Goal: Task Accomplishment & Management: Manage account settings

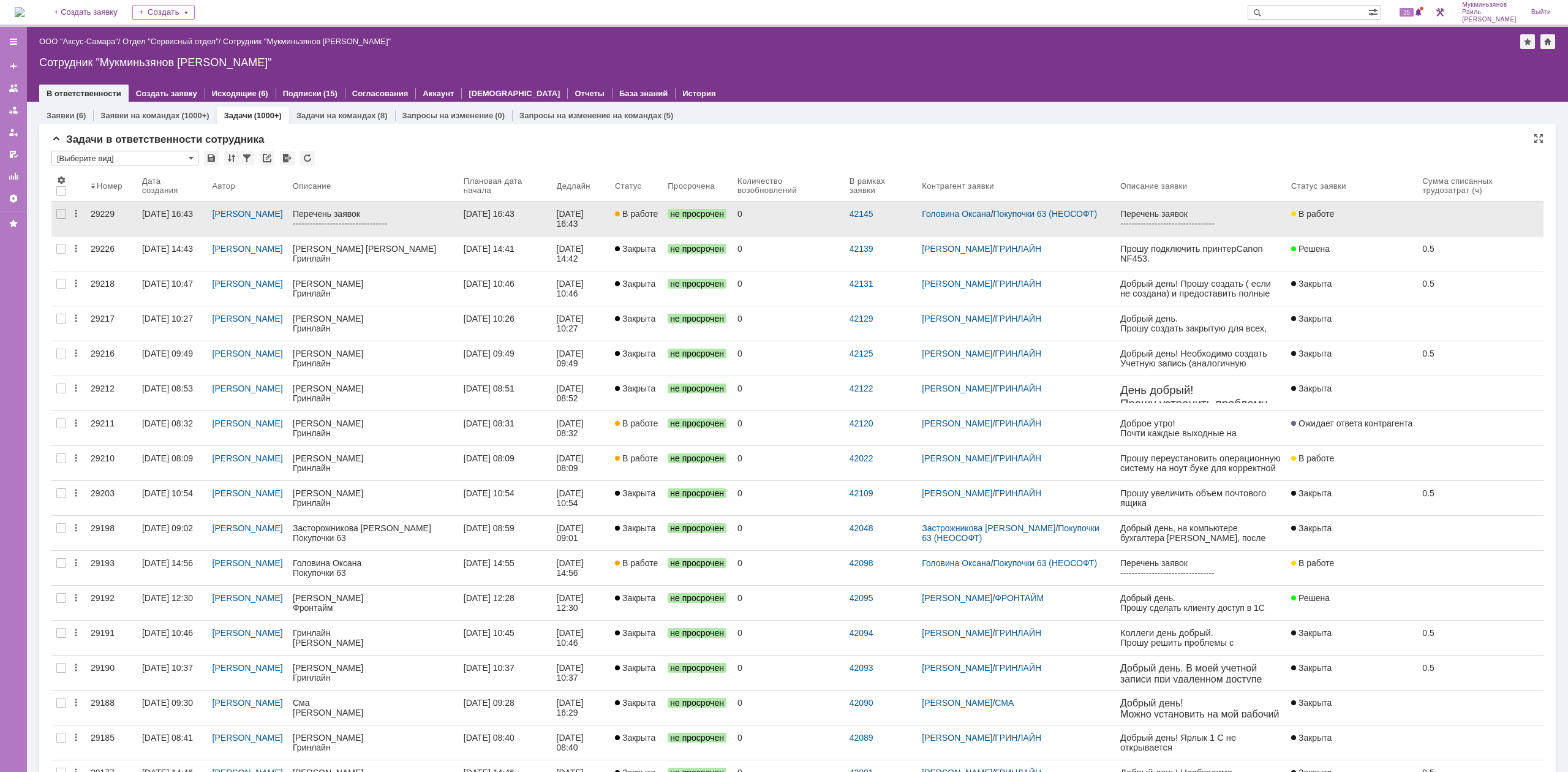
click at [530, 218] on link "[DATE] 16:43" at bounding box center [505, 218] width 93 height 34
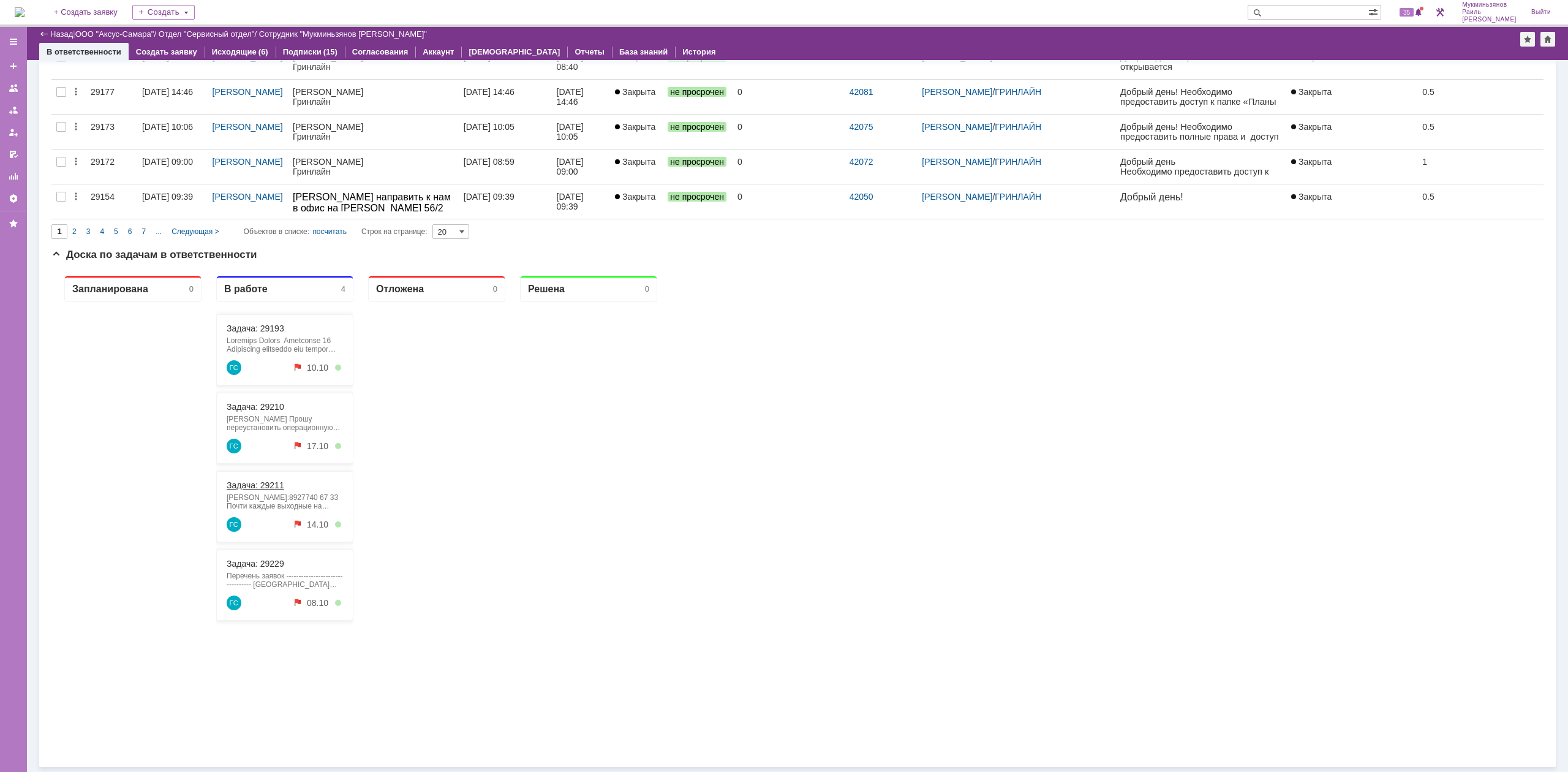
click at [270, 487] on link "Задача: 29211" at bounding box center [255, 485] width 58 height 10
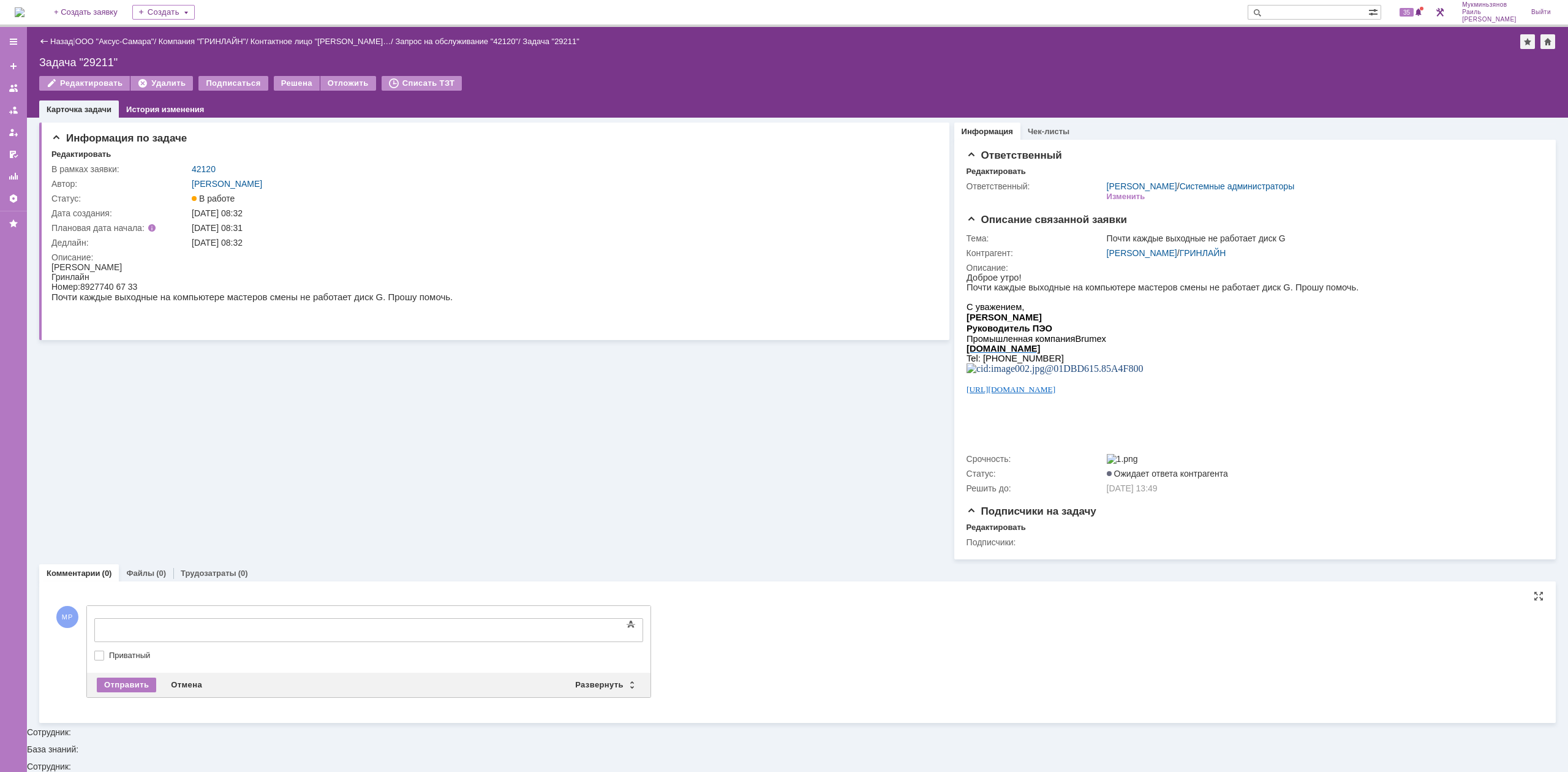
click at [202, 620] on body at bounding box center [194, 629] width 184 height 21
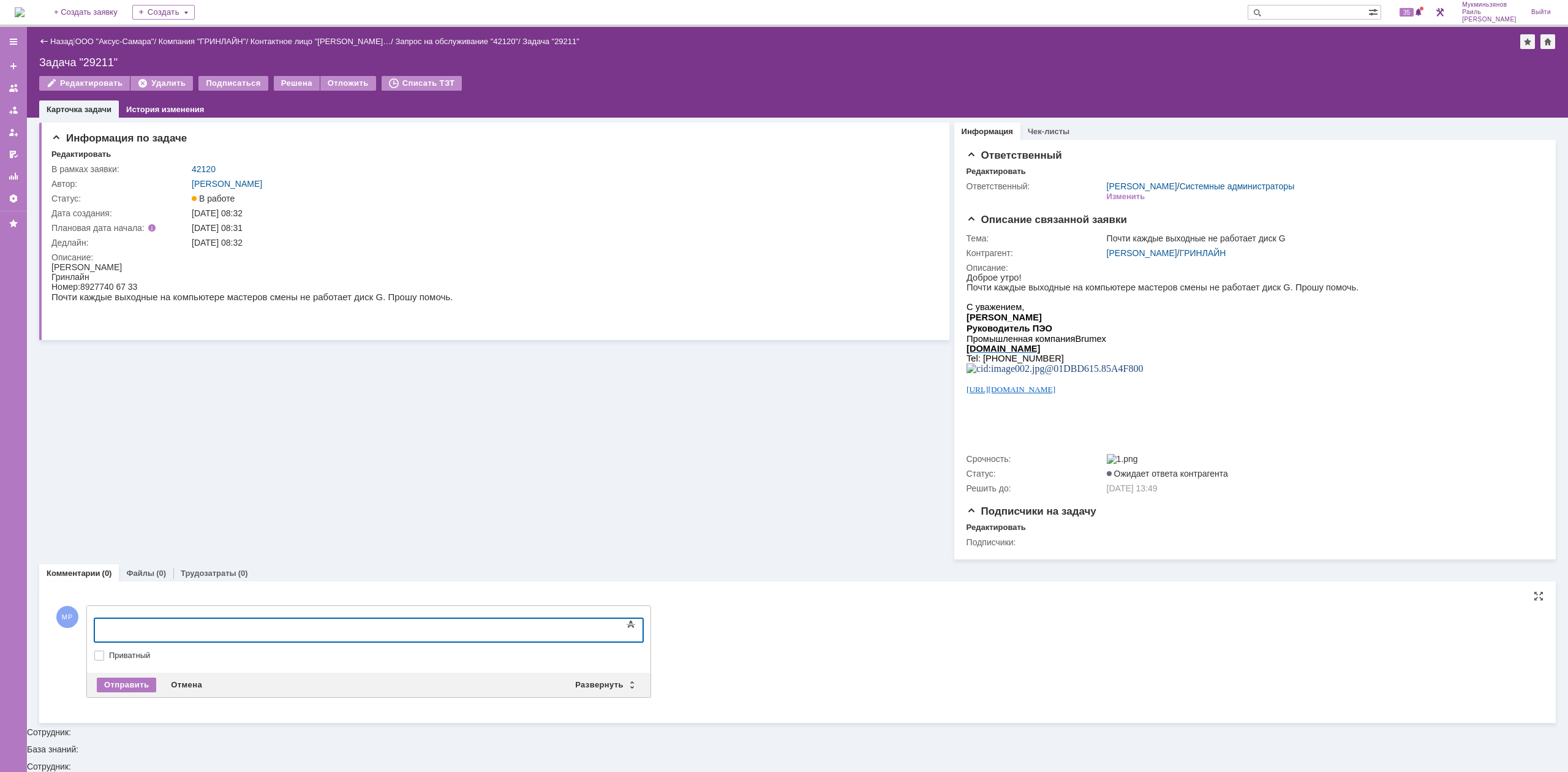
click at [286, 634] on body at bounding box center [194, 629] width 184 height 21
drag, startPoint x: 447, startPoint y: 628, endPoint x: 663, endPoint y: 622, distance: 216.1
click at [286, 622] on html "​Желательно полностью выключать пк на ночь, а не отправлять его в спящий режим.…" at bounding box center [194, 638] width 184 height 39
copy div "Подключился к пк утром, диск работает."
click at [104, 631] on body "​Желательно полностью выключать пк на ночь, а не отправлять его в спящий режим." at bounding box center [194, 633] width 184 height 29
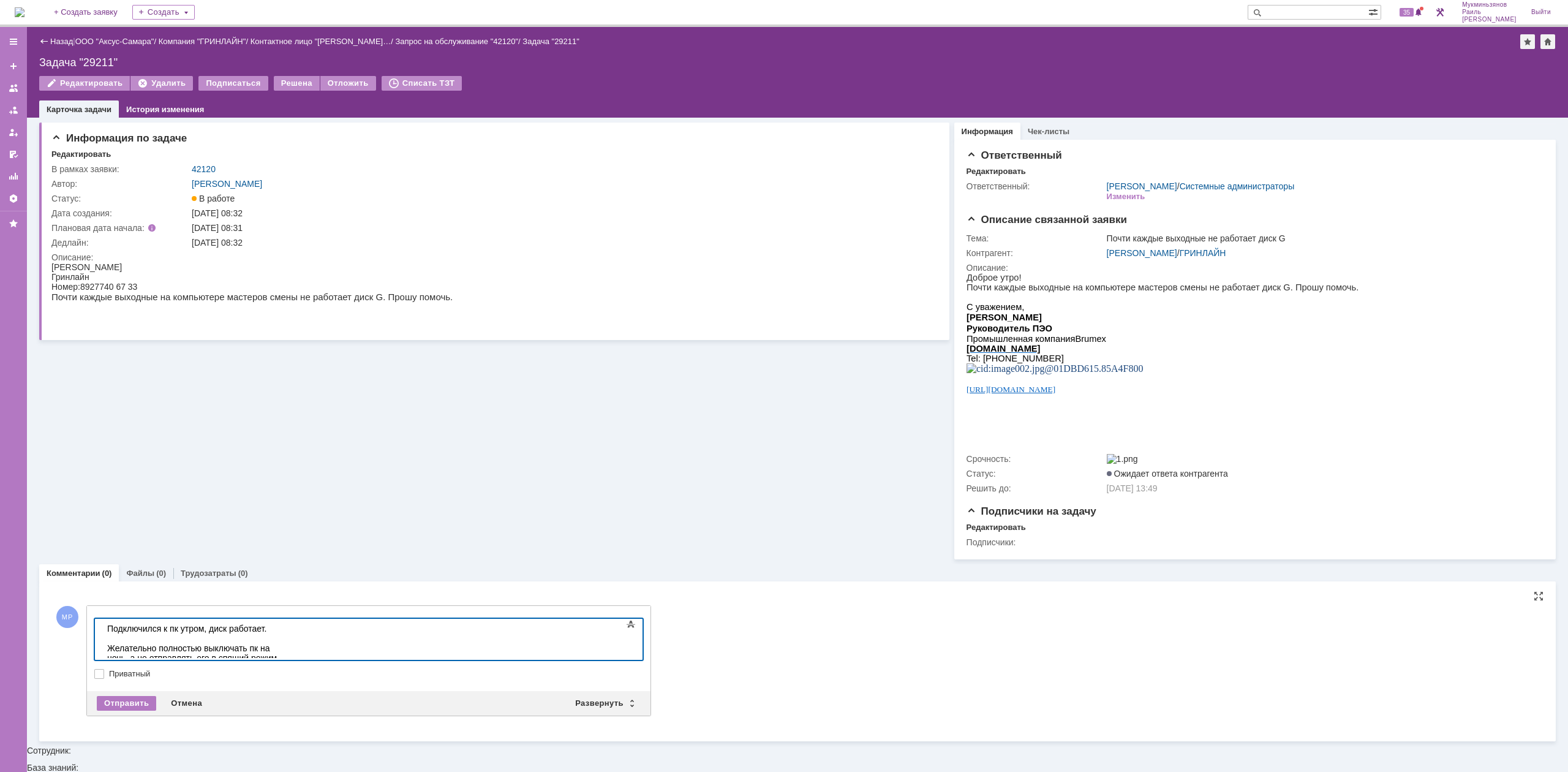
click at [281, 641] on div "Подключился к пк утром, диск работает. Желательно полностью выключать пк на ноч…" at bounding box center [194, 643] width 174 height 39
click at [281, 646] on div "Подключился к пк утром, диск работает. Желательно полностью выключать пк на ноч…" at bounding box center [194, 643] width 174 height 39
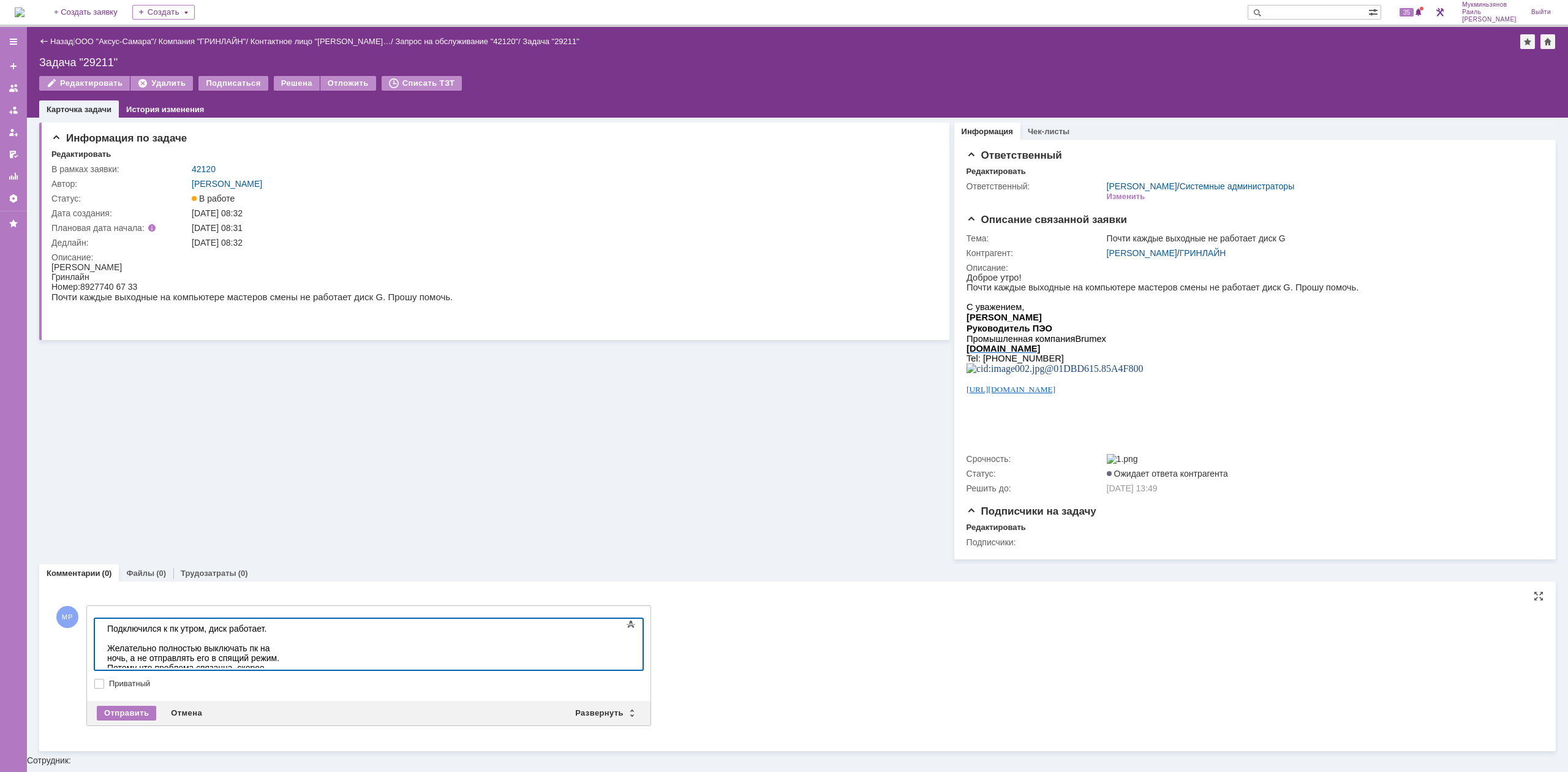
click at [197, 658] on div "Подключился к пк утром, диск работает. Желательно полностью выключать пк на ноч…" at bounding box center [194, 658] width 174 height 69
click at [286, 667] on body "Подключился к пк утром, диск работает. Желательно полностью выключать пк на ноч…" at bounding box center [194, 658] width 184 height 78
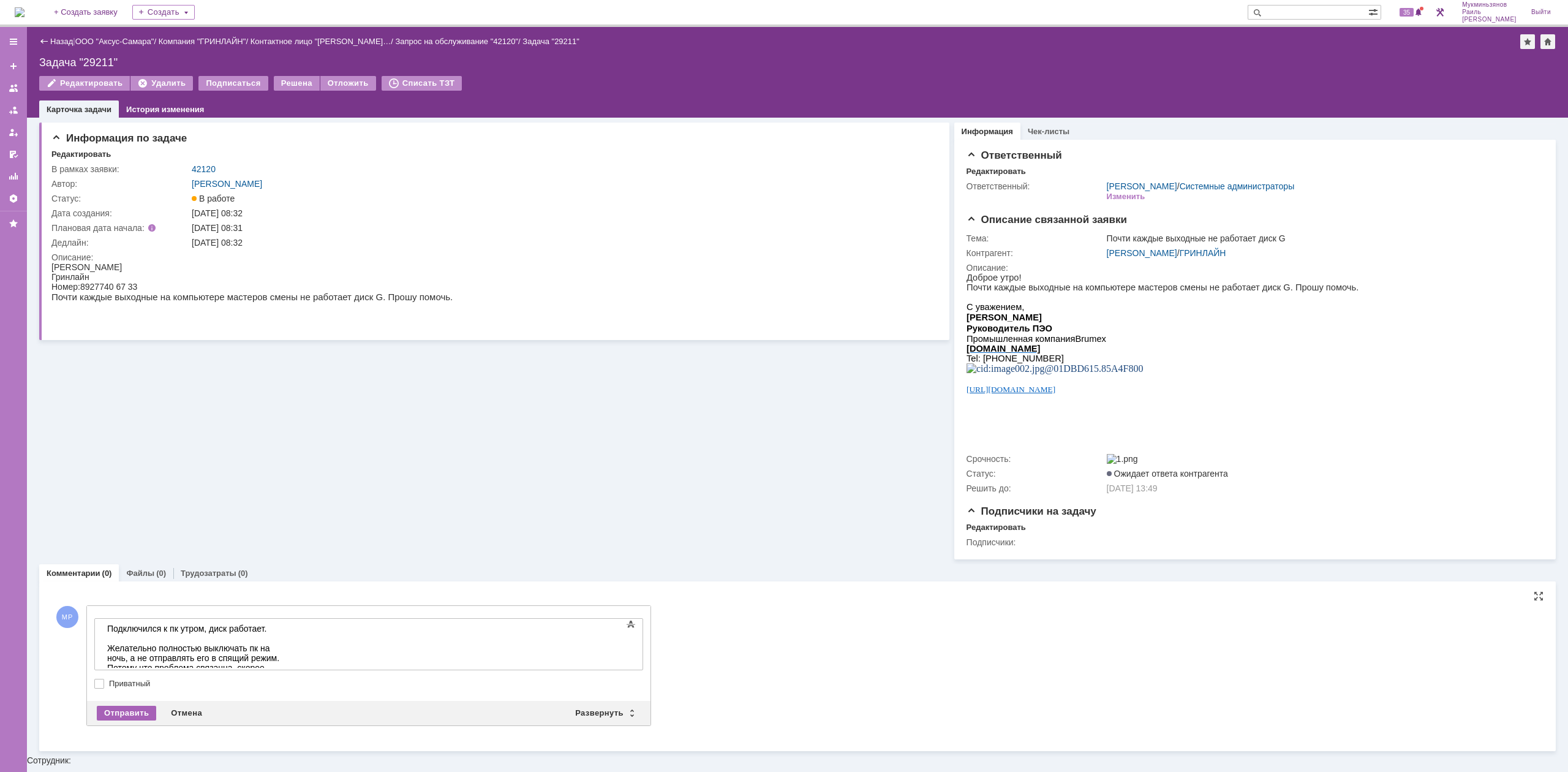
click at [140, 716] on div "Отправить" at bounding box center [126, 713] width 59 height 15
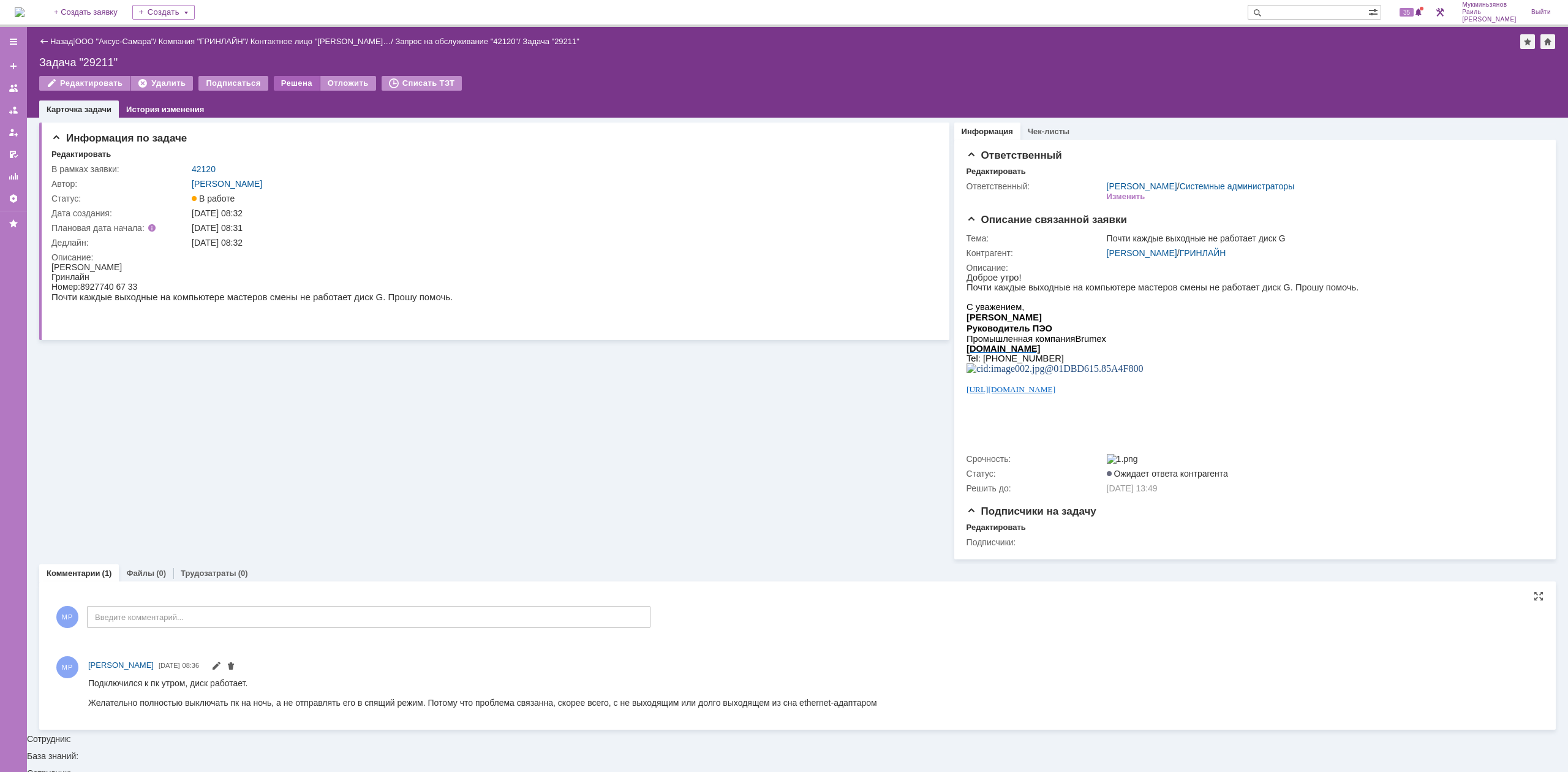
click at [297, 80] on div "Решена" at bounding box center [297, 84] width 46 height 15
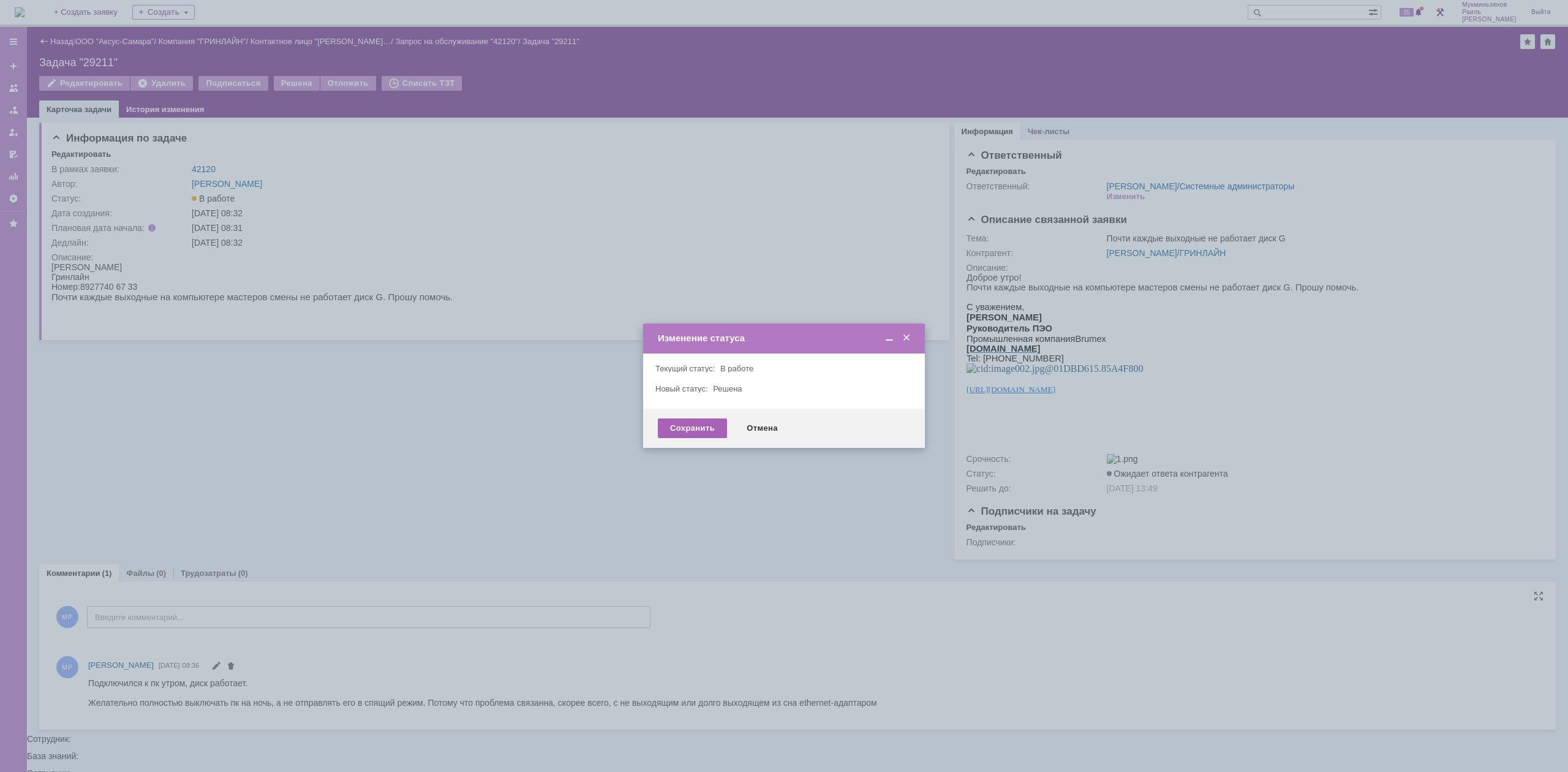
click at [696, 425] on div "Сохранить" at bounding box center [692, 428] width 69 height 20
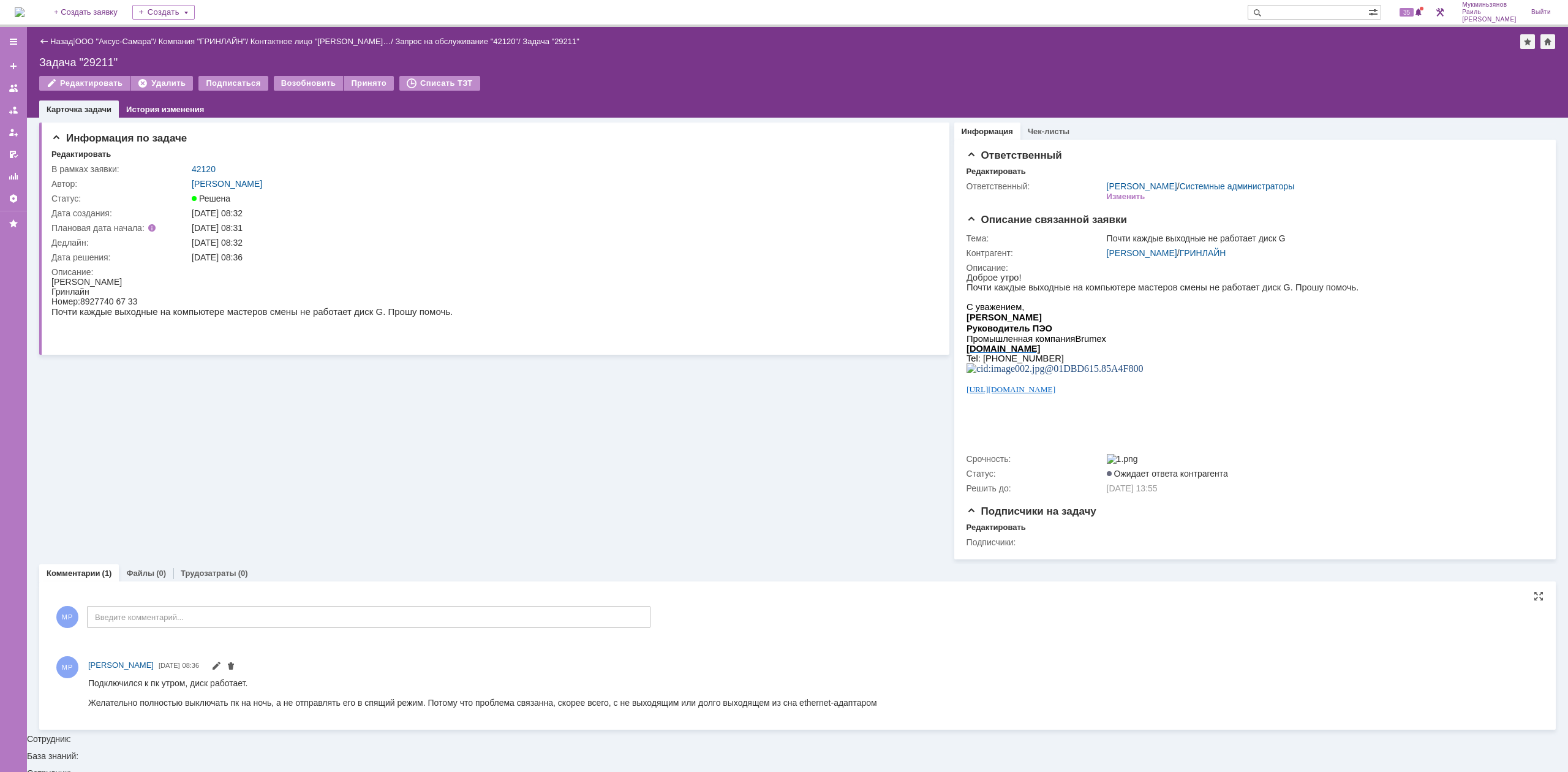
click at [24, 13] on img at bounding box center [19, 12] width 10 height 10
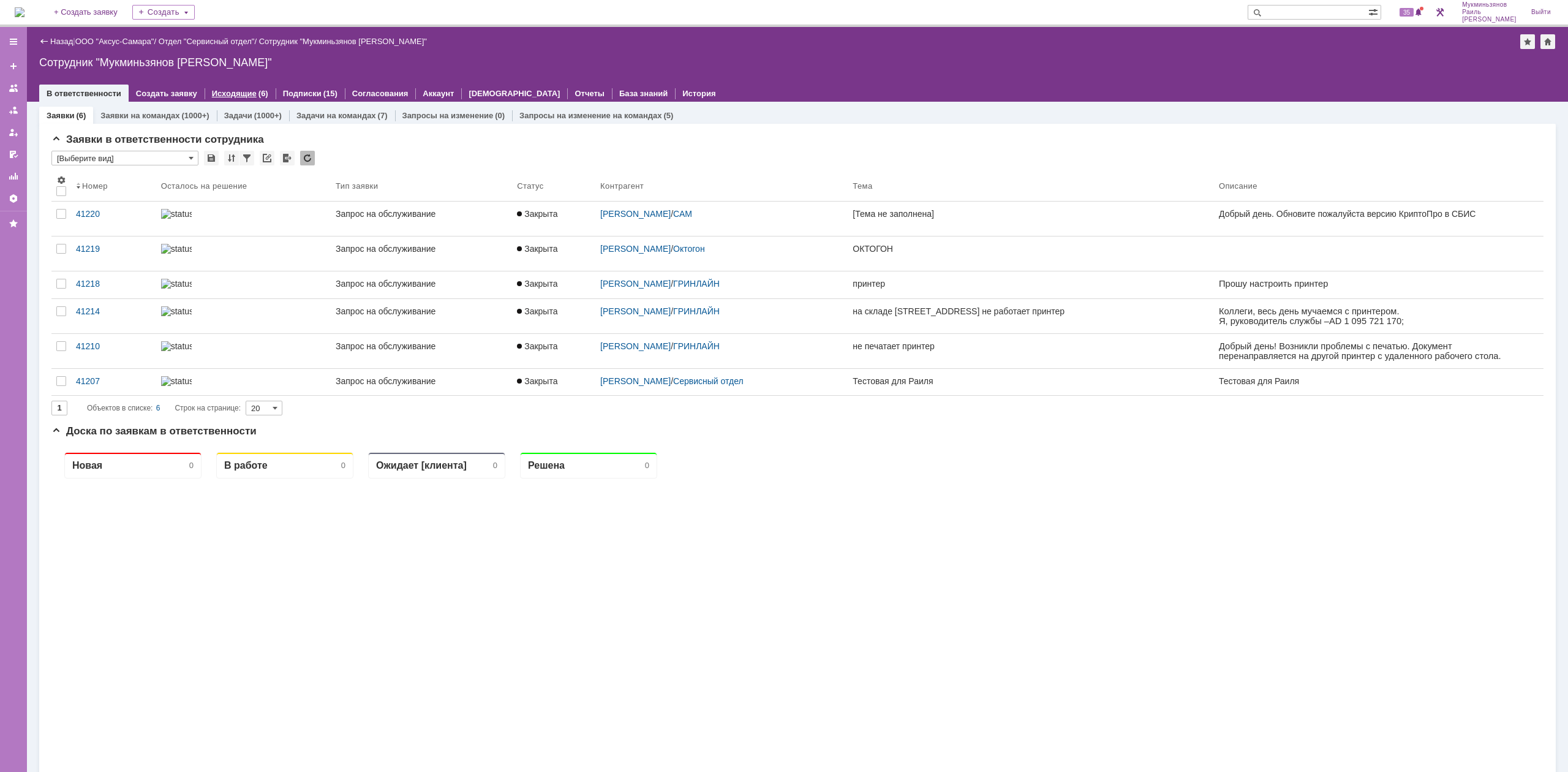
click at [246, 100] on div "Исходящие (6)" at bounding box center [240, 93] width 71 height 18
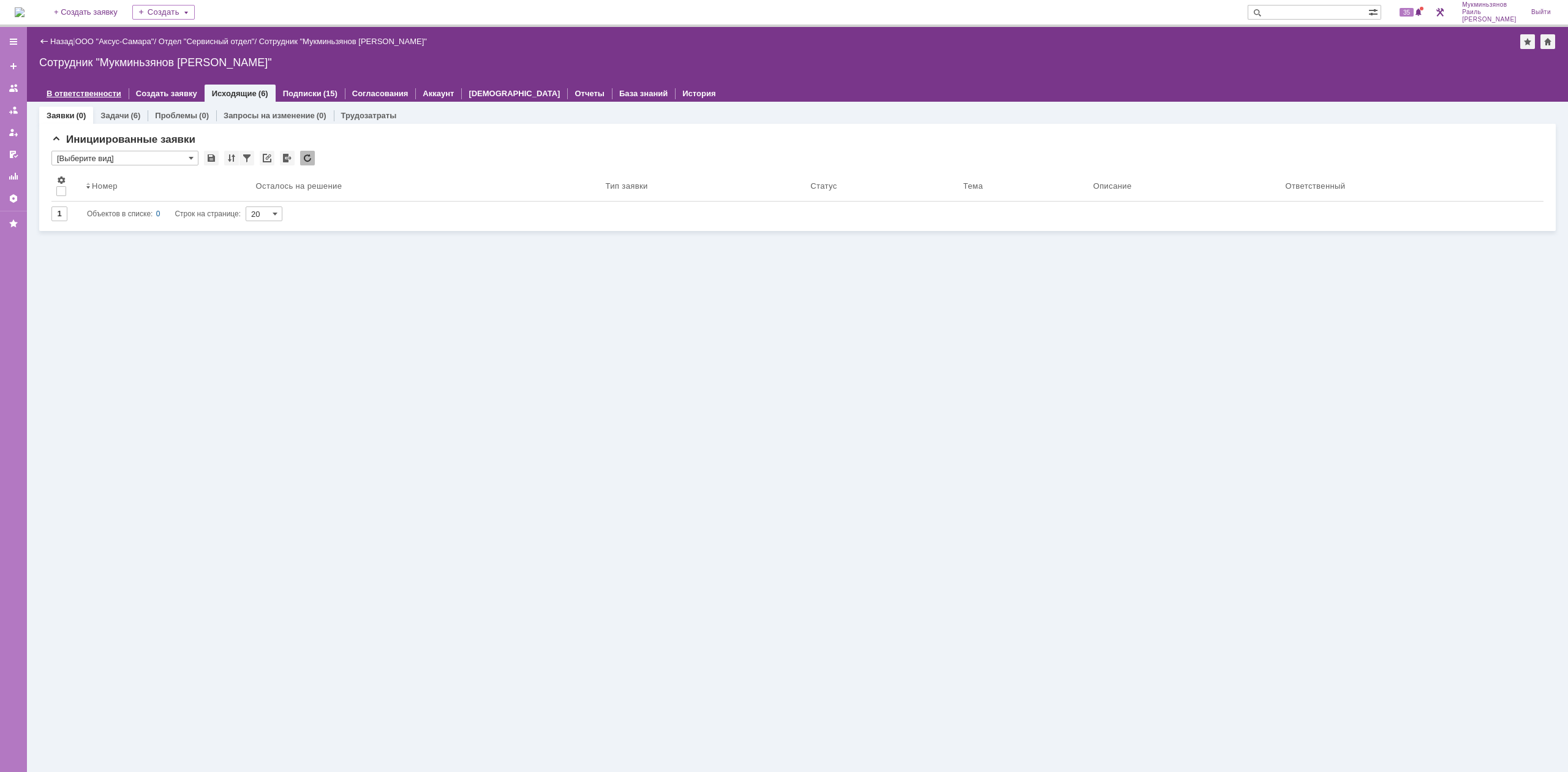
click at [98, 95] on link "В ответственности" at bounding box center [84, 93] width 75 height 10
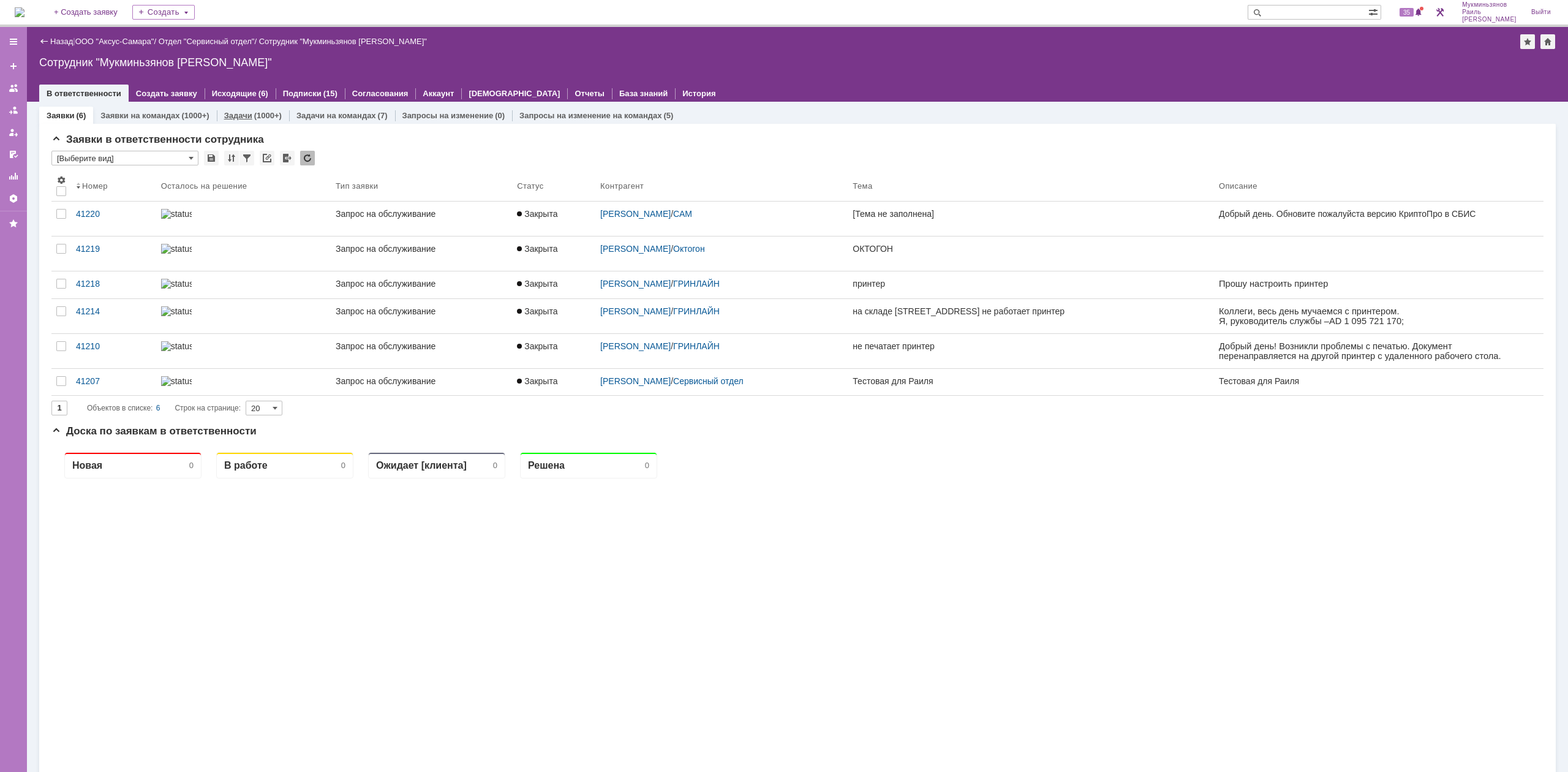
click at [248, 121] on div "Задачи (1000+)" at bounding box center [253, 115] width 73 height 18
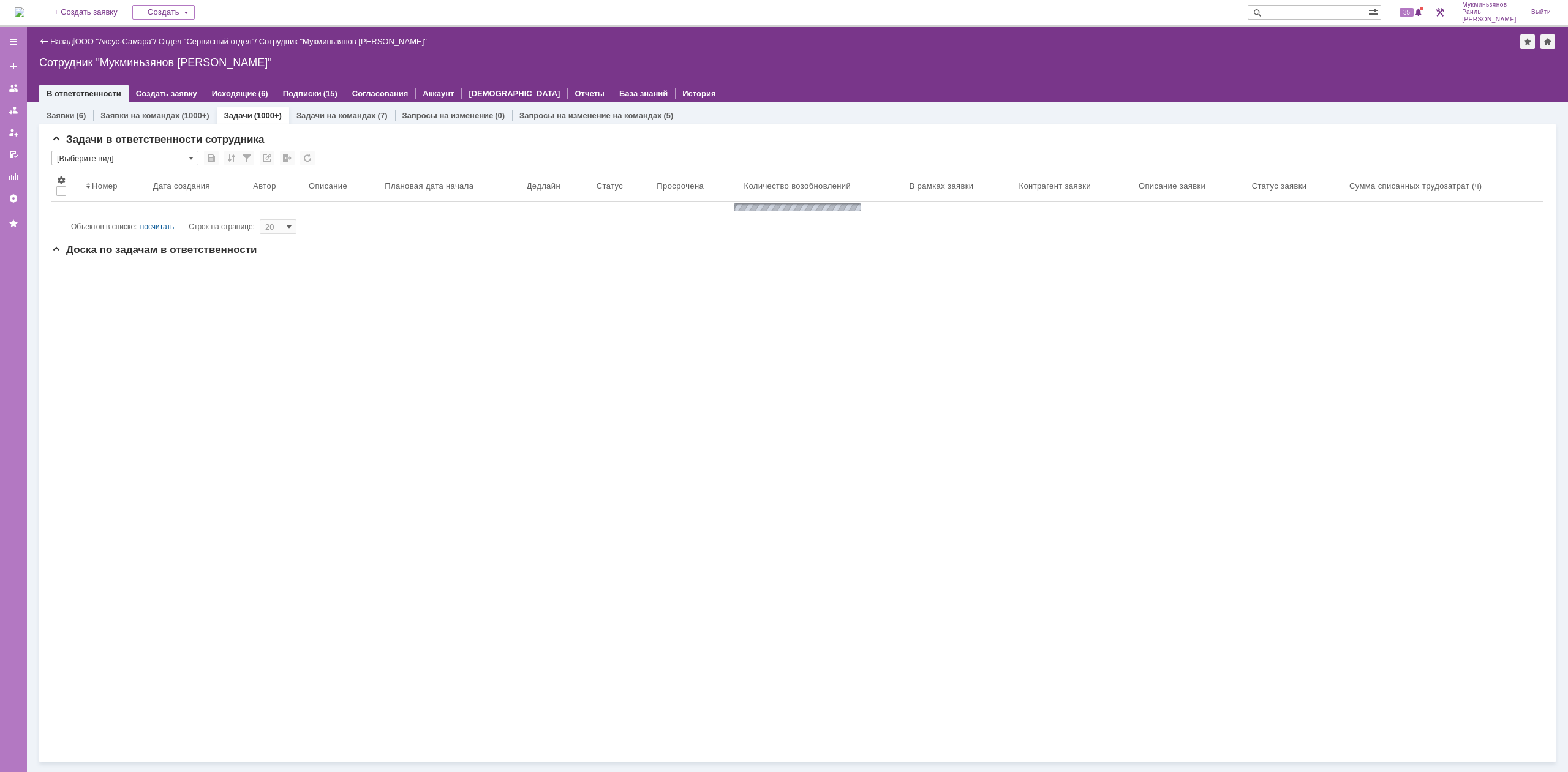
click at [254, 117] on div "(1000+)" at bounding box center [268, 115] width 28 height 10
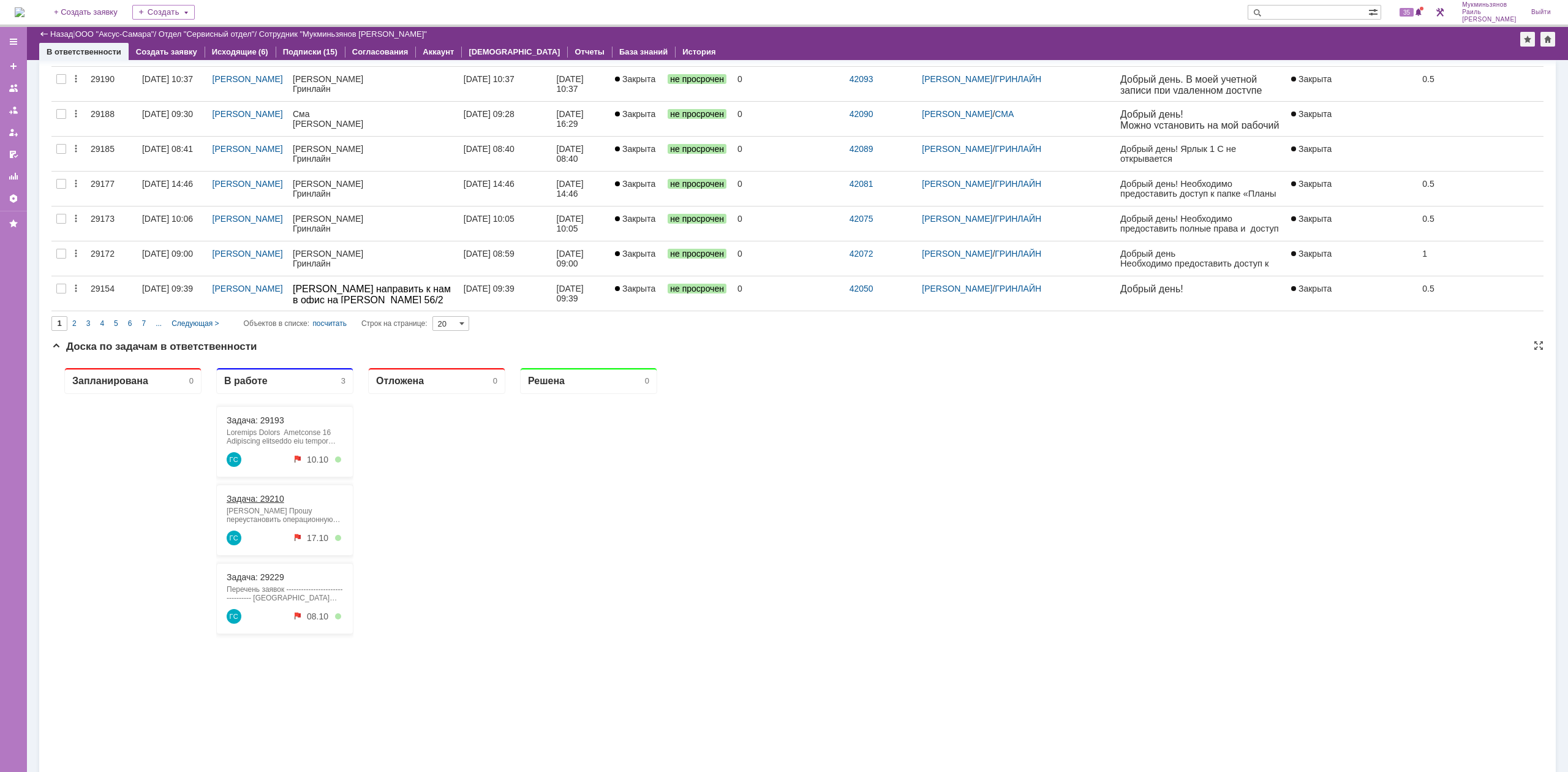
scroll to position [643, 0]
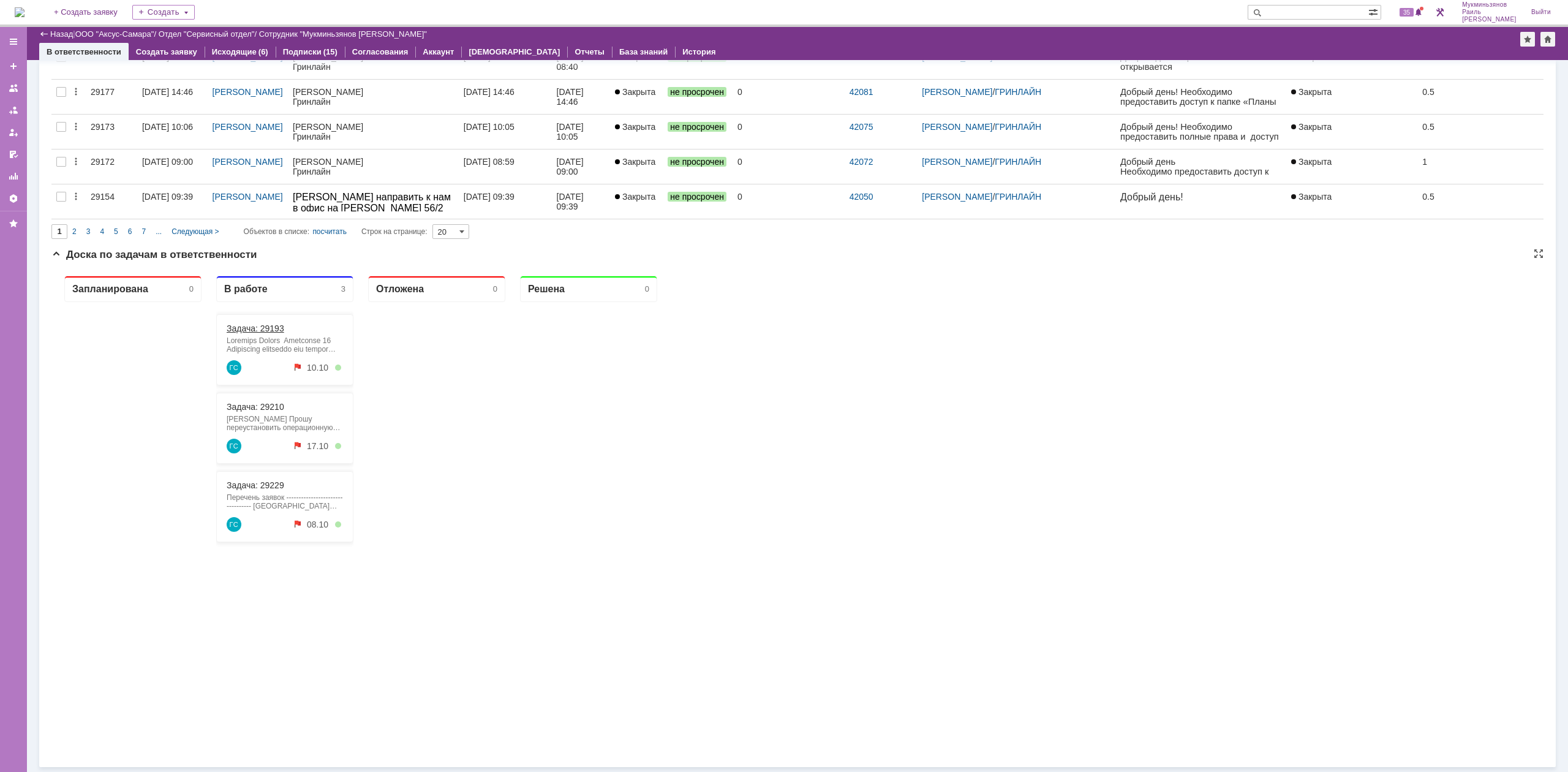
click at [285, 326] on div "Задача: 29193" at bounding box center [284, 328] width 117 height 10
click at [270, 332] on link "Задача: 29193" at bounding box center [255, 328] width 58 height 10
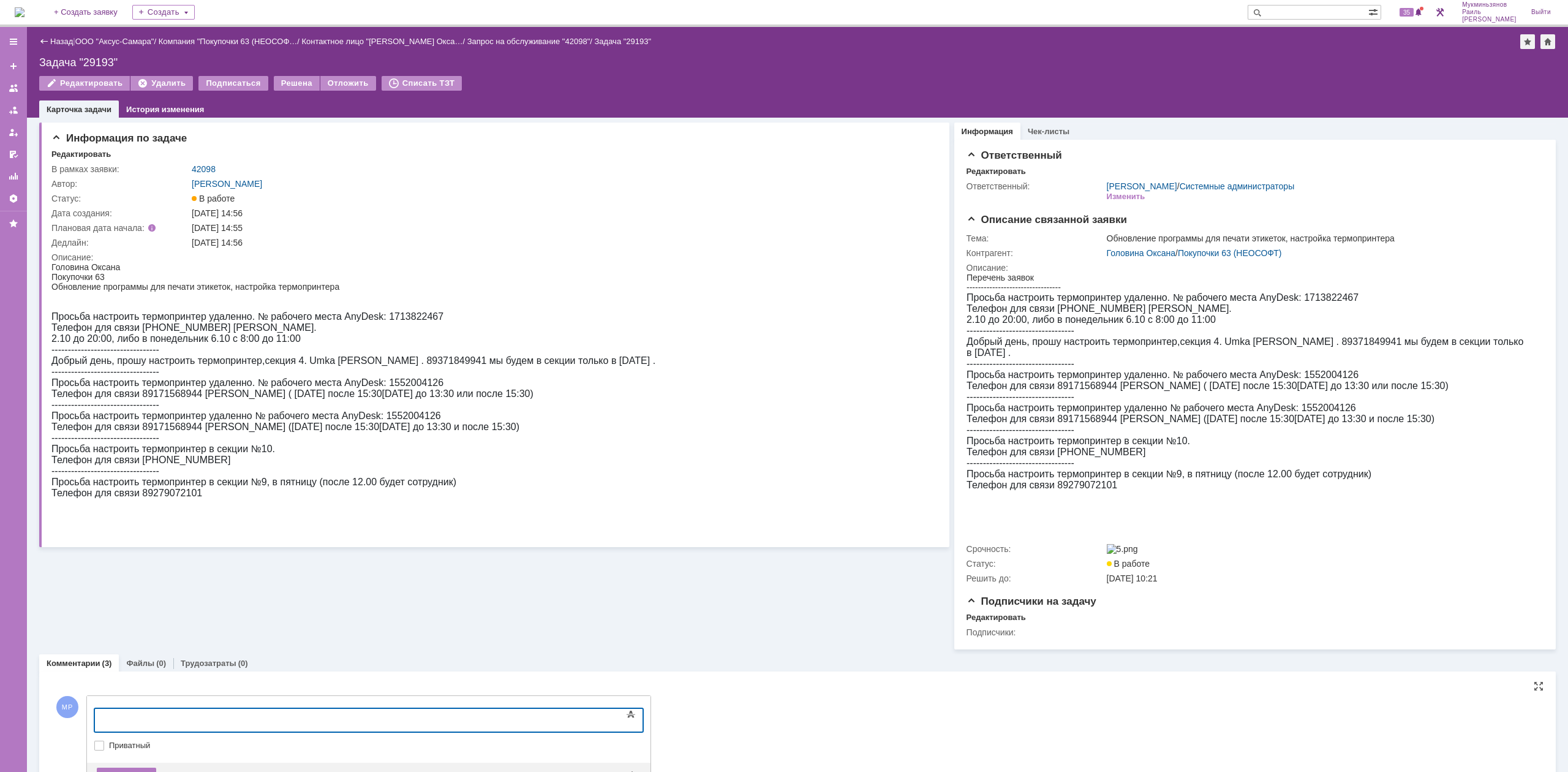
click at [286, 713] on body at bounding box center [194, 719] width 184 height 21
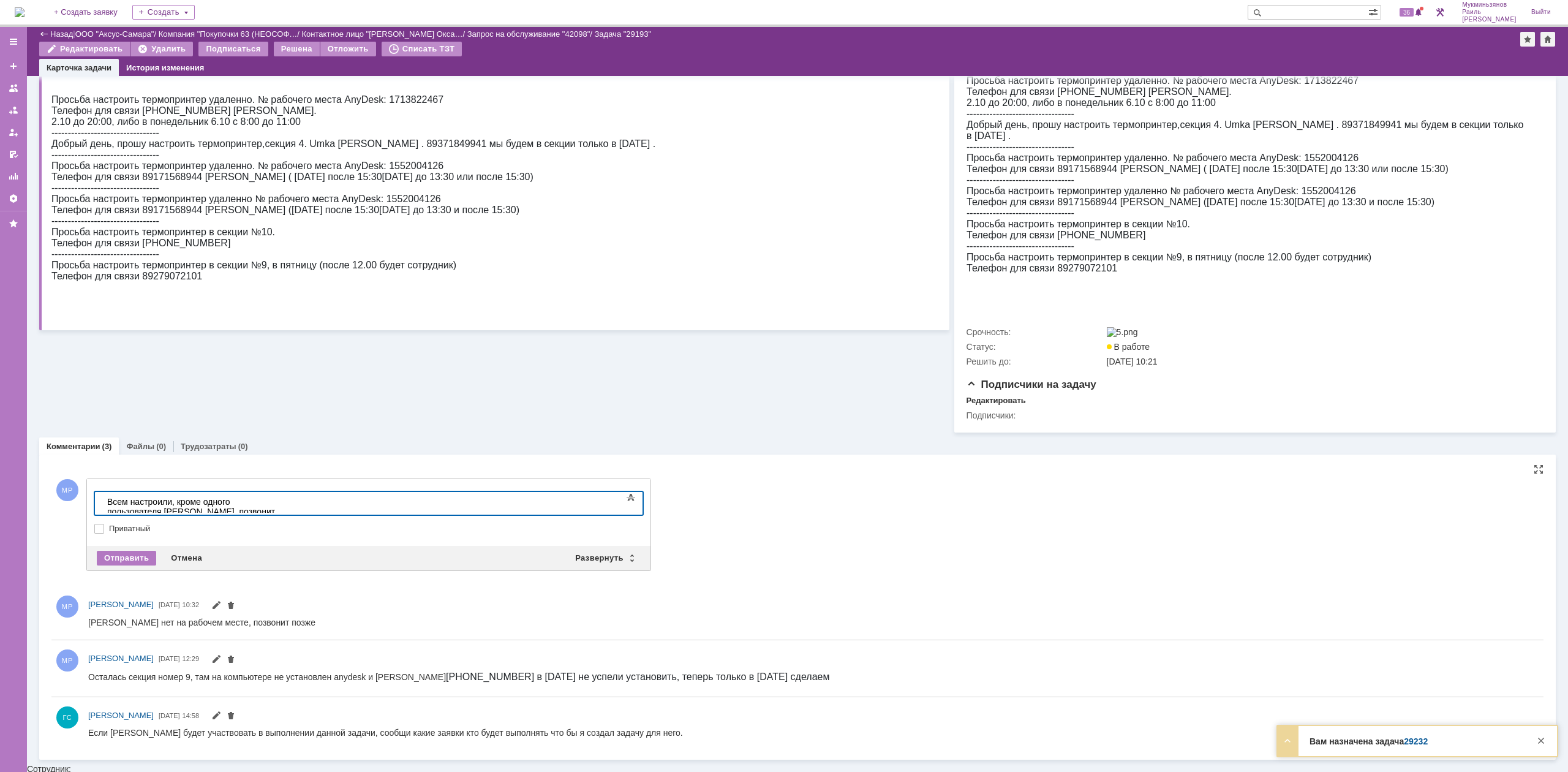
scroll to position [172, 0]
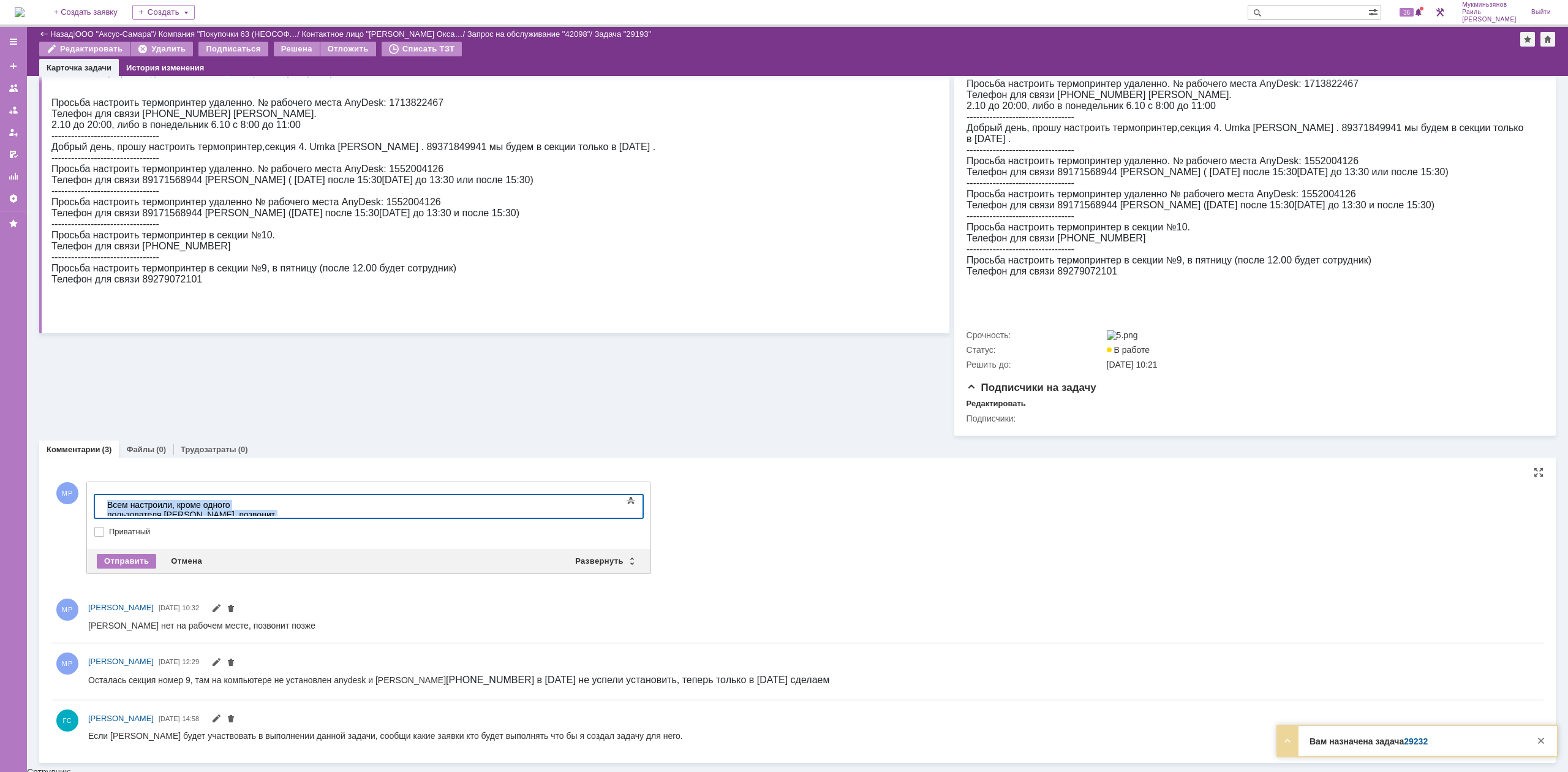
drag, startPoint x: 537, startPoint y: 507, endPoint x: 7, endPoint y: 515, distance: 530.1
click at [103, 515] on html "​Всем настроили, кроме одного пользователя [PERSON_NAME], позвонит мне сама, ко…" at bounding box center [194, 514] width 184 height 39
copy div "​Всем настроили, кроме одного пользователя [PERSON_NAME], позвонит мне сама, ко…"
click at [120, 560] on div "Отправить" at bounding box center [126, 561] width 59 height 15
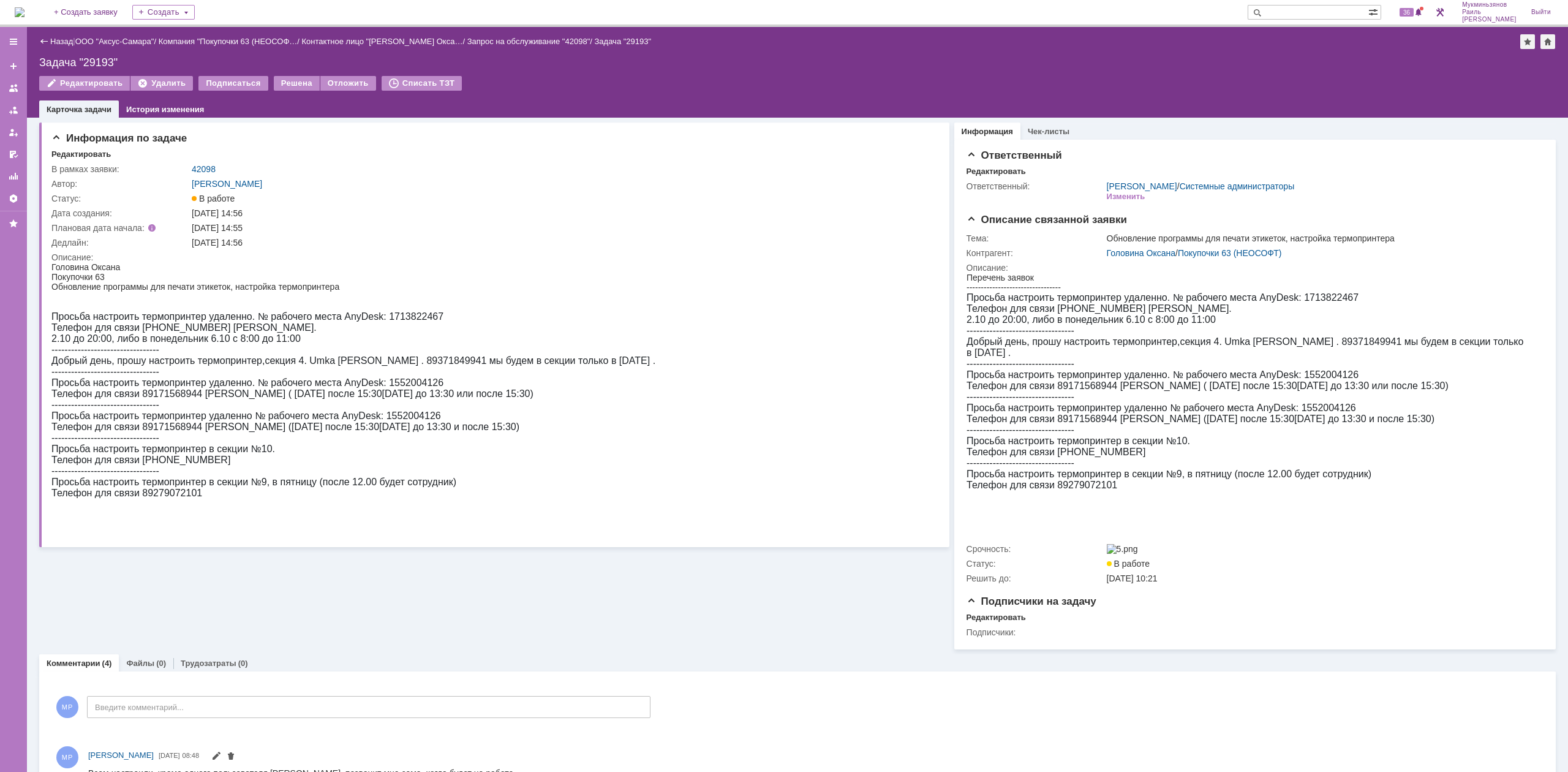
scroll to position [0, 0]
click at [288, 78] on div "Решена" at bounding box center [297, 84] width 46 height 15
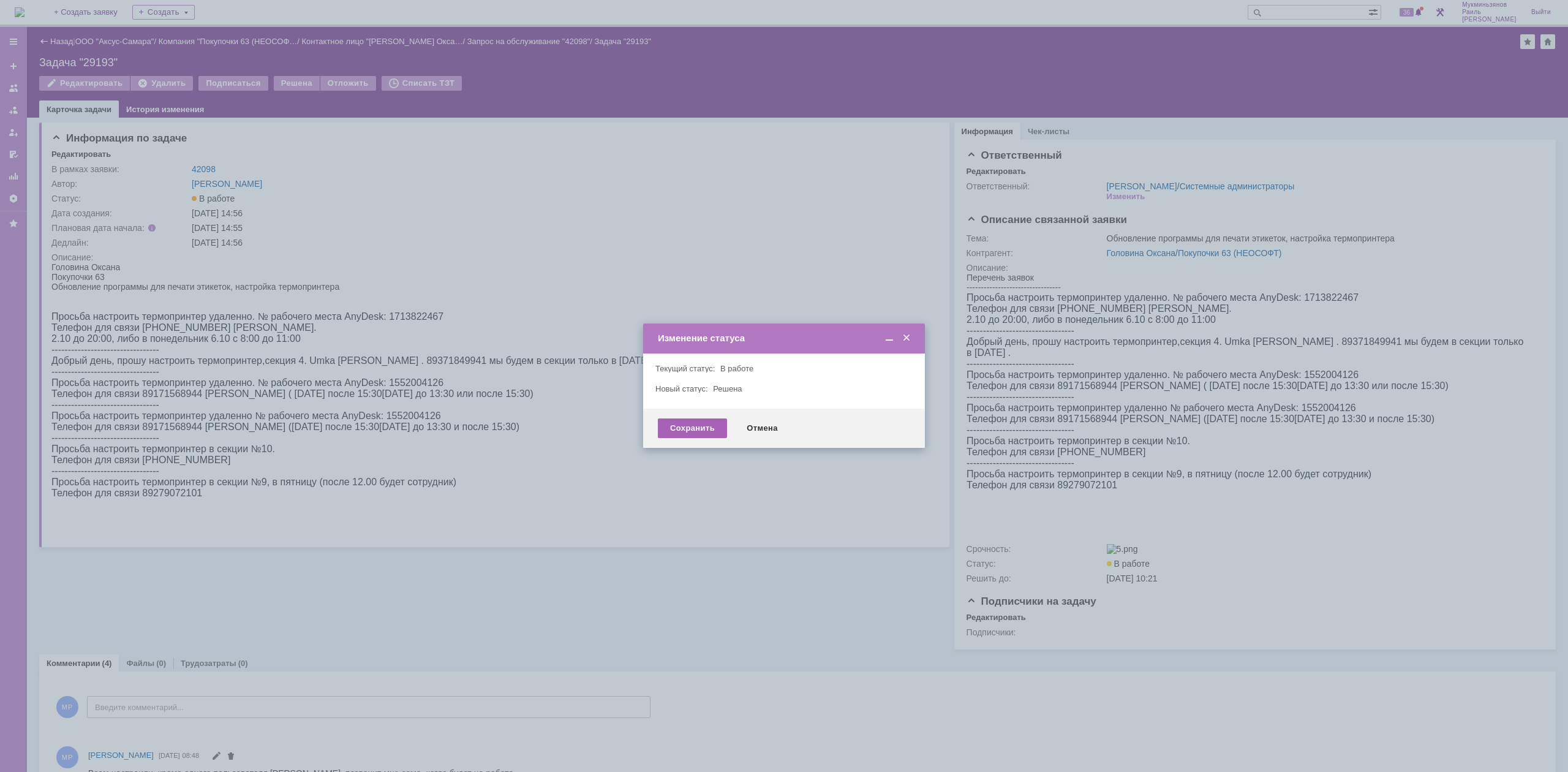
click at [669, 431] on div "Сохранить" at bounding box center [692, 428] width 69 height 20
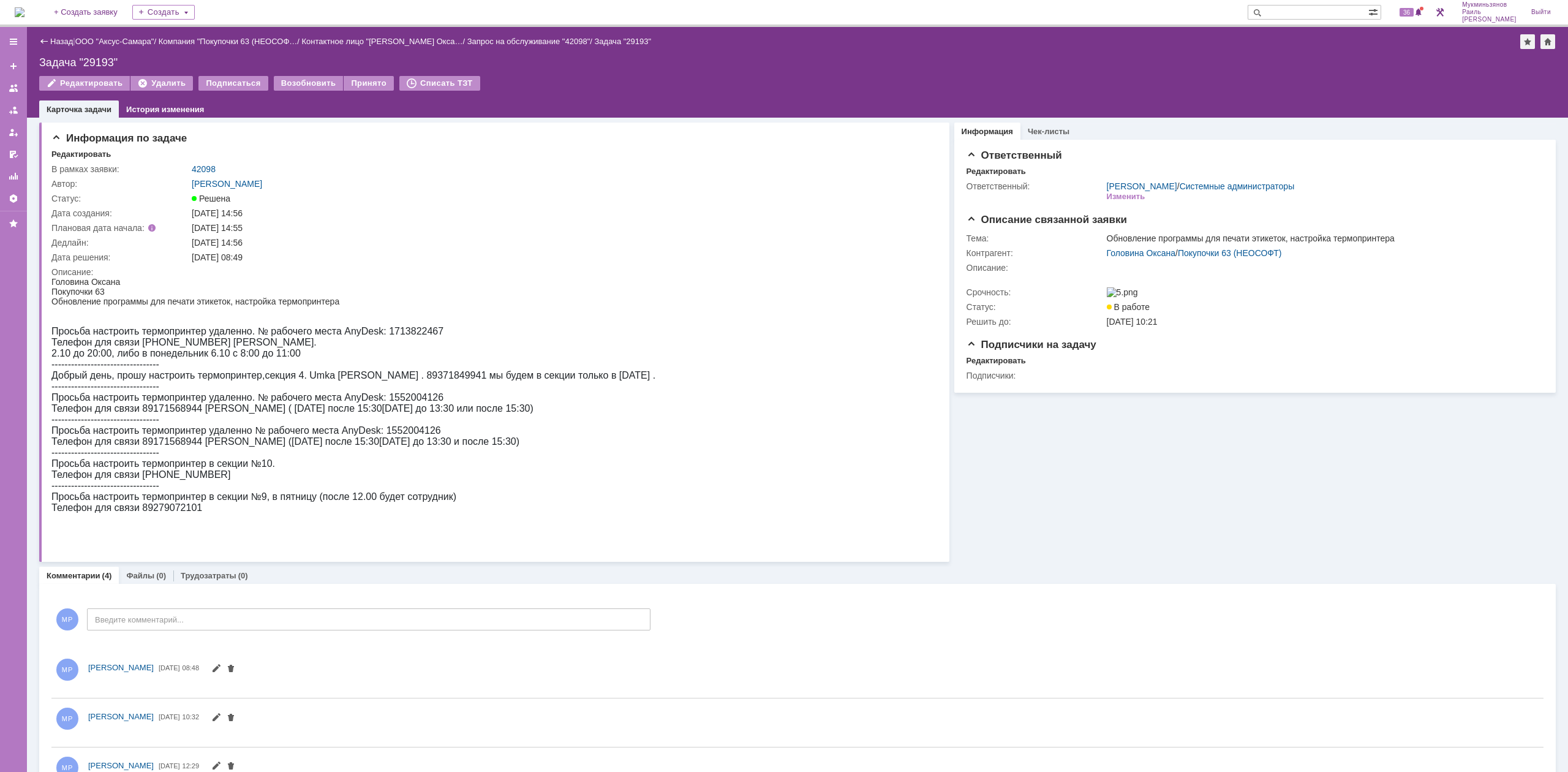
click at [24, 15] on img at bounding box center [19, 12] width 10 height 10
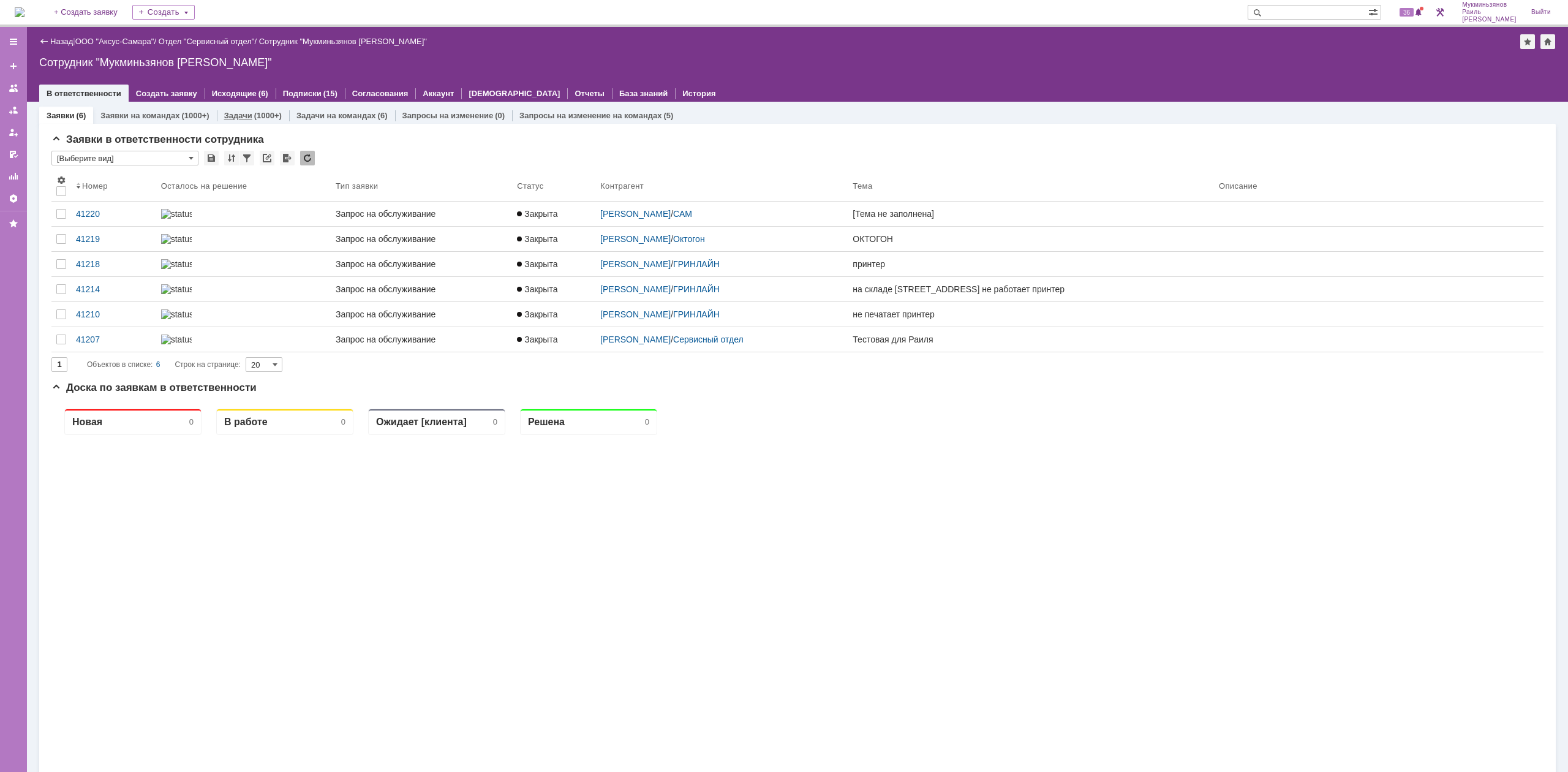
click at [254, 111] on div "(1000+)" at bounding box center [268, 115] width 28 height 10
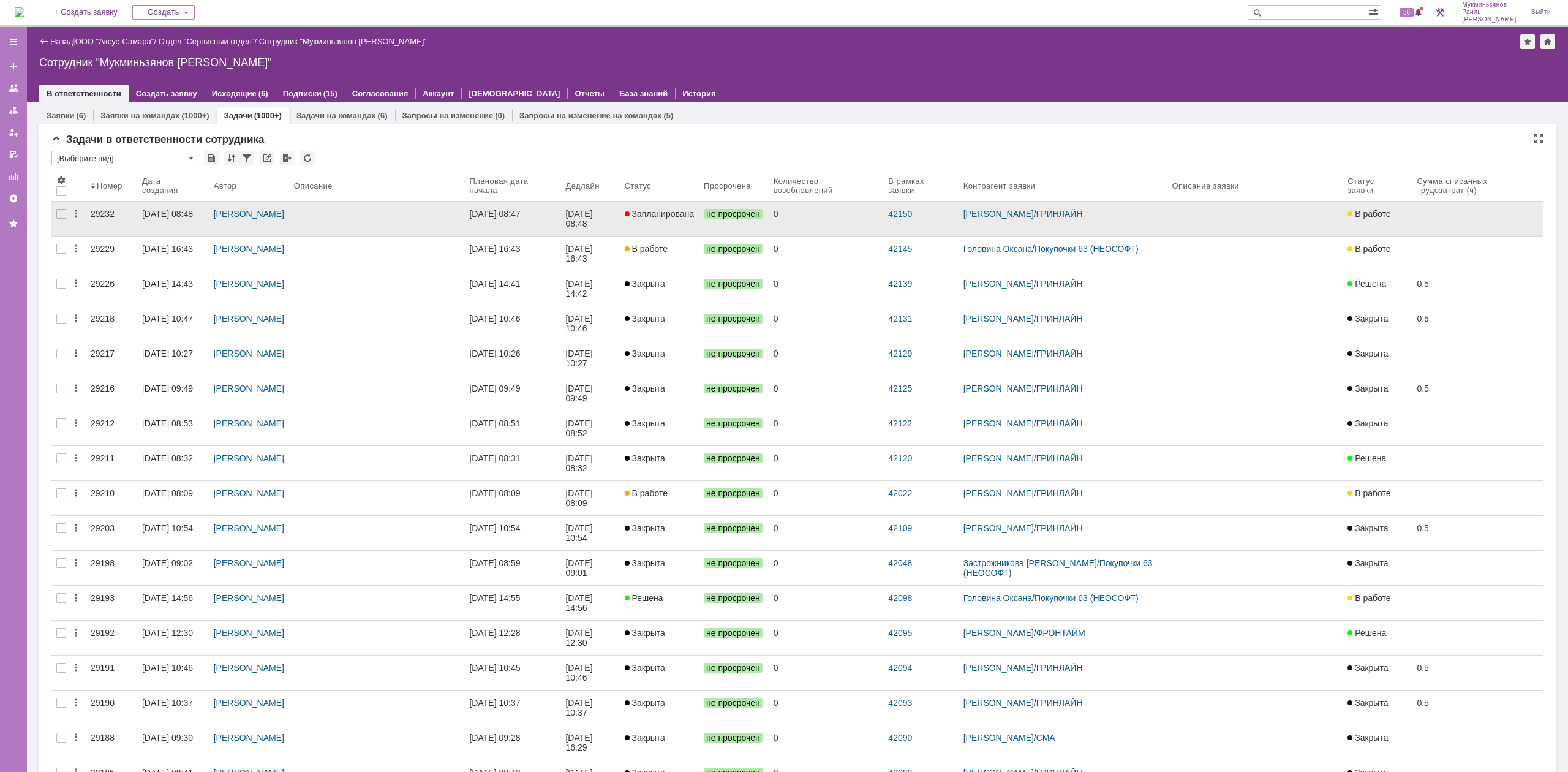
click at [561, 207] on link "[DATE] 08:47" at bounding box center [512, 218] width 96 height 34
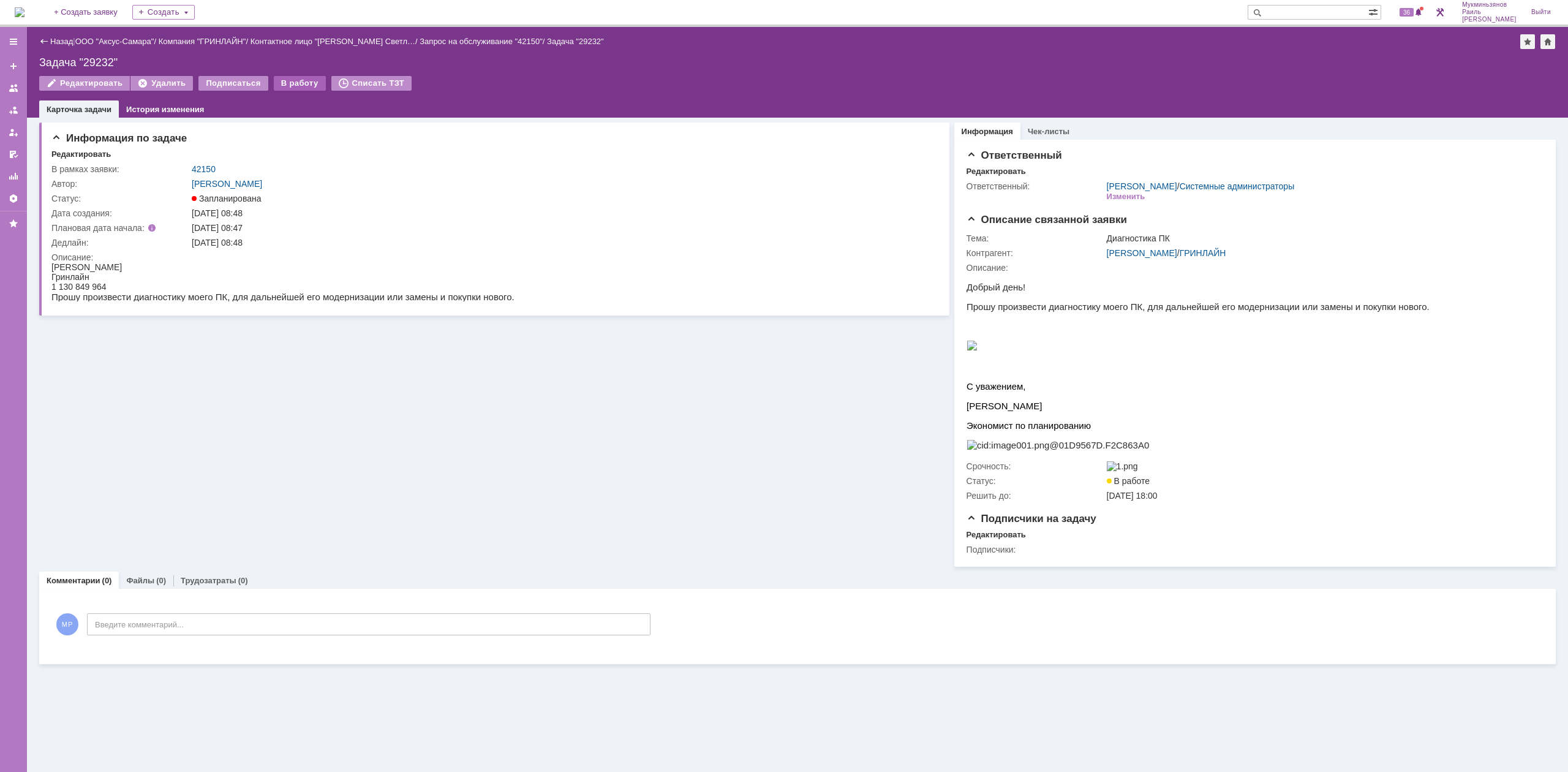
click at [285, 80] on div "В работу" at bounding box center [300, 84] width 52 height 15
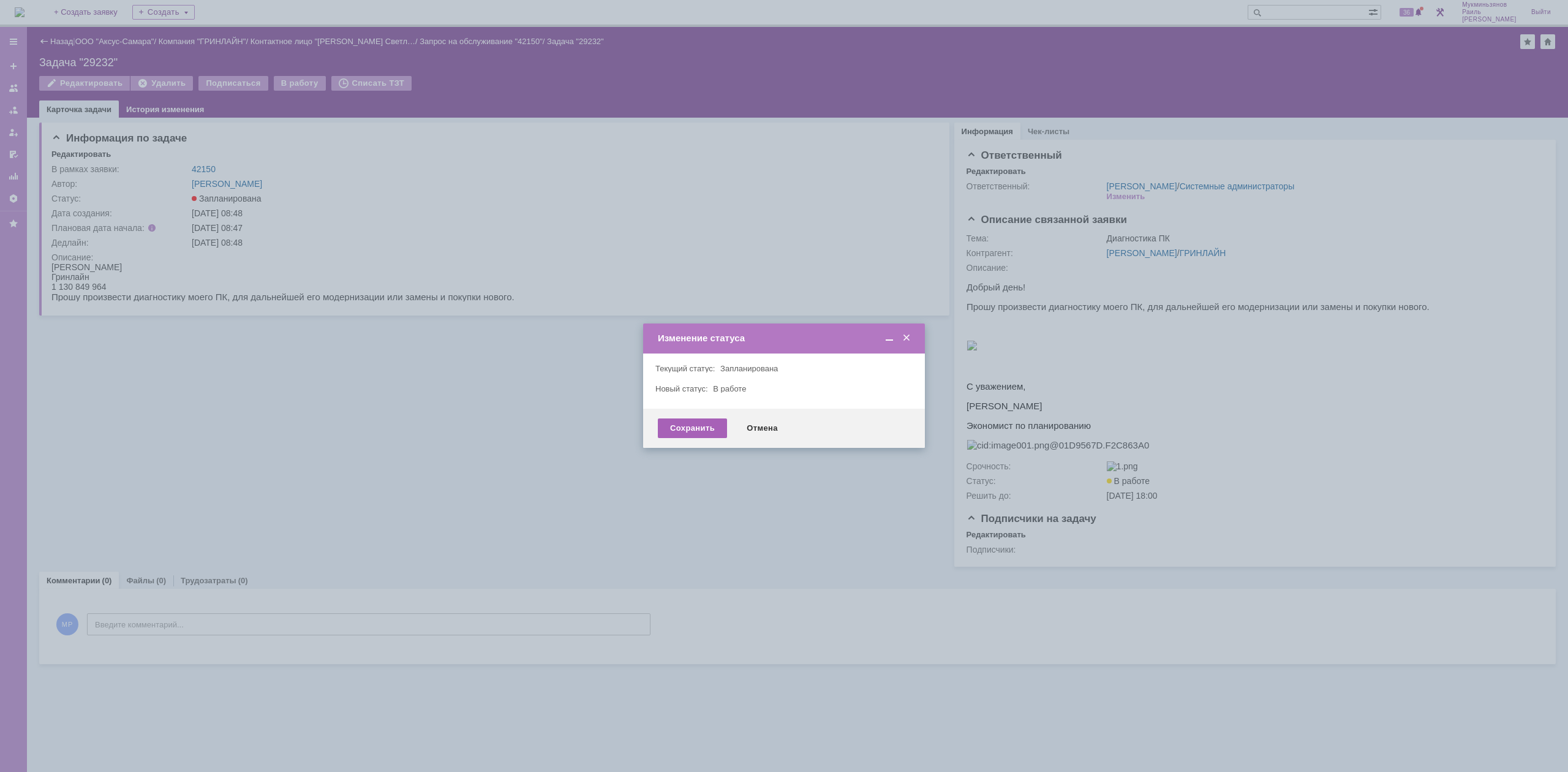
click at [688, 433] on div "Сохранить" at bounding box center [692, 428] width 69 height 20
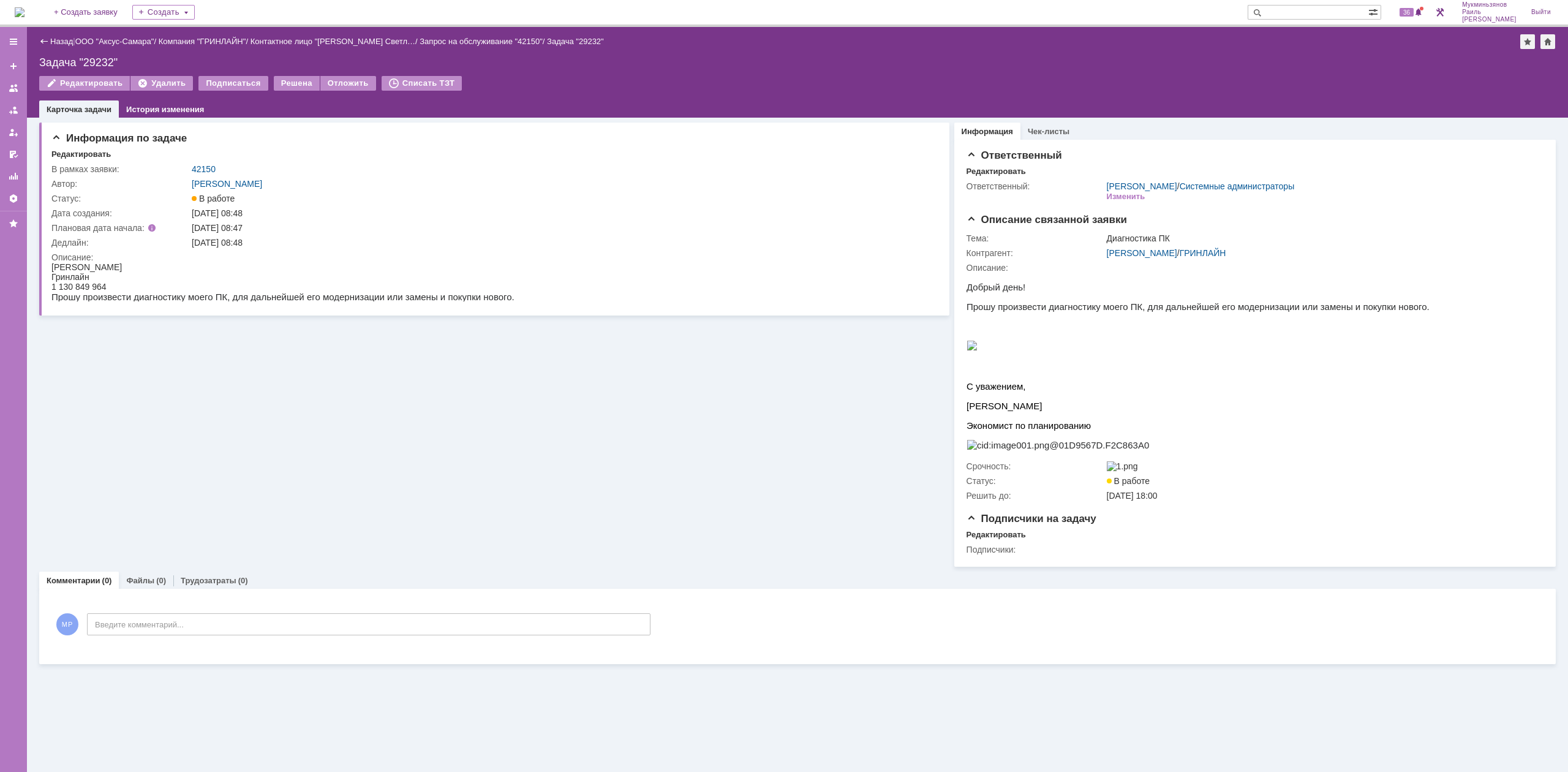
click at [24, 13] on img at bounding box center [19, 12] width 10 height 10
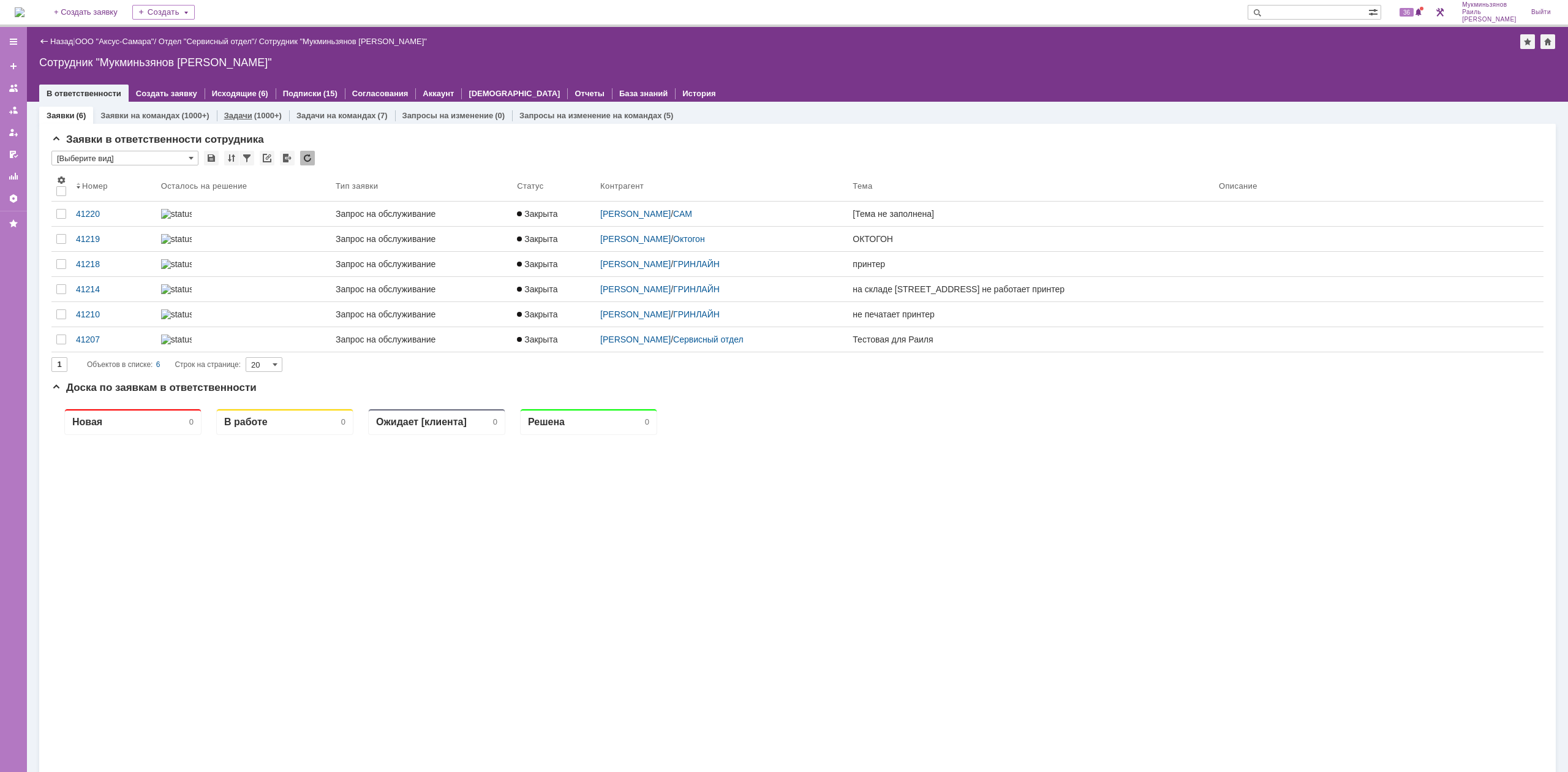
click at [262, 121] on div "Задачи (1000+)" at bounding box center [253, 115] width 73 height 18
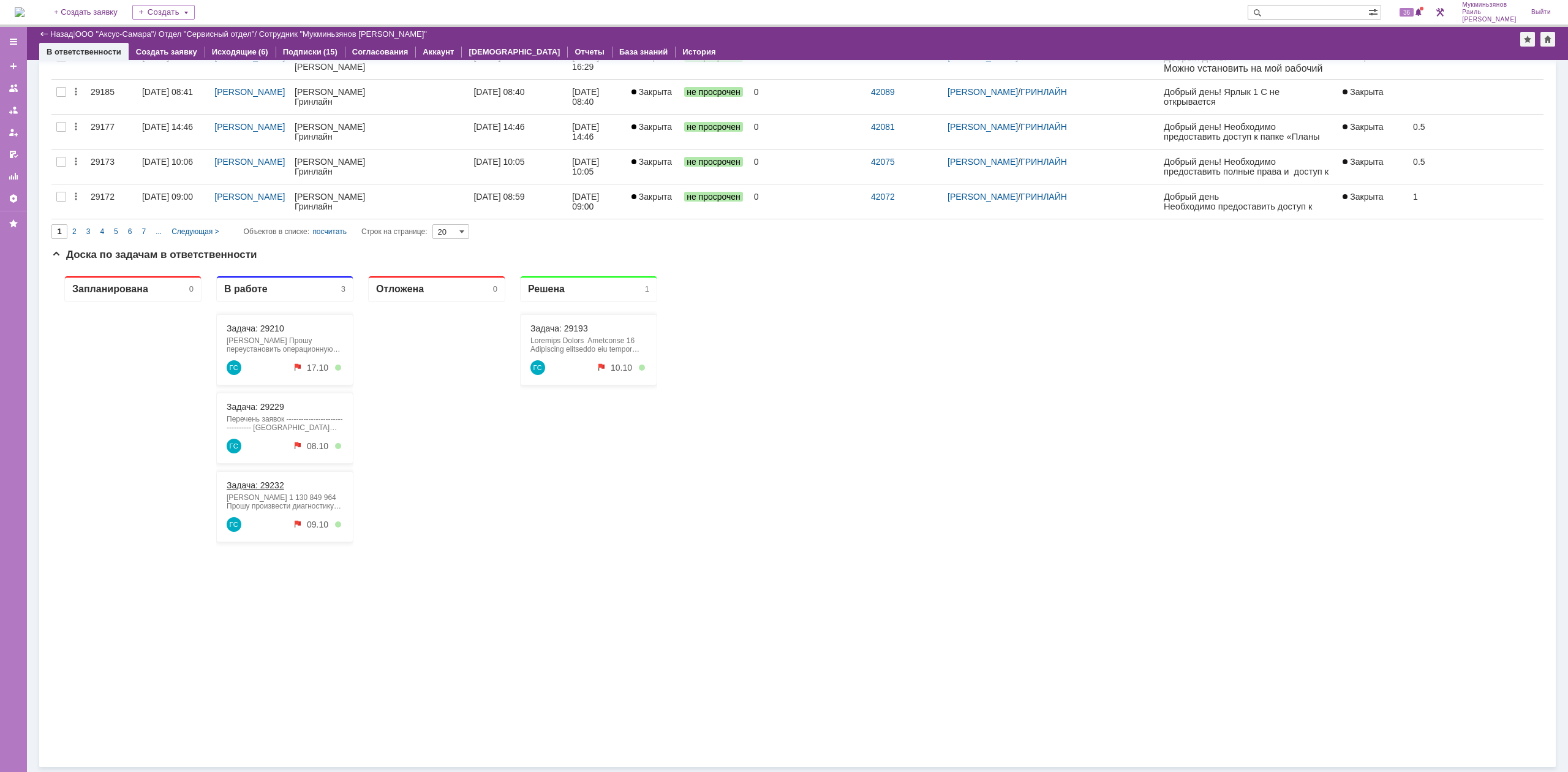
click at [270, 485] on link "Задача: 29232" at bounding box center [255, 485] width 58 height 10
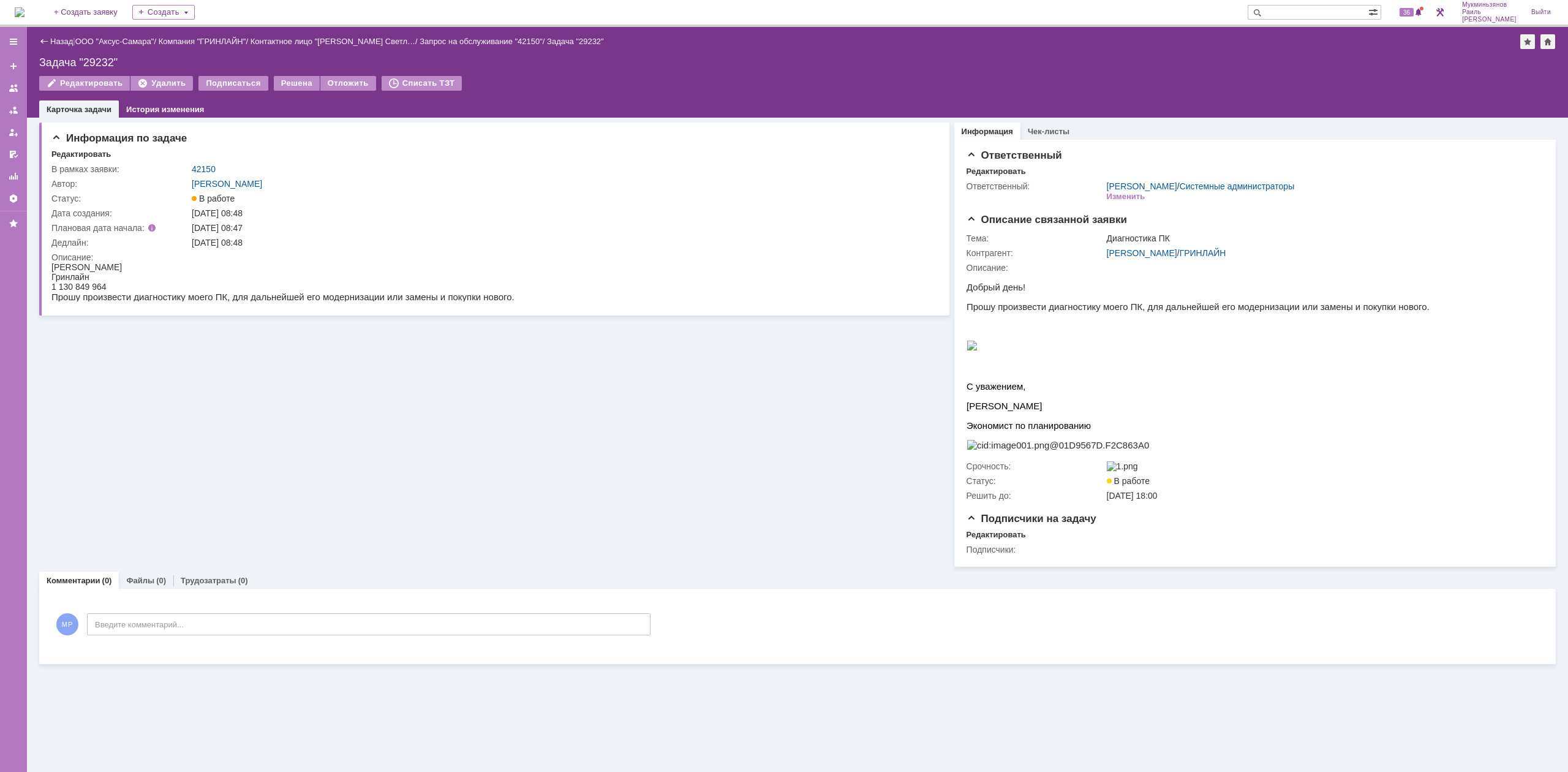
drag, startPoint x: 51, startPoint y: 285, endPoint x: 189, endPoint y: 277, distance: 138.2
click at [189, 277] on body "[PERSON_NAME] 1 130 849 964 Прошу произвести диагностику моего ПК, для дальнейш…" at bounding box center [283, 282] width 463 height 40
drag, startPoint x: 121, startPoint y: 288, endPoint x: 53, endPoint y: 289, distance: 68.0
click at [53, 289] on div "1 130 849 964" at bounding box center [283, 286] width 463 height 10
copy div "1 130 849 964"
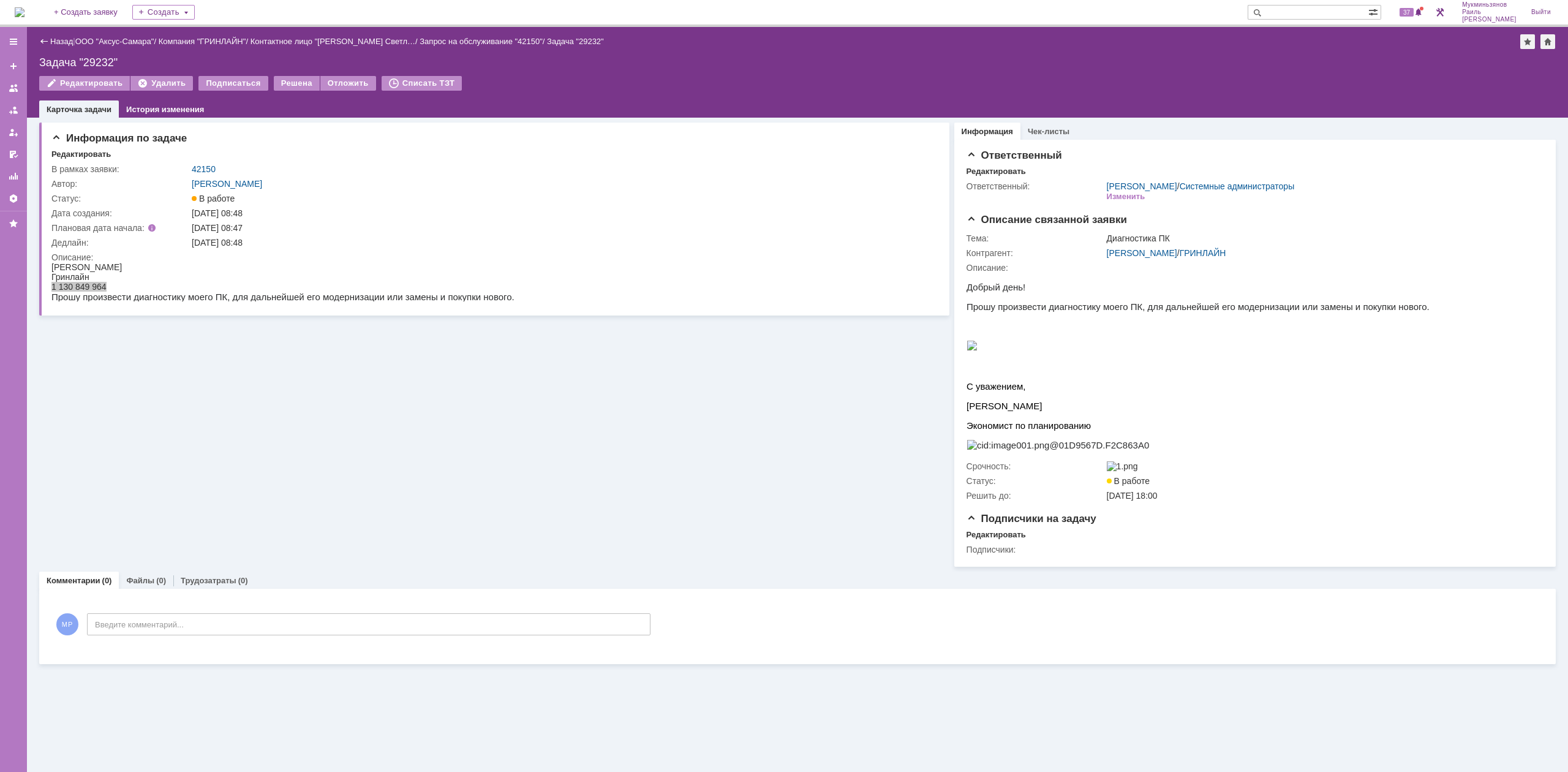
click at [22, 11] on img at bounding box center [19, 12] width 10 height 10
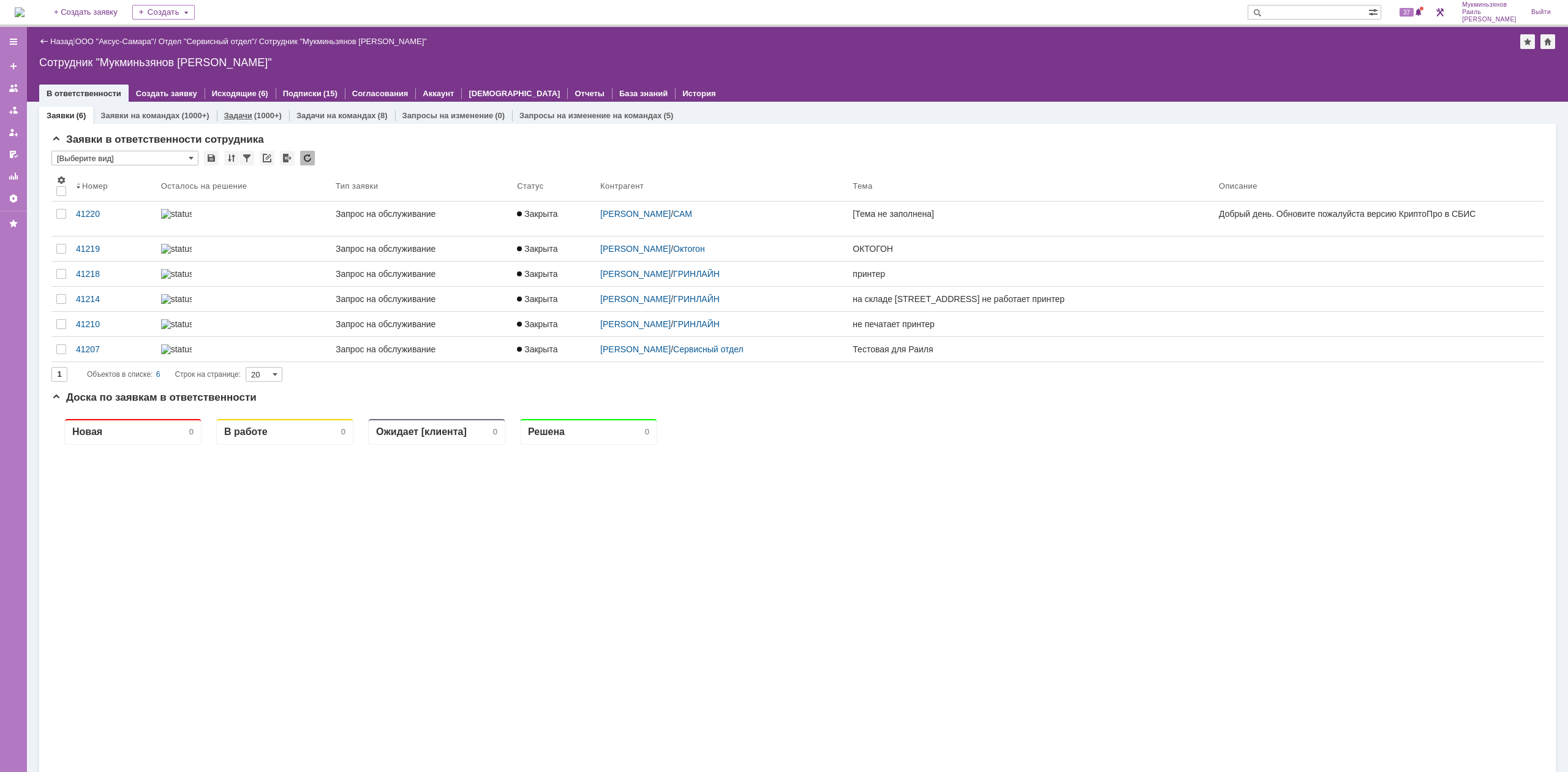
click at [254, 113] on div "(1000+)" at bounding box center [268, 115] width 28 height 10
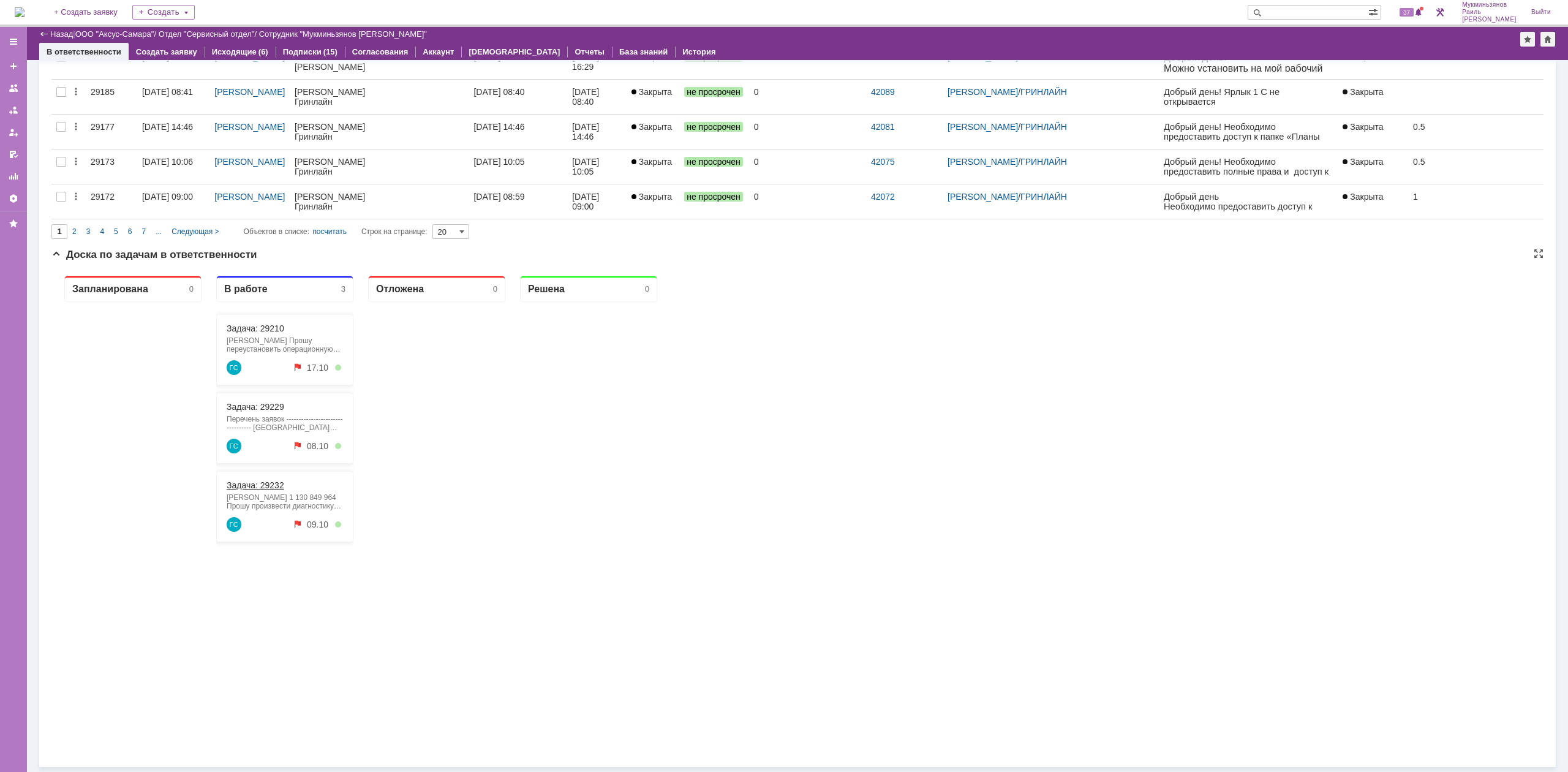
click at [255, 482] on link "Задача: 29232" at bounding box center [255, 485] width 58 height 10
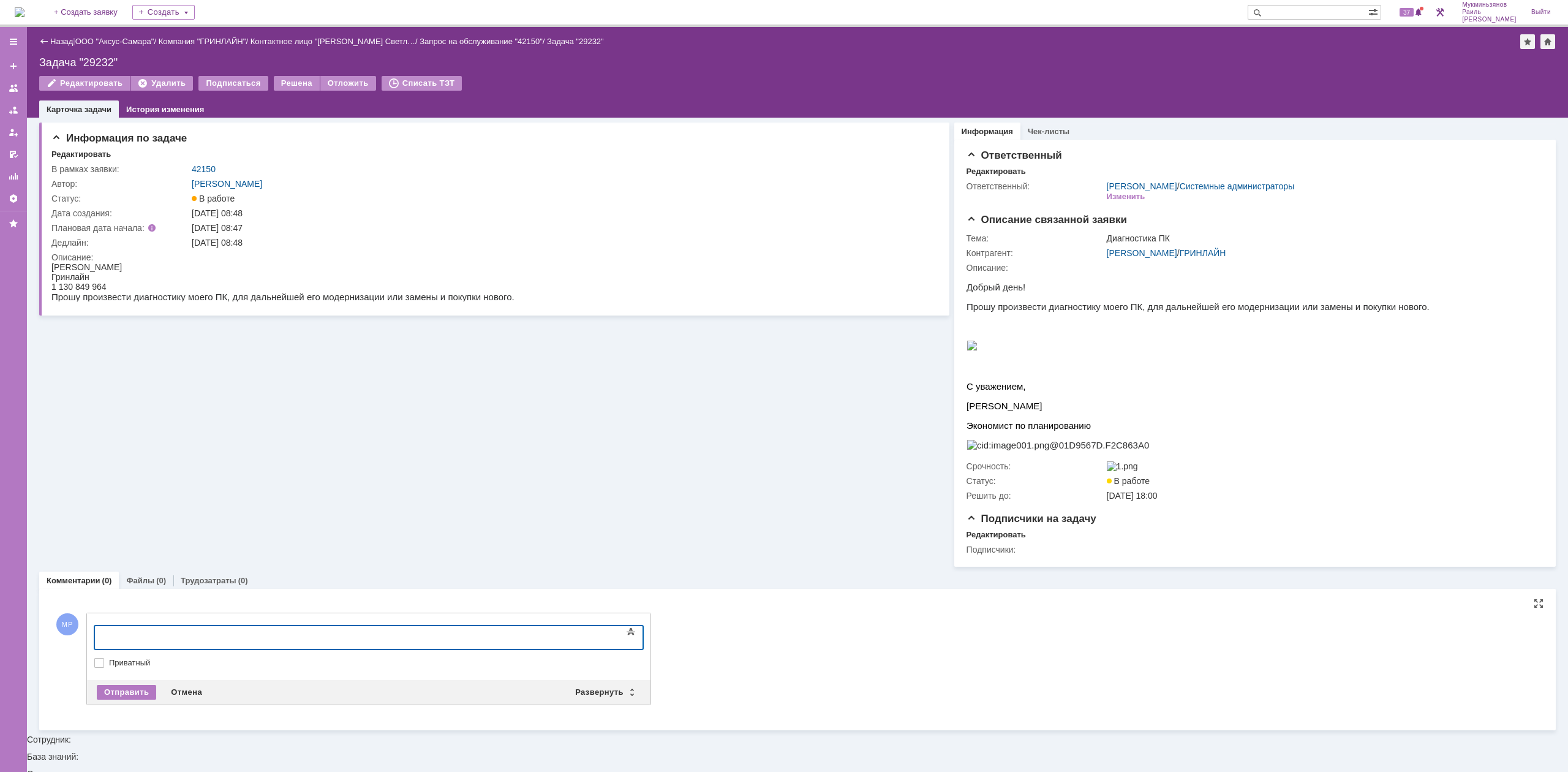
click at [268, 633] on div at bounding box center [194, 636] width 174 height 10
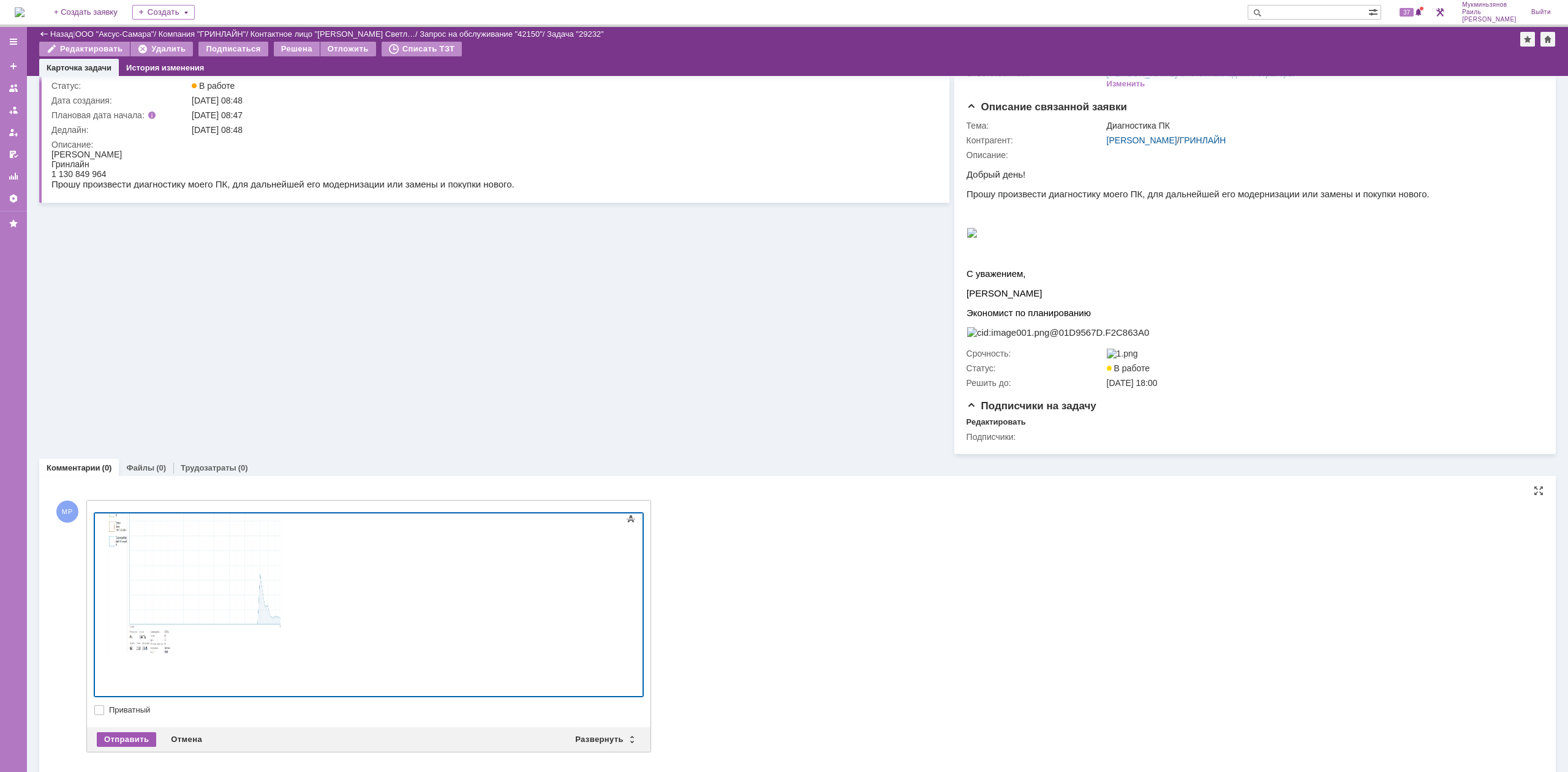
scroll to position [87, 0]
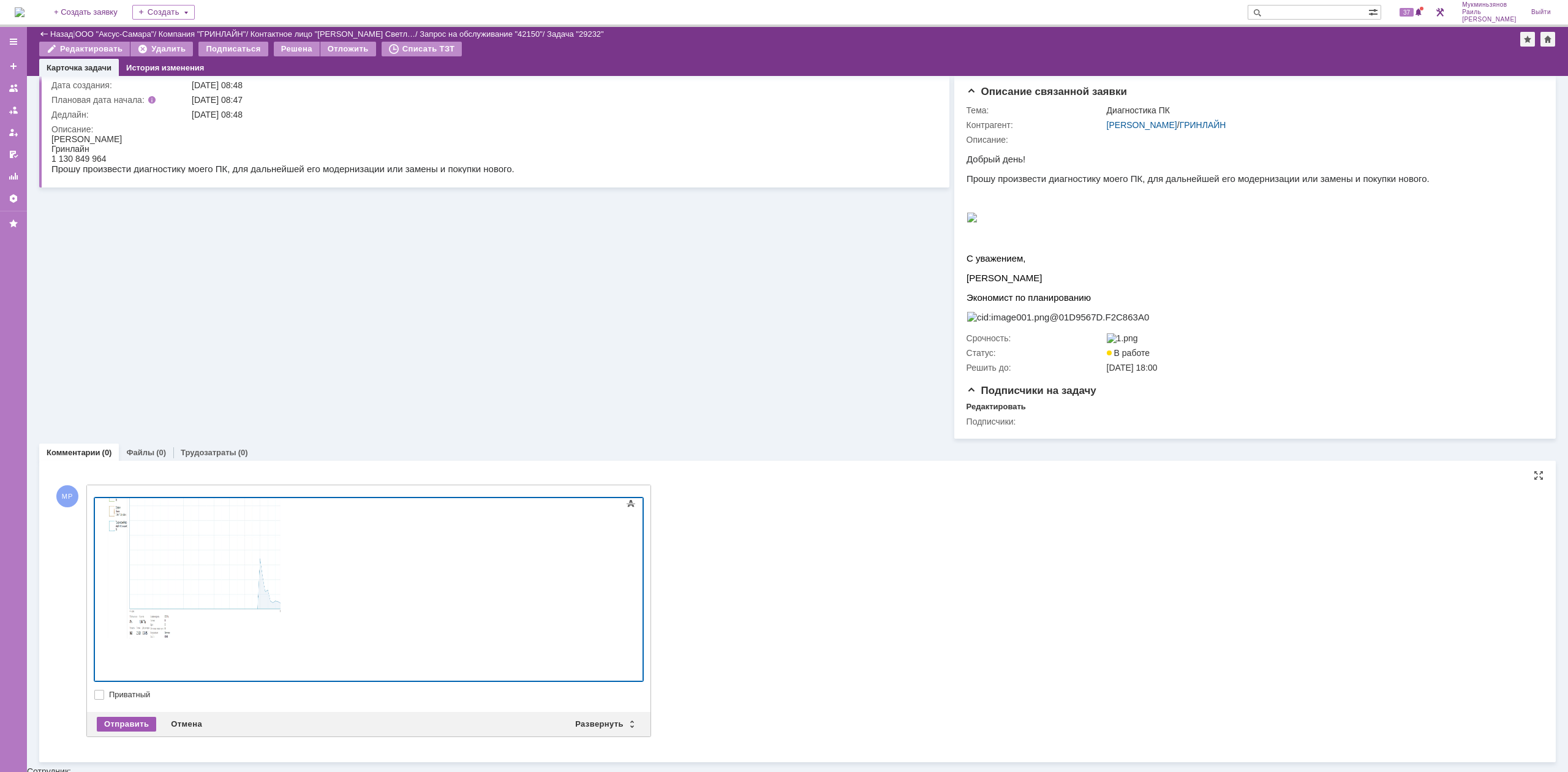
click at [133, 730] on div "Отправить" at bounding box center [126, 724] width 59 height 15
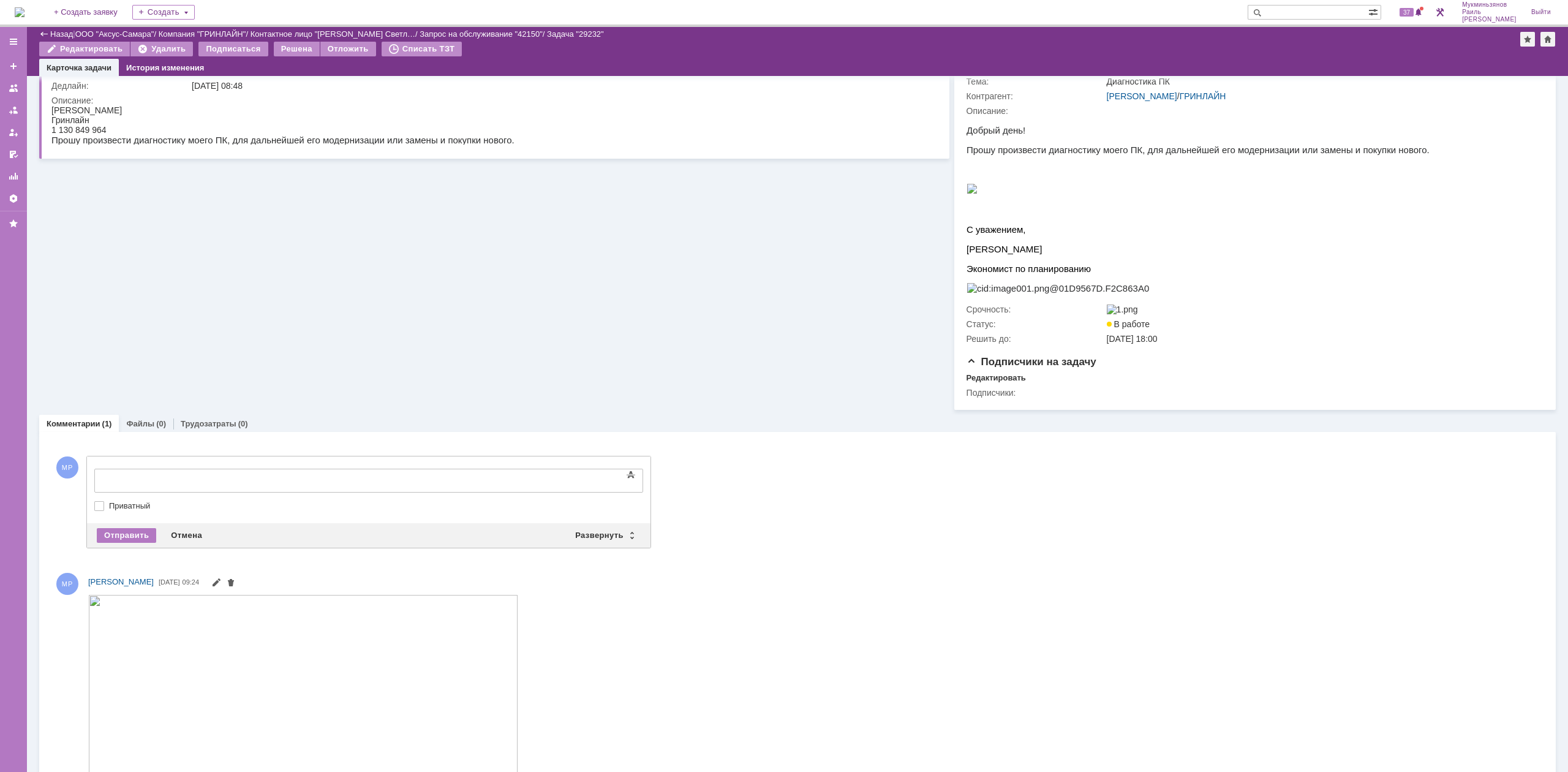
scroll to position [0, 0]
click at [269, 475] on div at bounding box center [194, 479] width 174 height 10
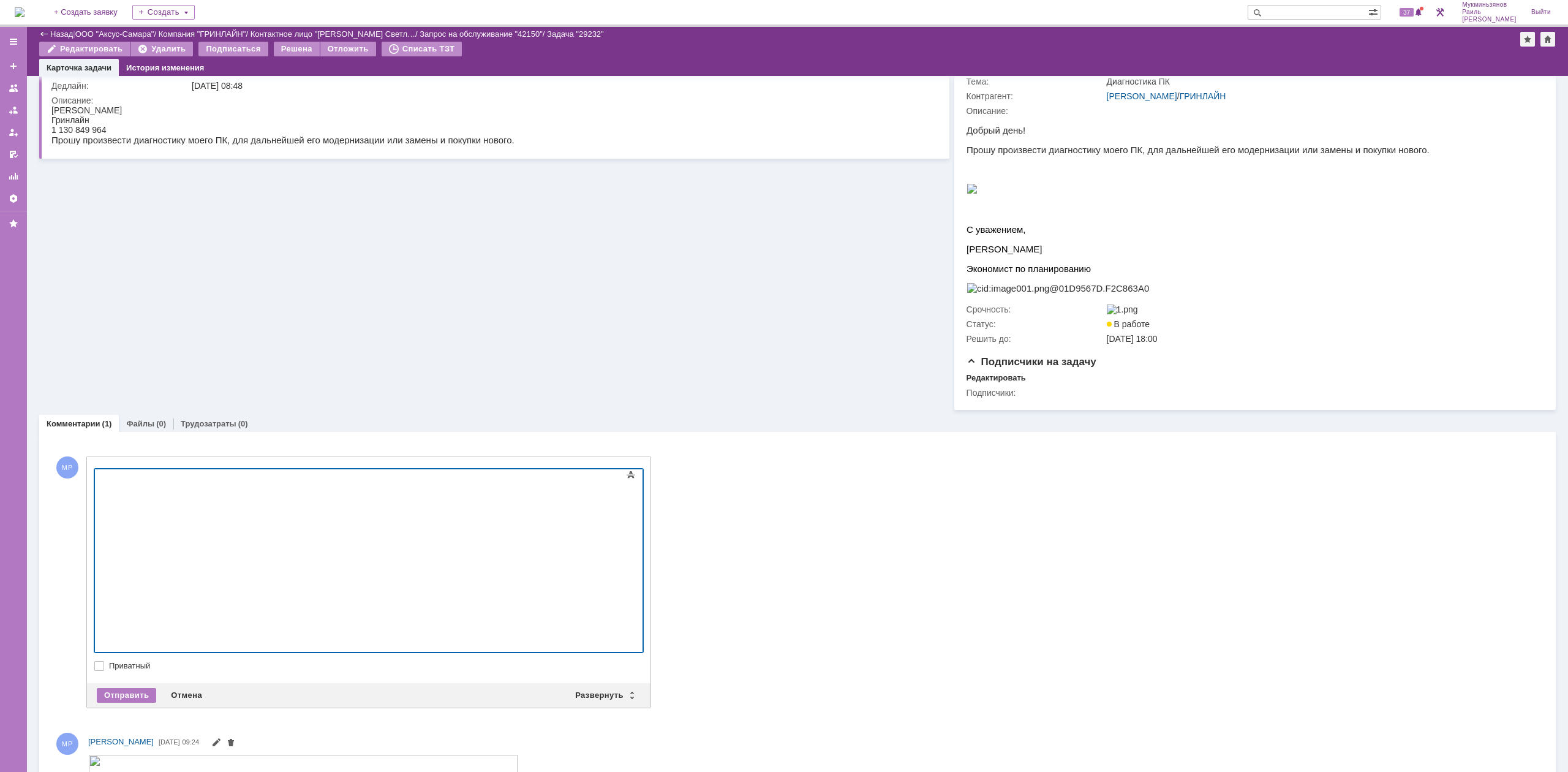
scroll to position [5, 0]
click at [138, 702] on div "Отправить" at bounding box center [126, 695] width 59 height 15
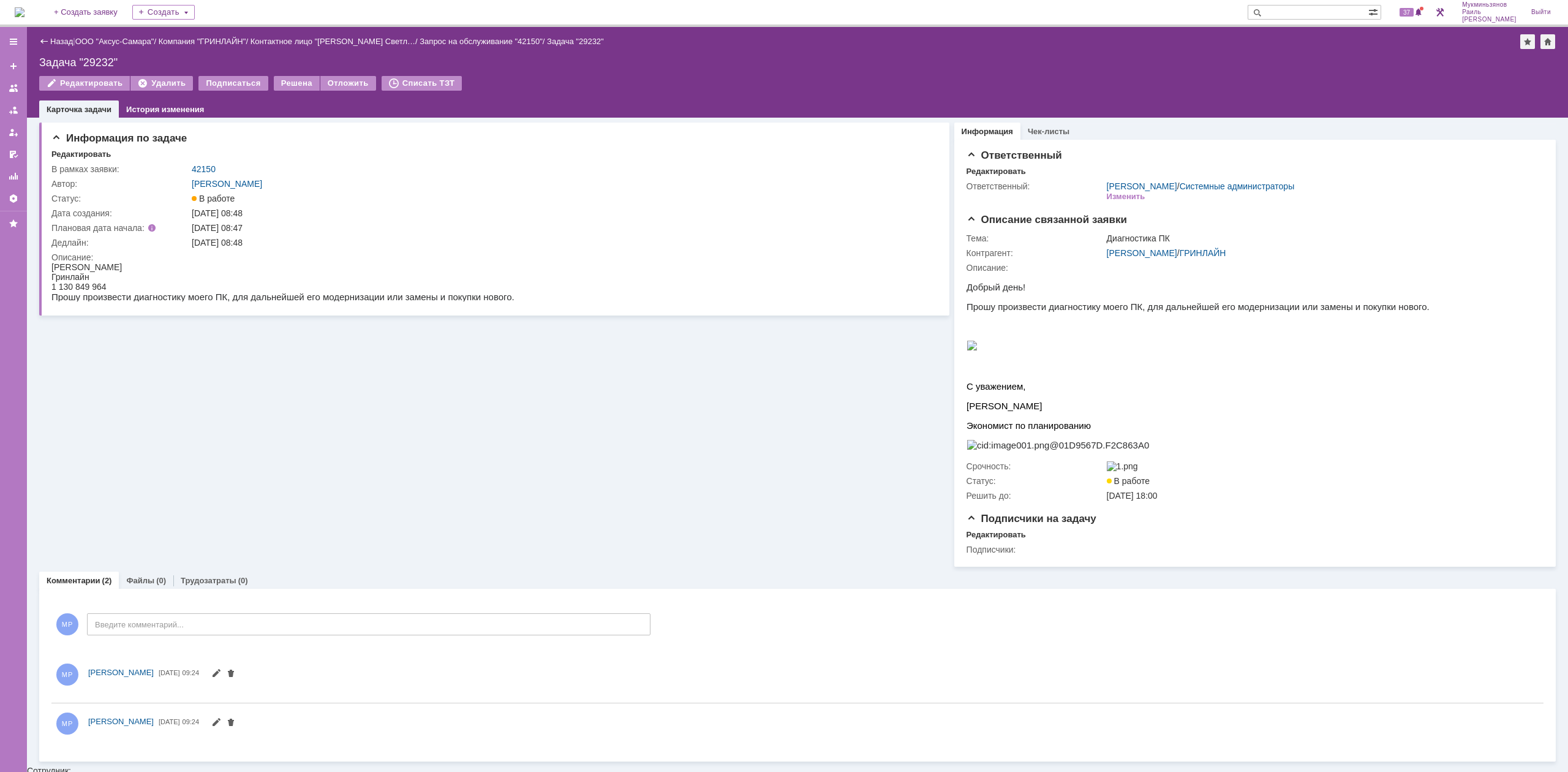
scroll to position [0, 0]
click at [148, 618] on input "Введите комментарий..." at bounding box center [369, 624] width 564 height 22
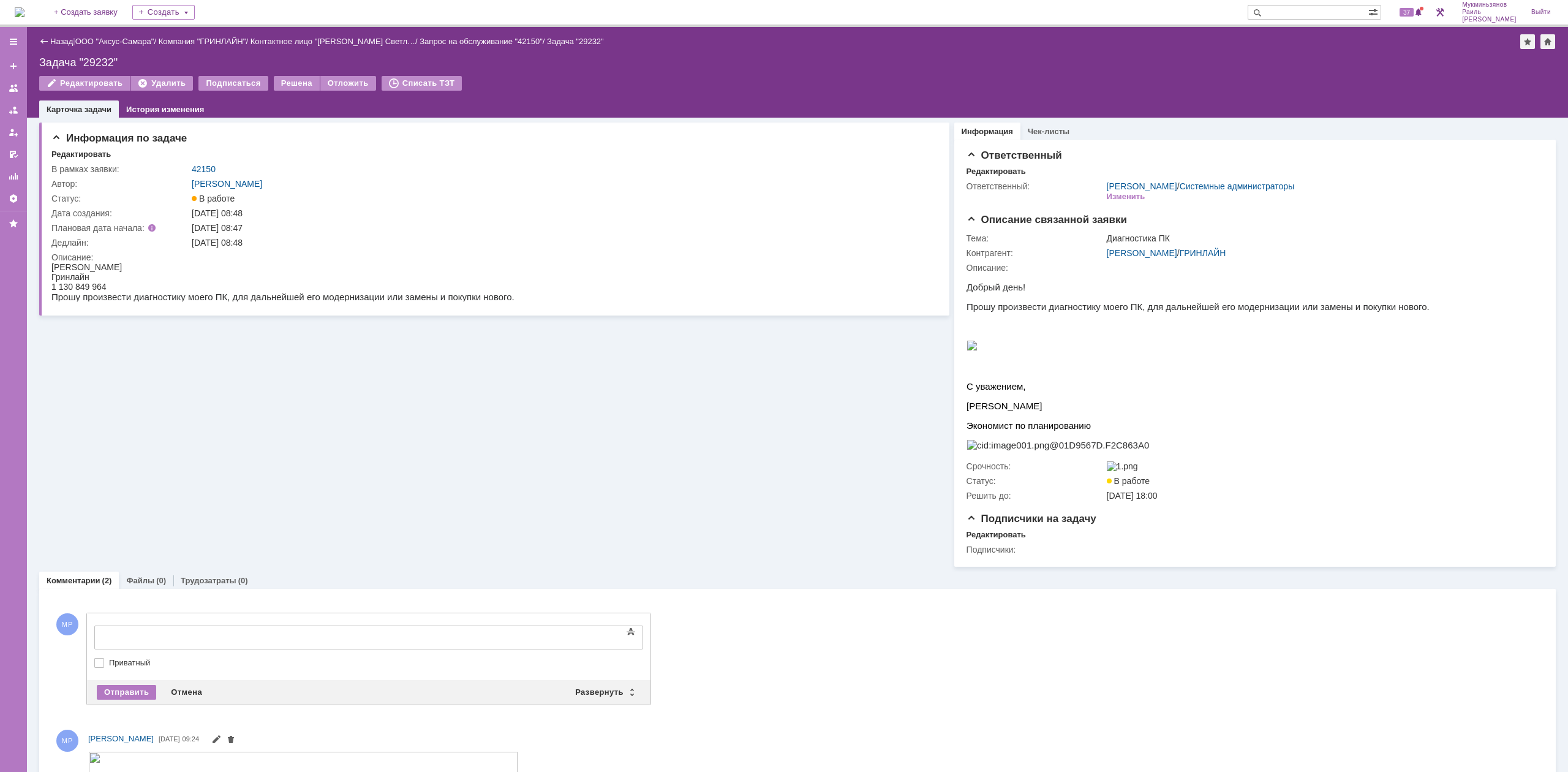
click at [150, 625] on div "Текст" at bounding box center [369, 623] width 549 height 4
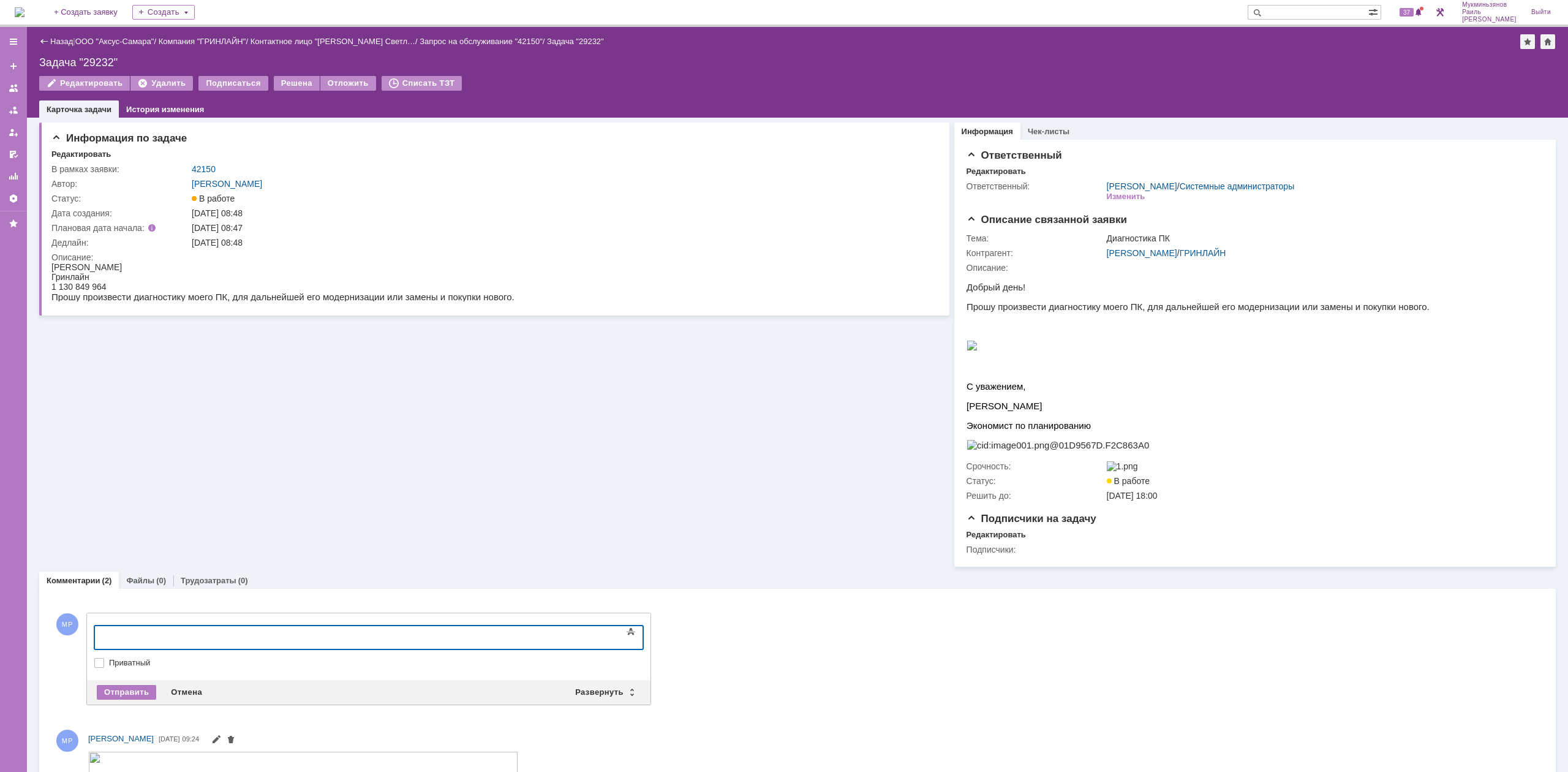
click at [152, 631] on iframe at bounding box center [194, 636] width 184 height 21
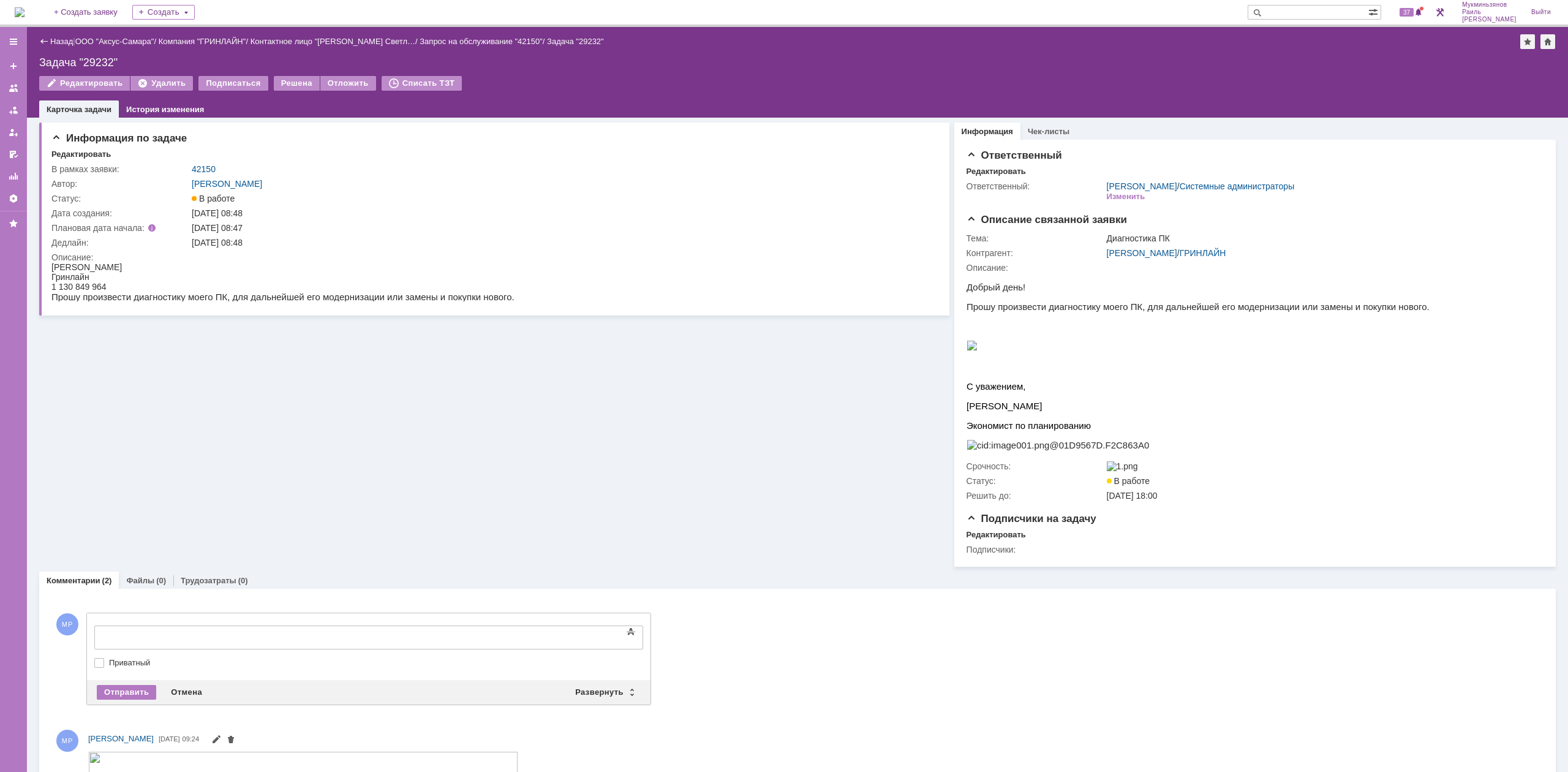
click at [160, 626] on body at bounding box center [194, 636] width 184 height 21
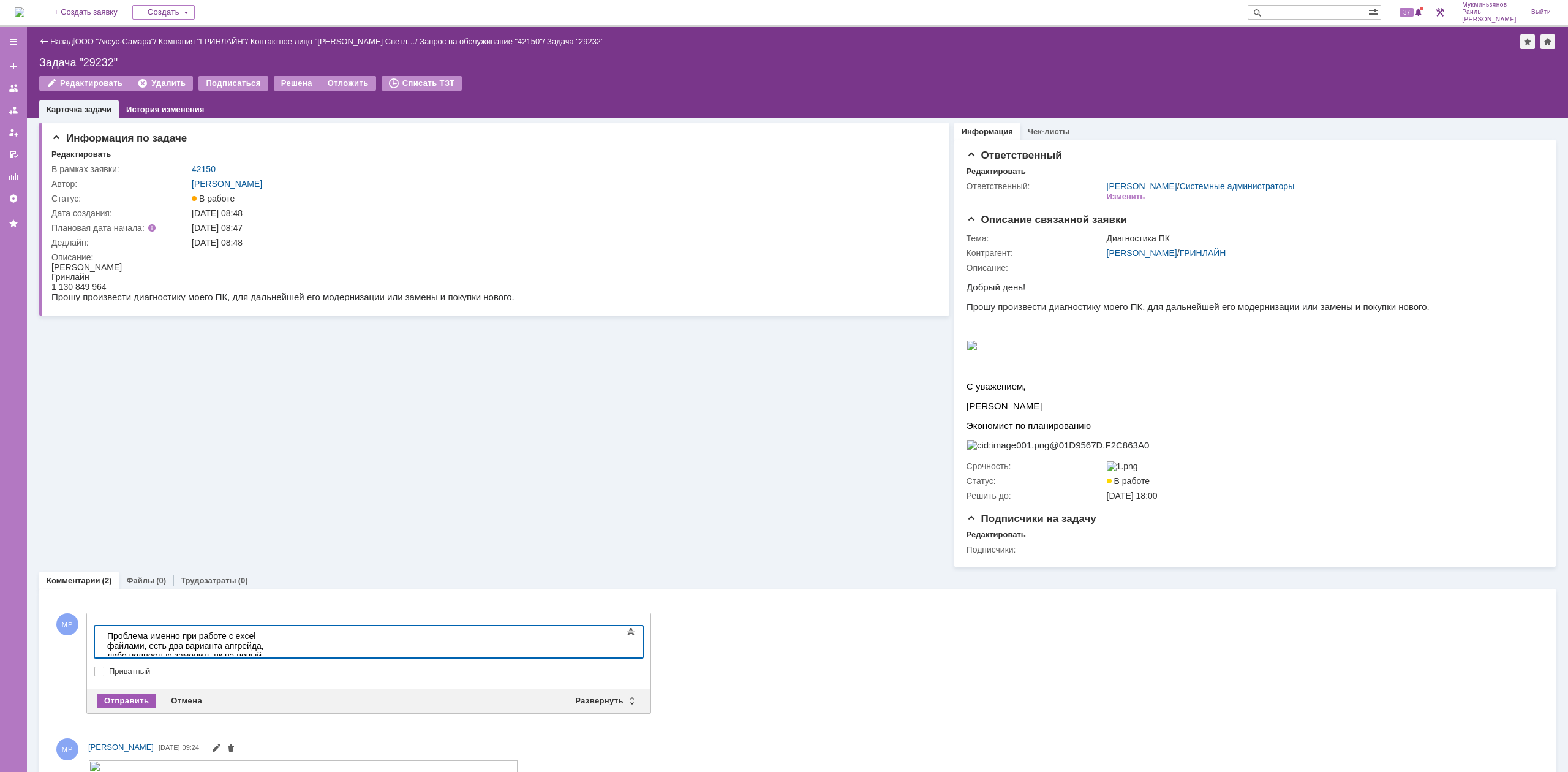
click at [132, 702] on div "Отправить" at bounding box center [126, 701] width 59 height 15
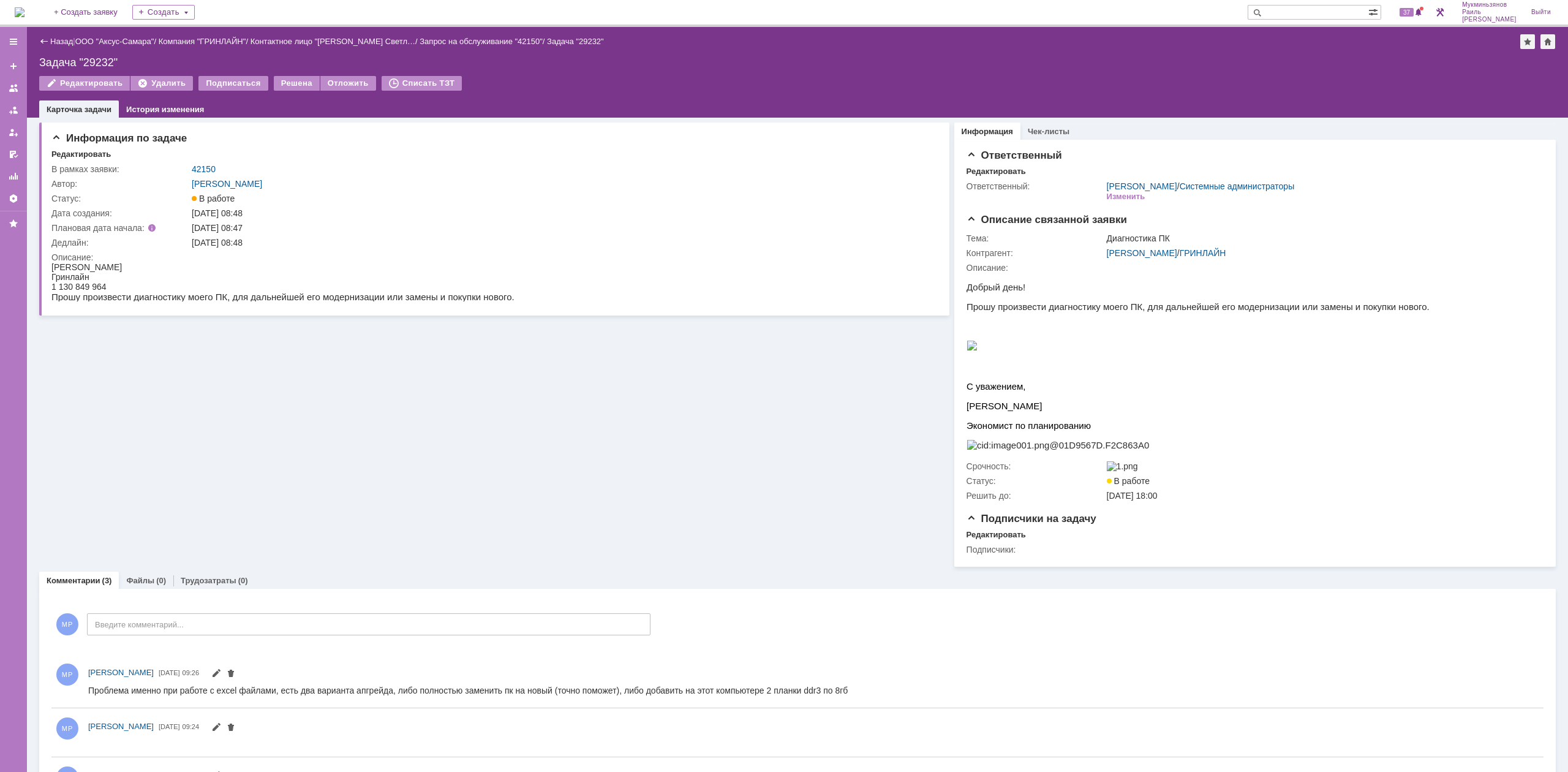
click at [199, 630] on input "Введите комментарий..." at bounding box center [369, 624] width 564 height 22
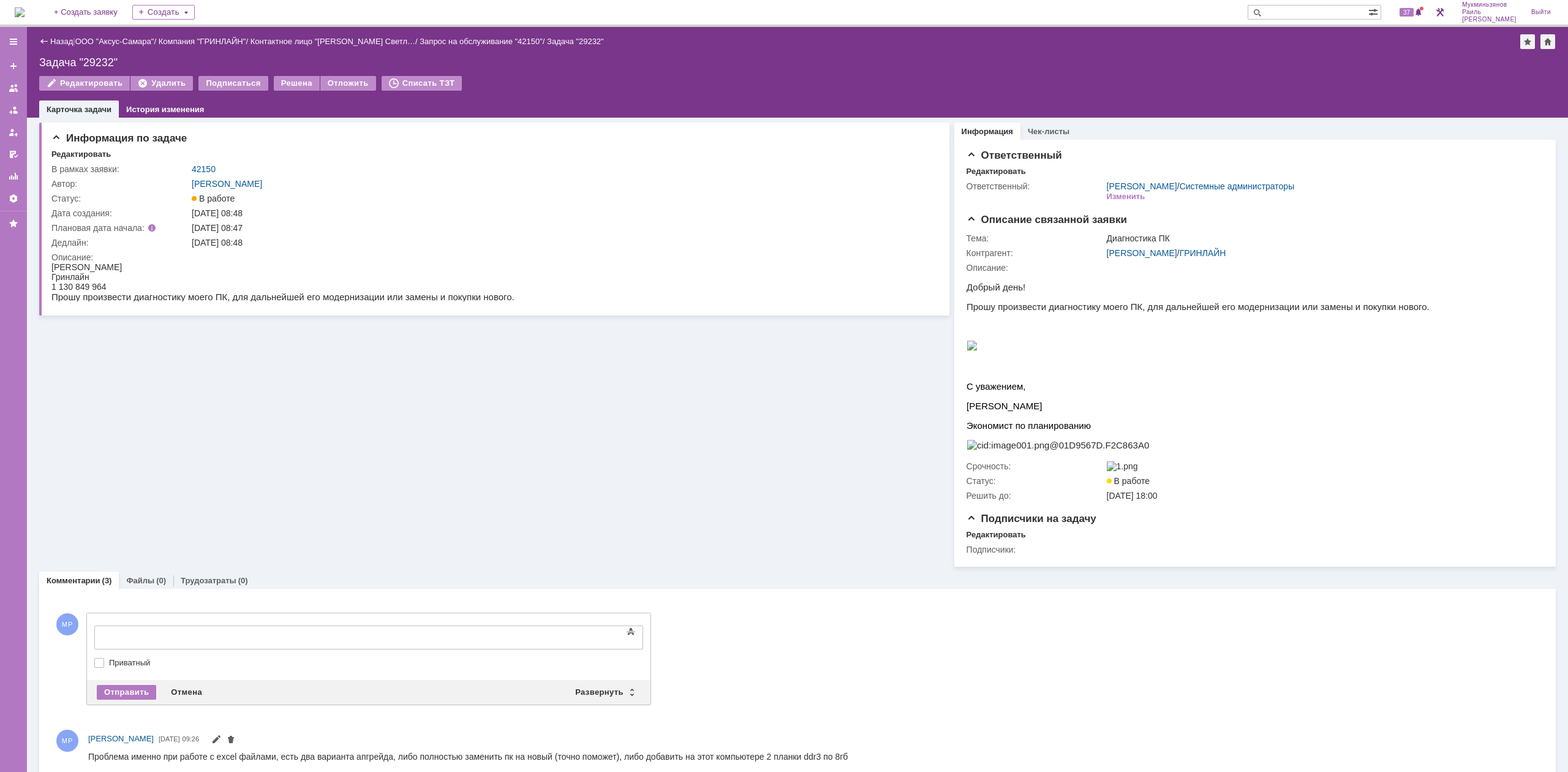
click at [204, 626] on body at bounding box center [194, 636] width 184 height 21
click at [132, 687] on div "Отправить Отмена Развернуть Свернуть" at bounding box center [369, 692] width 564 height 24
click at [132, 691] on div "Отправить" at bounding box center [126, 692] width 59 height 15
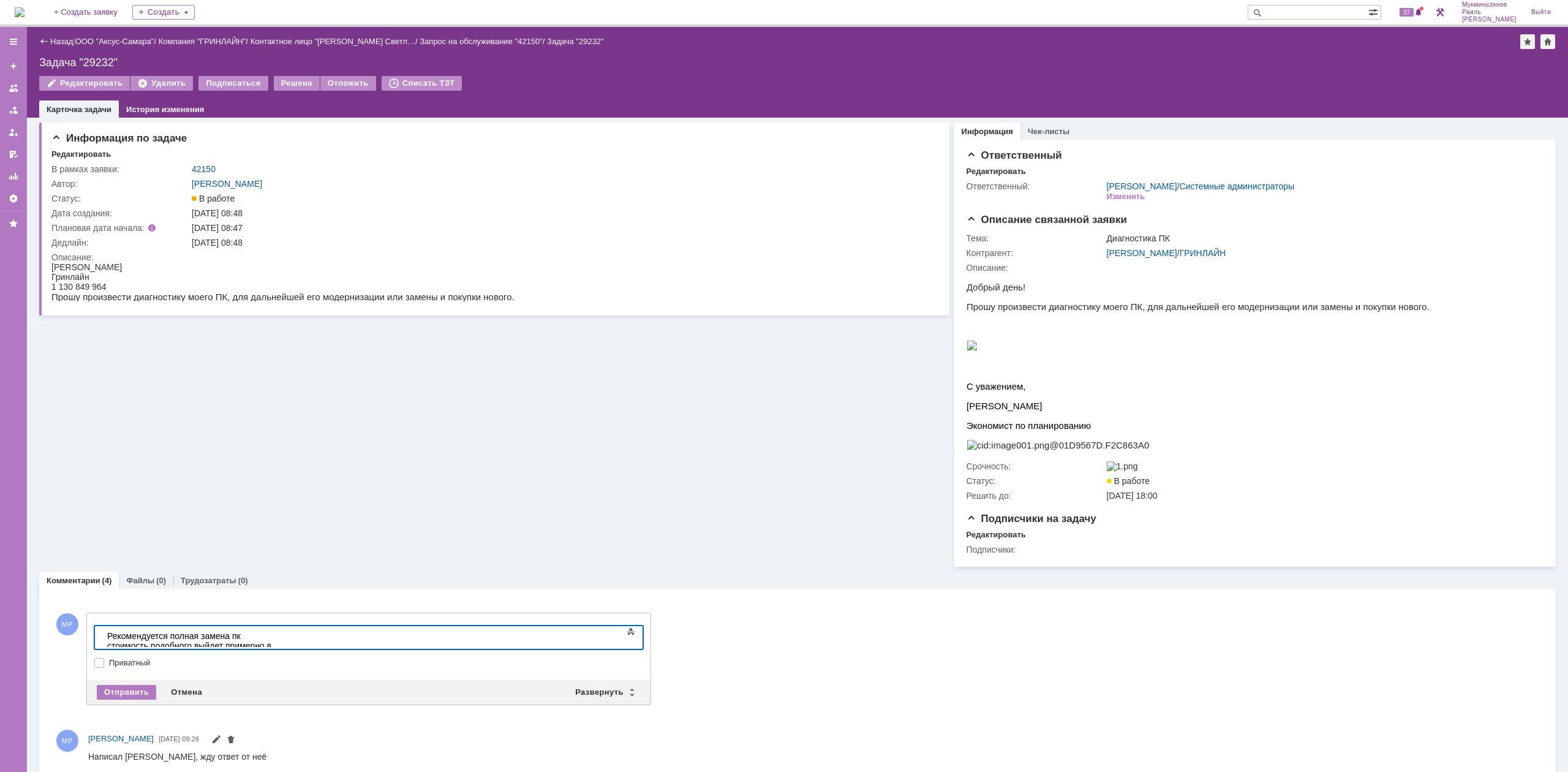
click at [281, 636] on div "​Рекомендуется полная замена пк стоимость подобного выйдет примерно в" at bounding box center [194, 641] width 174 height 20
click at [240, 636] on div "Рекомендуется полная замена пк стоимость подобного выйдет примерно в 34 673 руб…" at bounding box center [194, 646] width 174 height 29
click at [281, 636] on div "Рекомендуется полная замена пк, так как платформа уже старая, стоимость подобно…" at bounding box center [194, 650] width 174 height 39
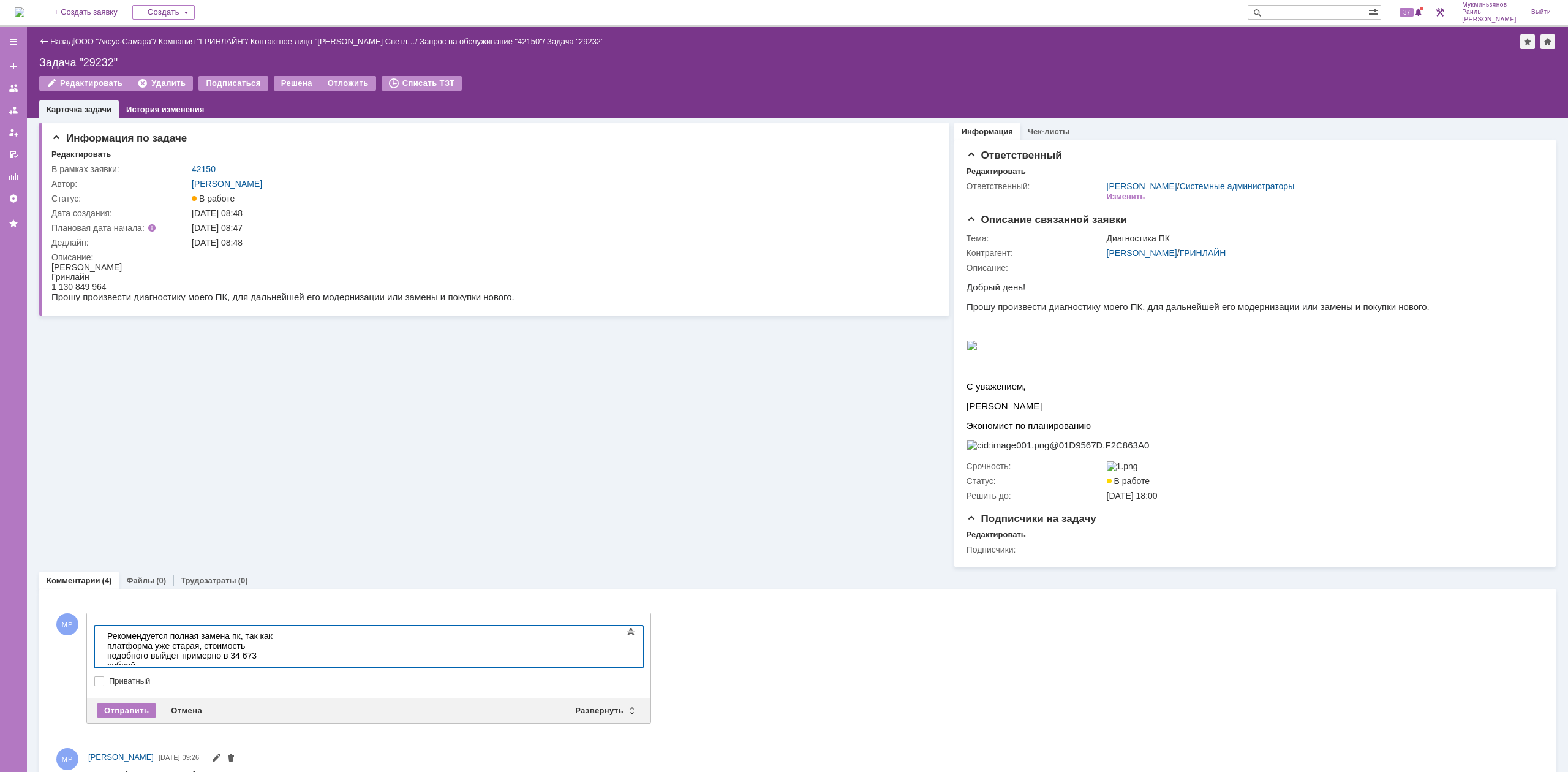
scroll to position [111, 3]
click at [281, 660] on div "Рекомендуется полная замена пк, так как платформа уже старая, стоимость подобно…" at bounding box center [194, 661] width 174 height 59
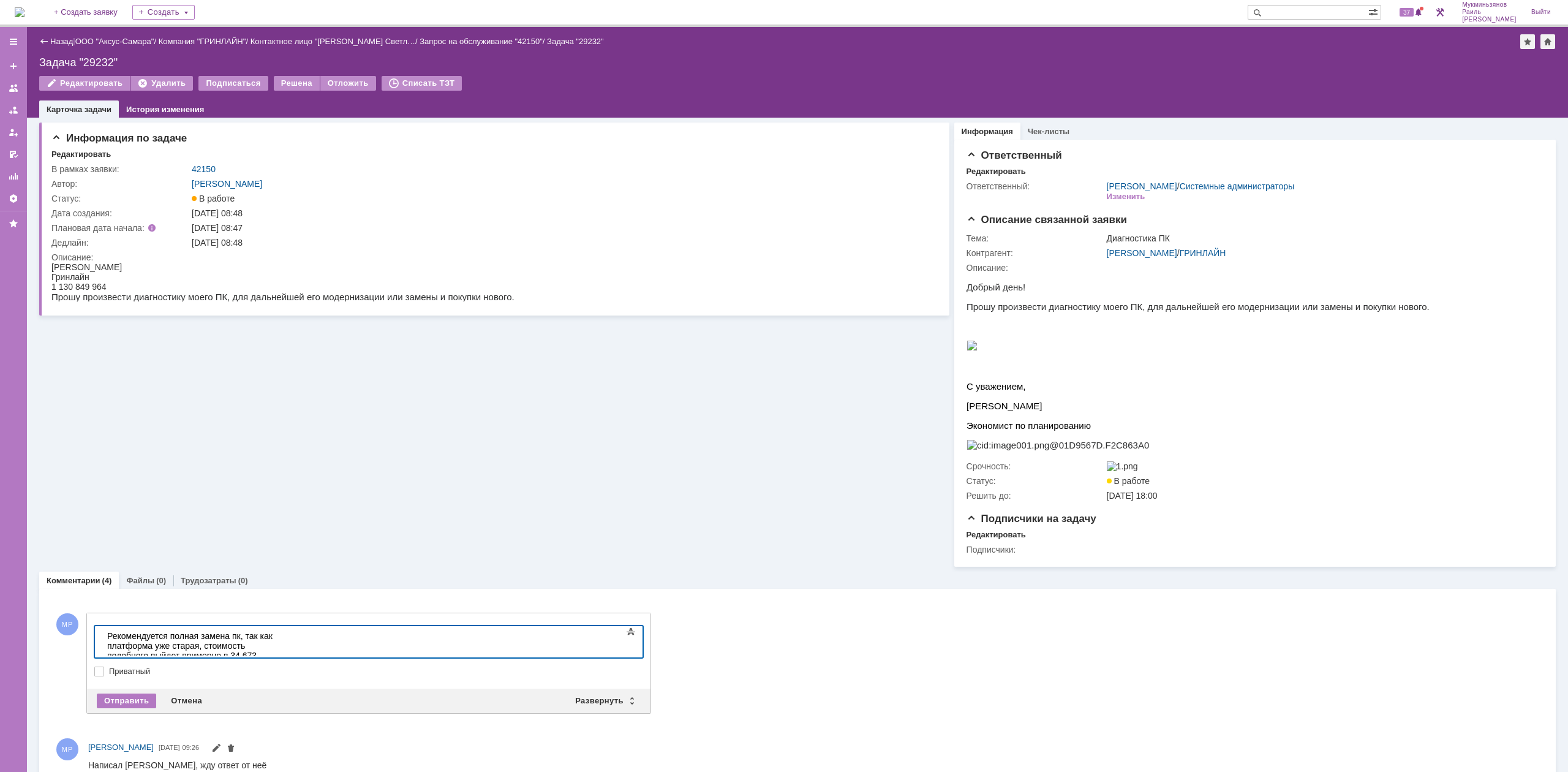
scroll to position [102, 3]
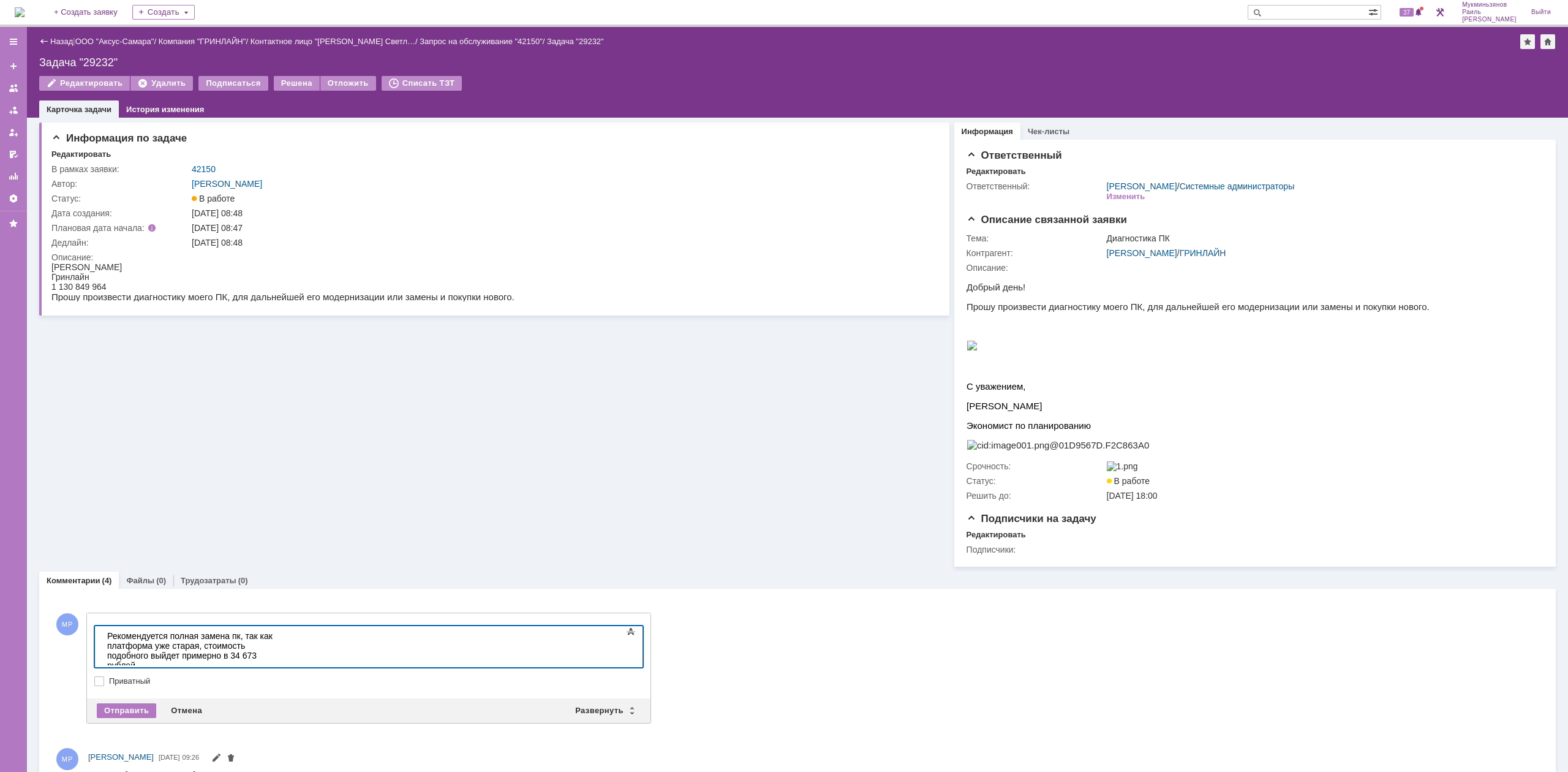
click at [286, 661] on body "Рекомендуется полная замена пк, так как платформа уже старая, стоимость подобно…" at bounding box center [194, 670] width 184 height 88
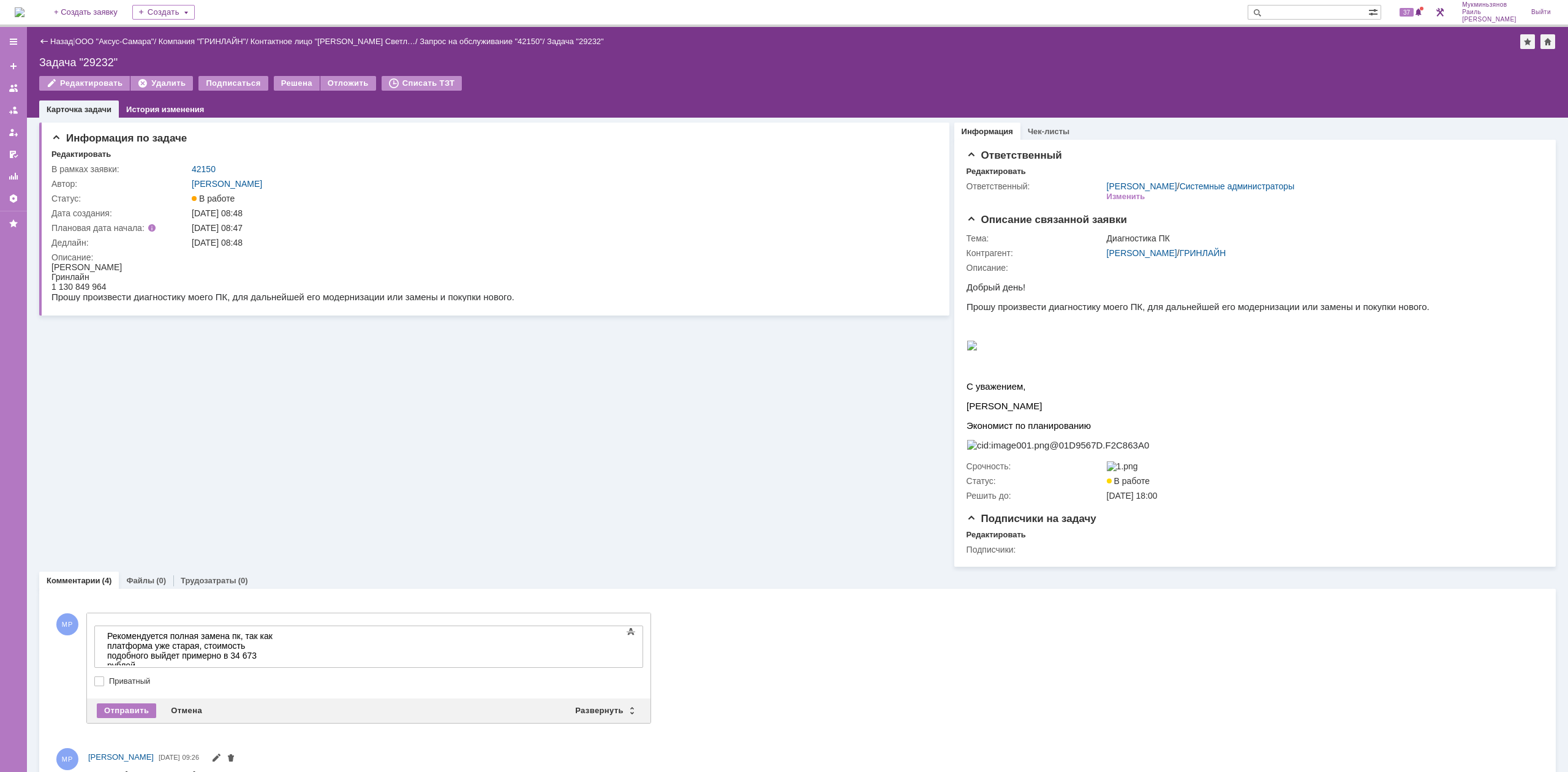
click at [281, 654] on div "Рекомендуется полная замена пк, так как платформа уже старая, стоимость подобно…" at bounding box center [194, 670] width 174 height 78
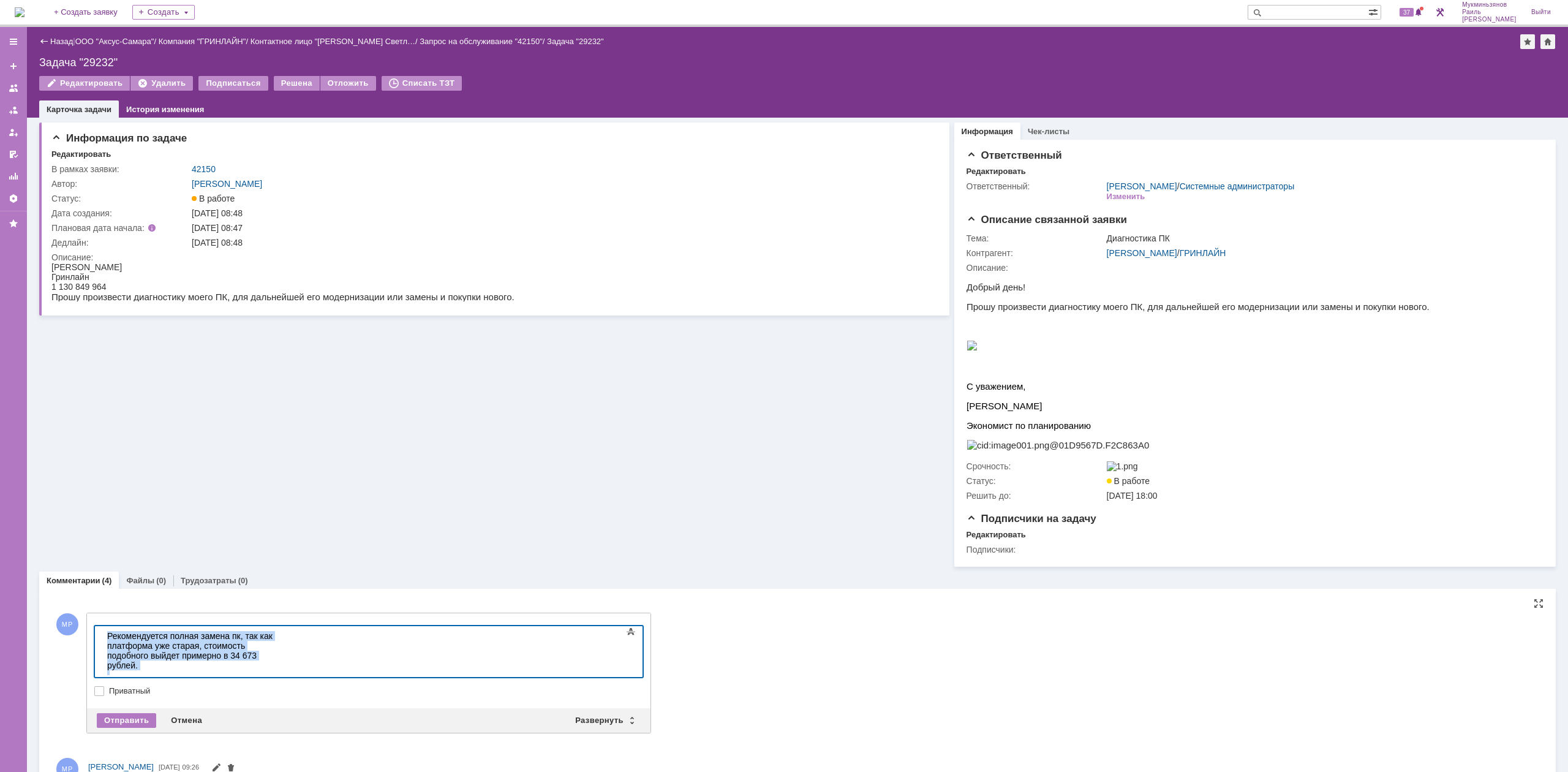
drag, startPoint x: 474, startPoint y: 665, endPoint x: 187, endPoint y: 1227, distance: 631.0
click at [103, 626] on html "Рекомендуется полная замена пк, так как платформа уже старая, стоимость подобно…" at bounding box center [194, 685] width 184 height 117
copy div "Рекомендуется полная замена пк, так как платформа уже старая, стоимость подобно…"
click at [281, 666] on div "Рекомендуется полная замена пк, так как платформа уже старая, стоимость подобно…" at bounding box center [194, 685] width 174 height 108
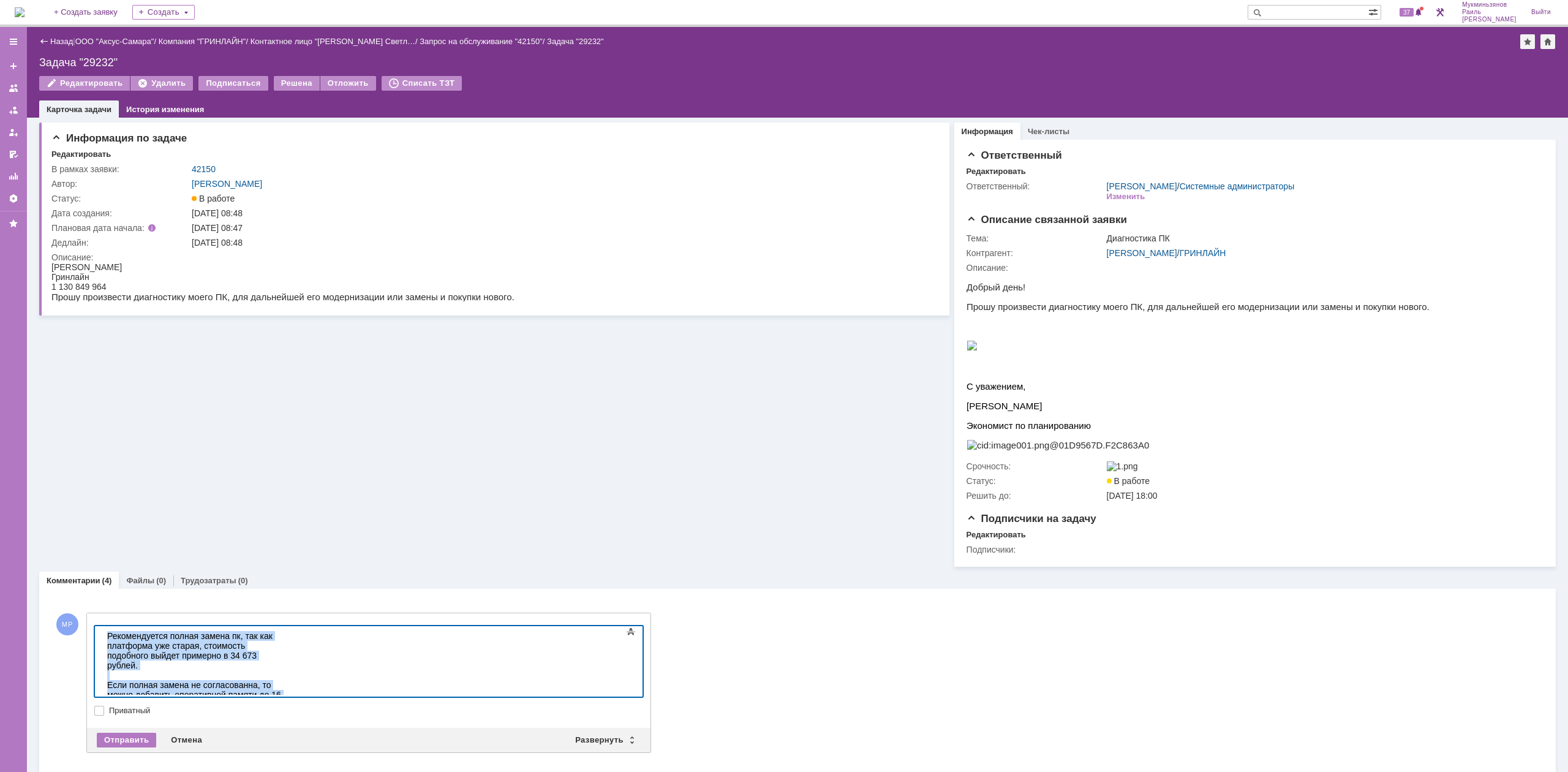
drag, startPoint x: 348, startPoint y: 685, endPoint x: 7, endPoint y: 595, distance: 352.7
click at [103, 626] on html "Рекомендуется полная замена пк, так как платформа уже старая, стоимость подобно…" at bounding box center [194, 699] width 184 height 147
copy div "Рекомендуется полная замена пк, так как платформа уже старая, стоимость подобно…"
click at [211, 658] on div "Рекомендуется полная замена пк, так как платформа уже старая, стоимость подобно…" at bounding box center [194, 699] width 174 height 137
click at [251, 655] on div "Рекомендуется полная замена пк, так как платформа уже старая, стоимость подобно…" at bounding box center [194, 699] width 174 height 137
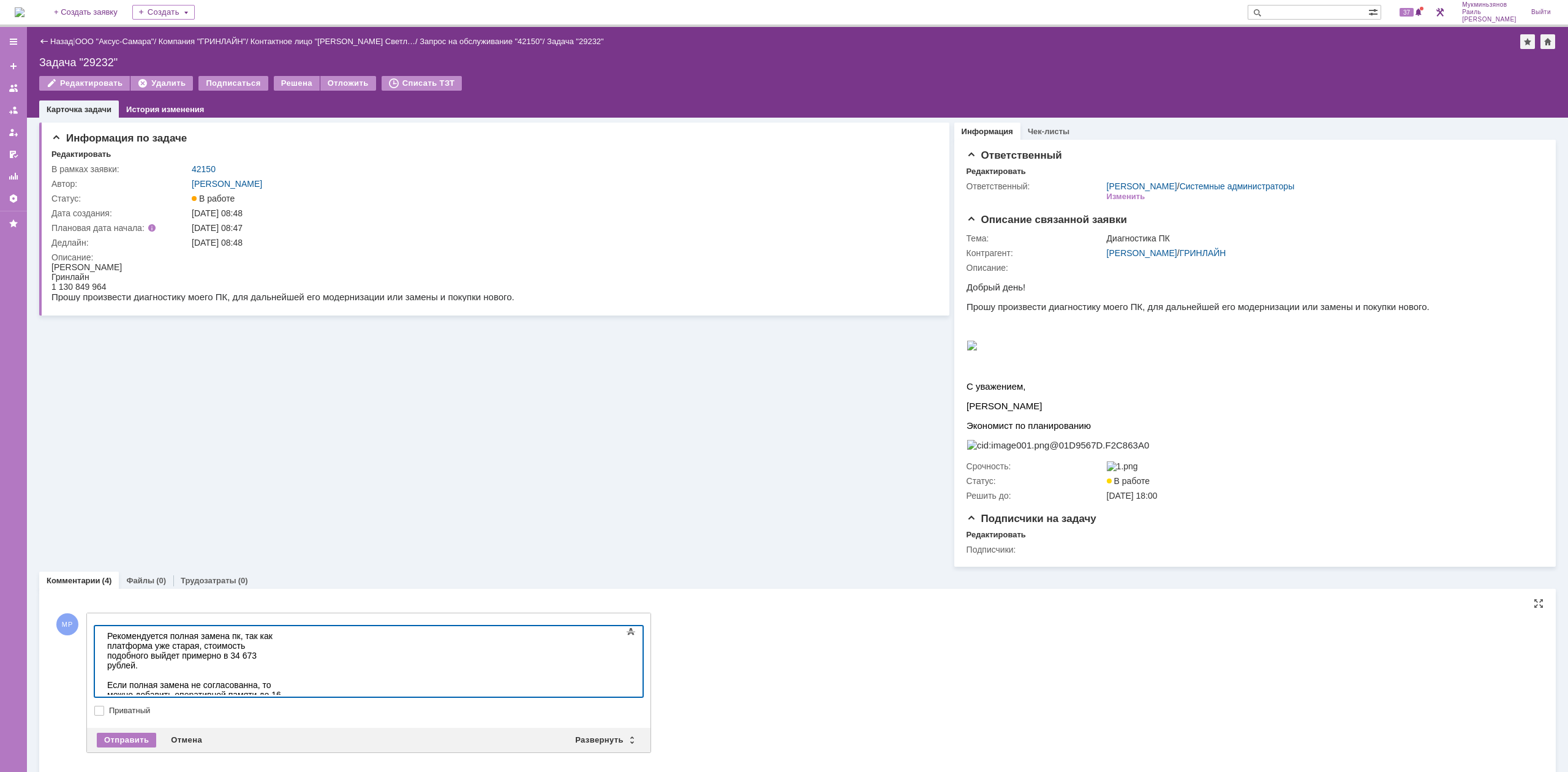
click at [263, 655] on div "Рекомендуется полная замена пк, так как платформа уже старая, стоимость подобно…" at bounding box center [194, 699] width 174 height 137
click at [141, 666] on div "Рекомендуется полная замена пк, так как платформа уже старая, стоимость подобно…" at bounding box center [194, 699] width 174 height 137
click at [281, 669] on div "Рекомендуется полная замена пк, так как платформа уже старая, стоимость подобно…" at bounding box center [194, 699] width 174 height 137
drag, startPoint x: 372, startPoint y: 680, endPoint x: 7, endPoint y: 554, distance: 386.1
click at [103, 626] on html "Рекомендуется полная замена пк, так как платформа уже старая, стоимость подобно…" at bounding box center [194, 699] width 184 height 147
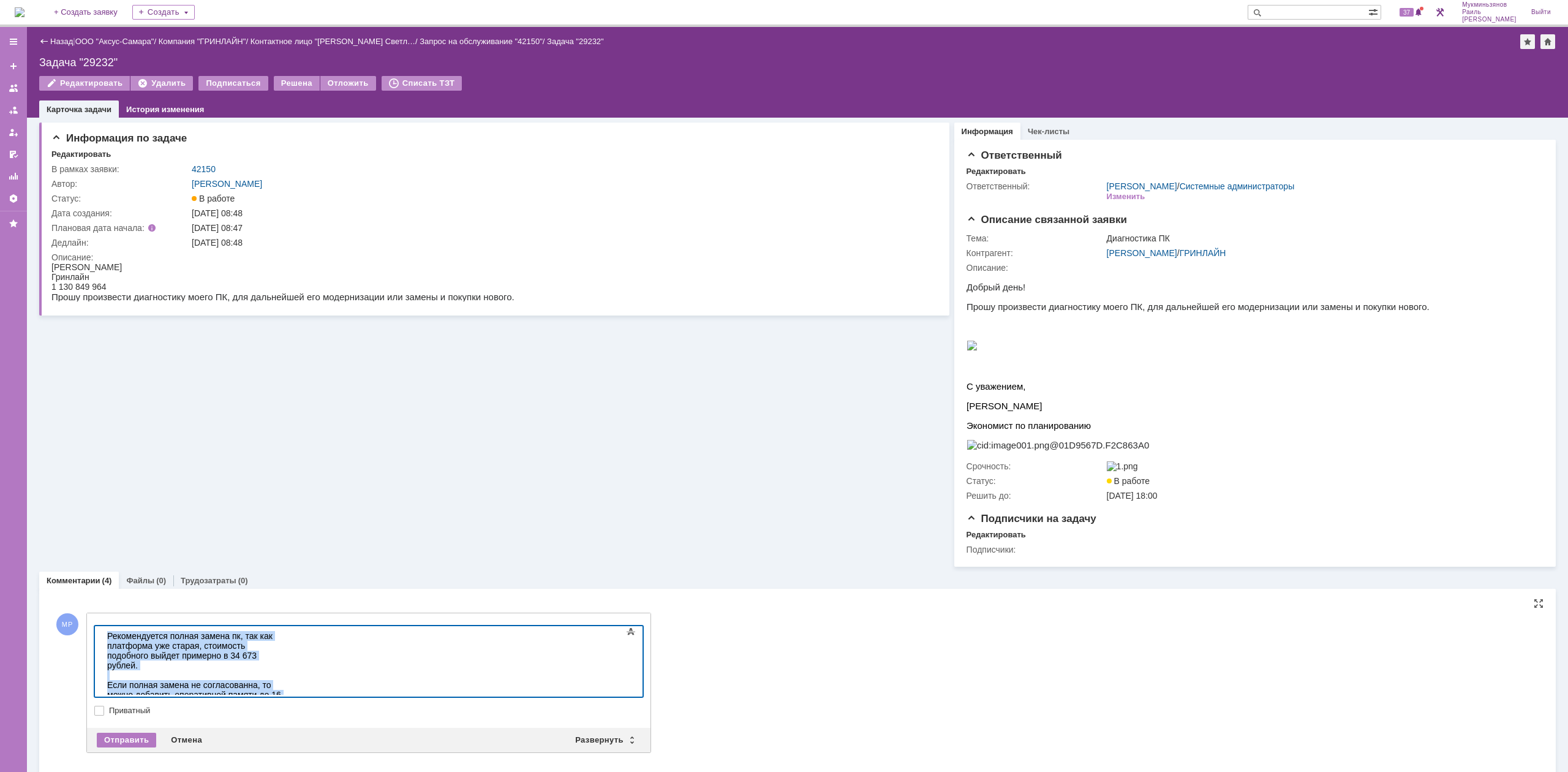
copy div "Рекомендуется полная замена пк, так как платформа уже старая, стоимость подобно…"
click at [131, 740] on div "Отправить" at bounding box center [126, 740] width 59 height 15
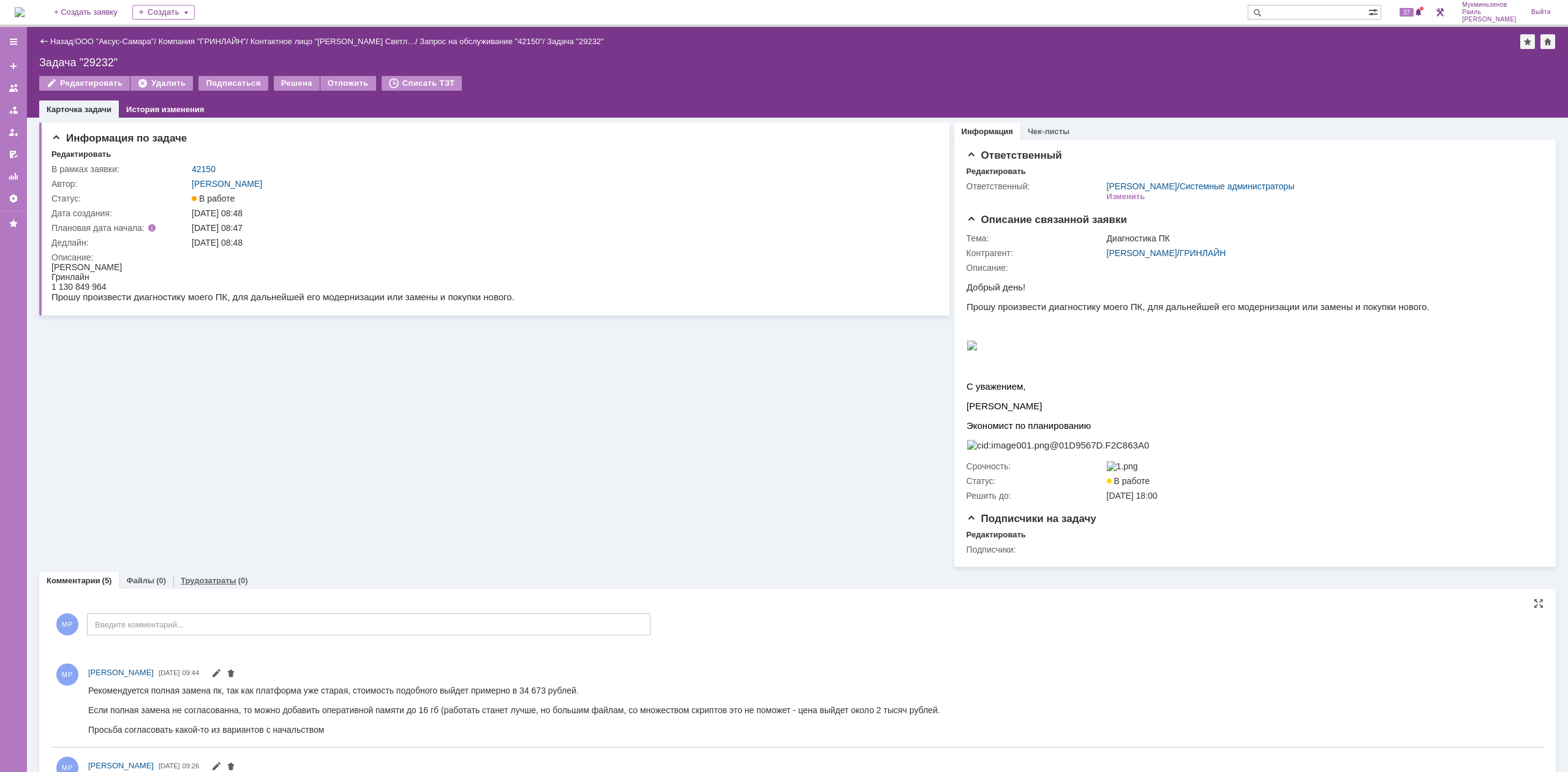
scroll to position [0, 0]
click at [219, 584] on link "Трудозатраты" at bounding box center [209, 580] width 56 height 10
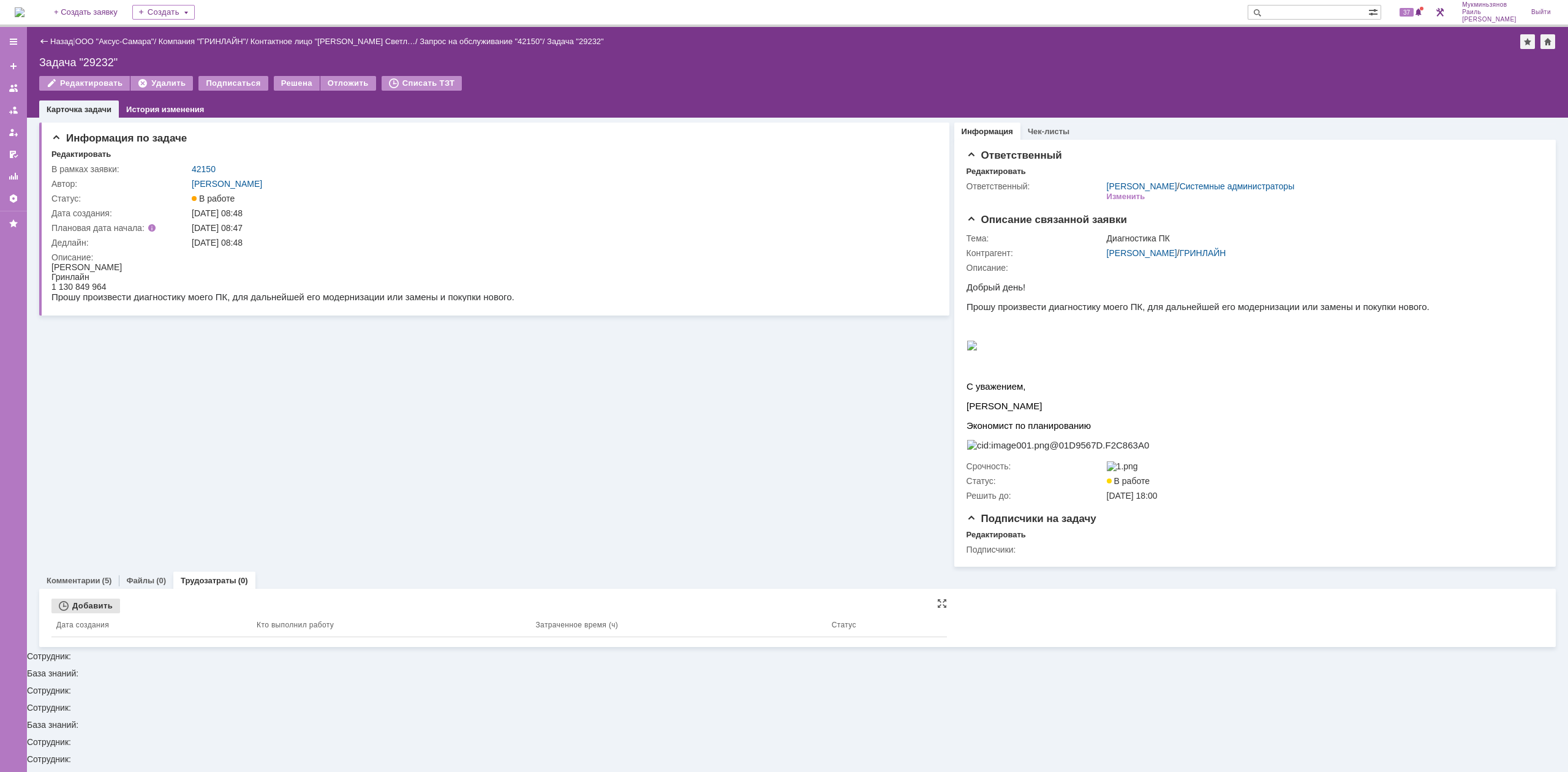
click at [81, 613] on div "Добавить" at bounding box center [86, 606] width 69 height 15
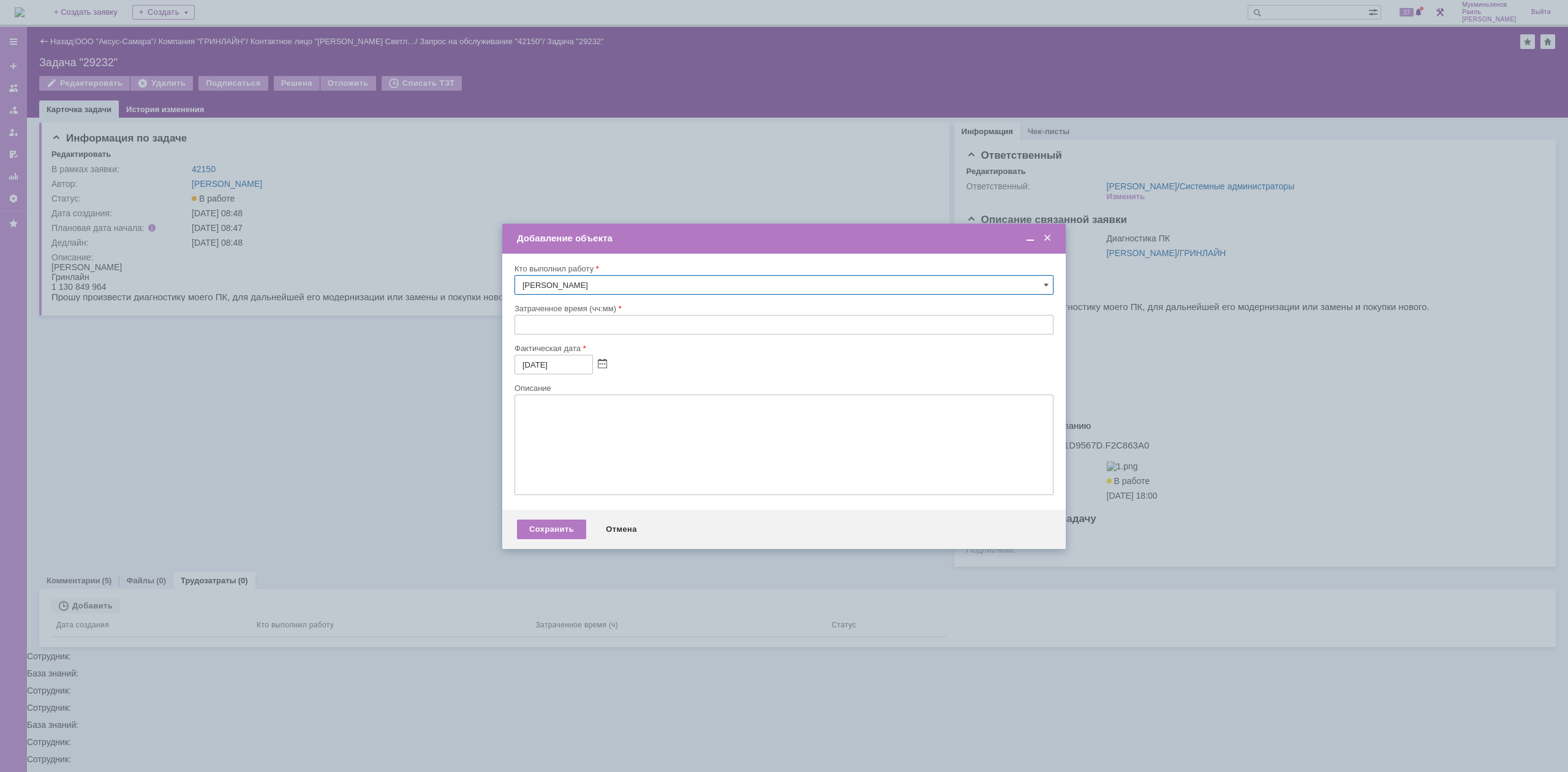
click at [522, 328] on input "text" at bounding box center [784, 325] width 539 height 20
type input "00:30"
click at [631, 405] on textarea at bounding box center [784, 444] width 539 height 100
paste textarea "Рекомендуется полная замена пк, так как платформа уже старая, стоимость подобно…"
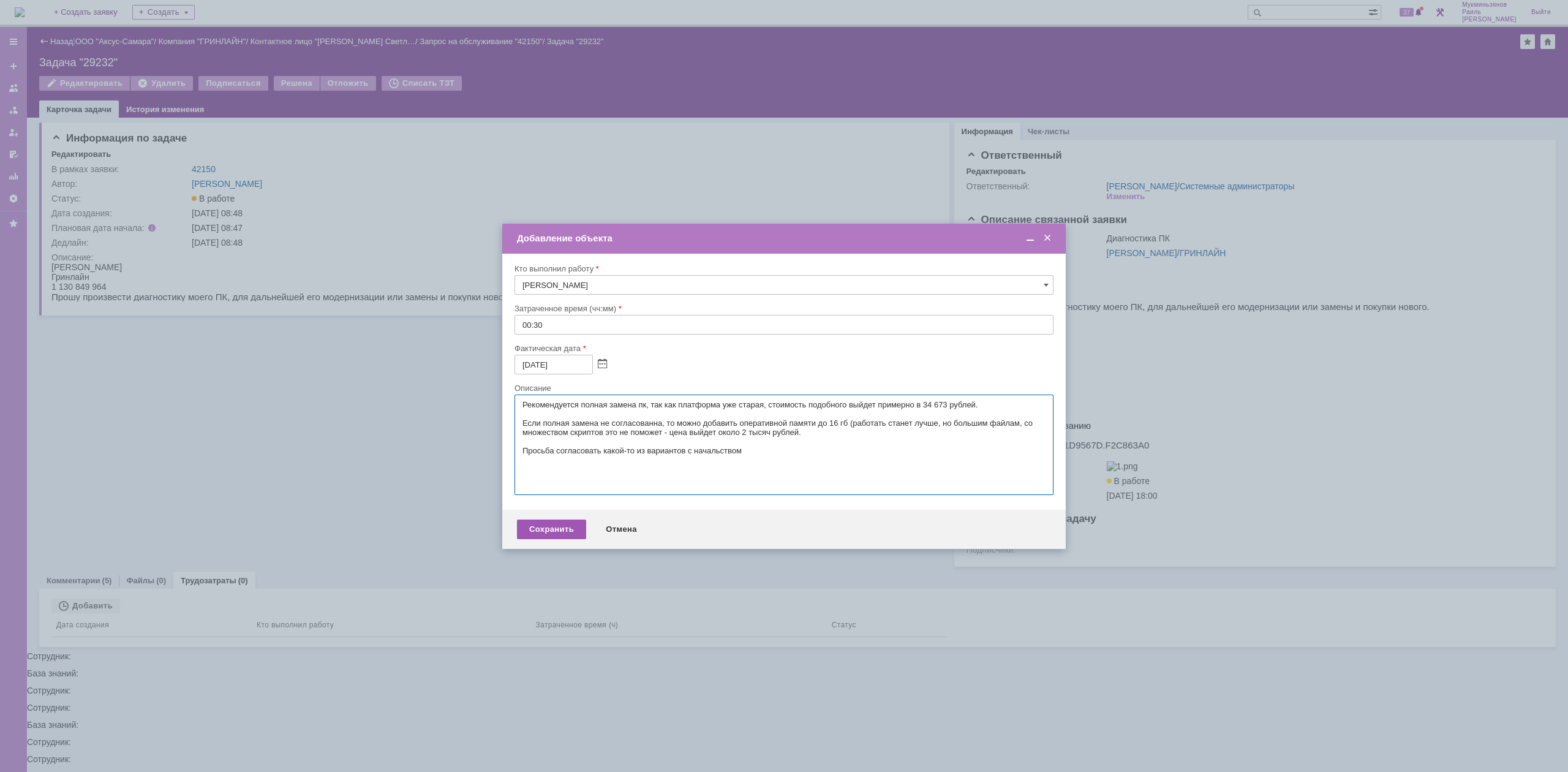
type textarea "Рекомендуется полная замена пк, так как платформа уже старая, стоимость подобно…"
click at [550, 530] on div "Сохранить" at bounding box center [551, 529] width 69 height 20
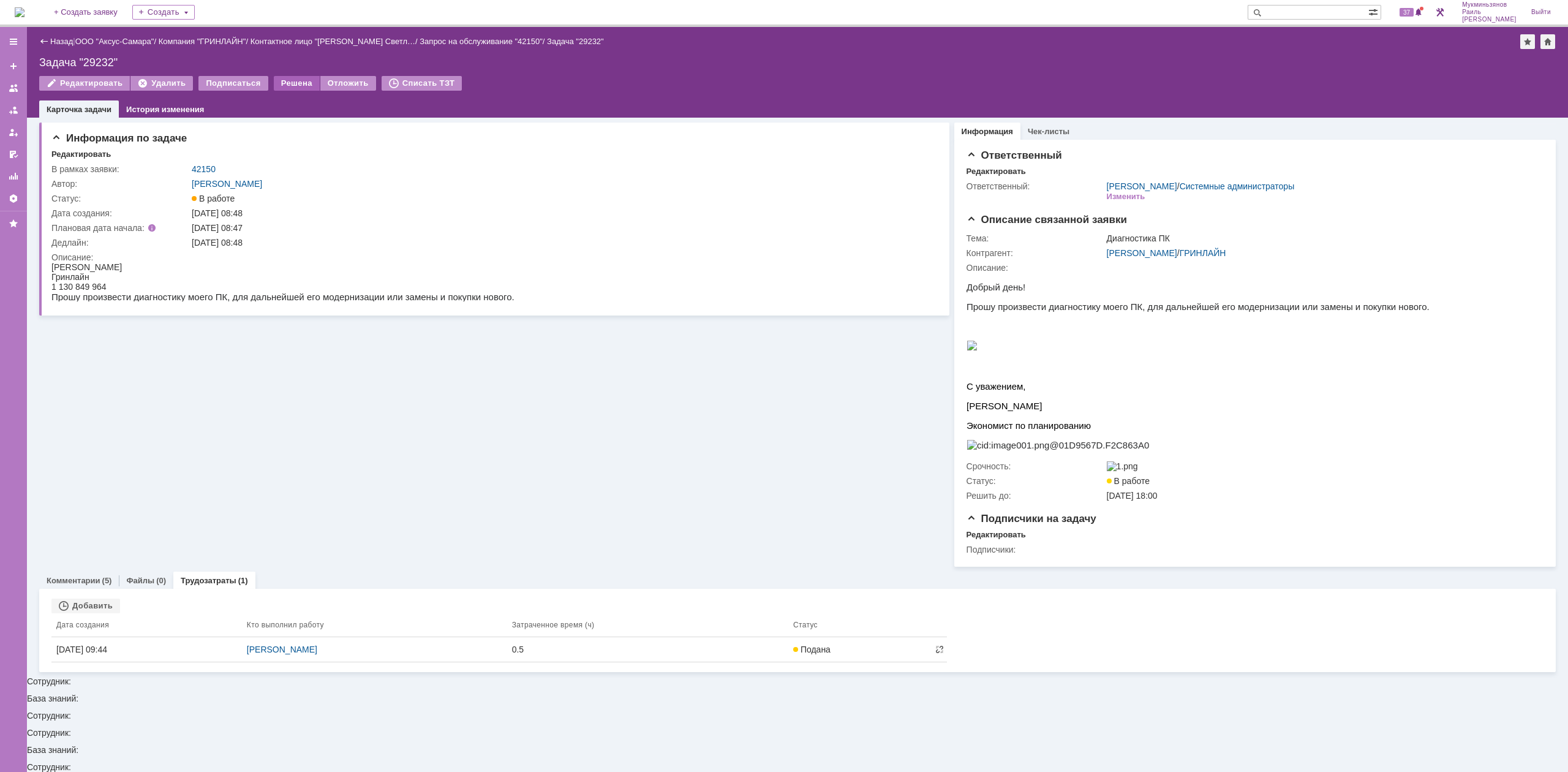
click at [295, 81] on div "Решена" at bounding box center [297, 84] width 46 height 15
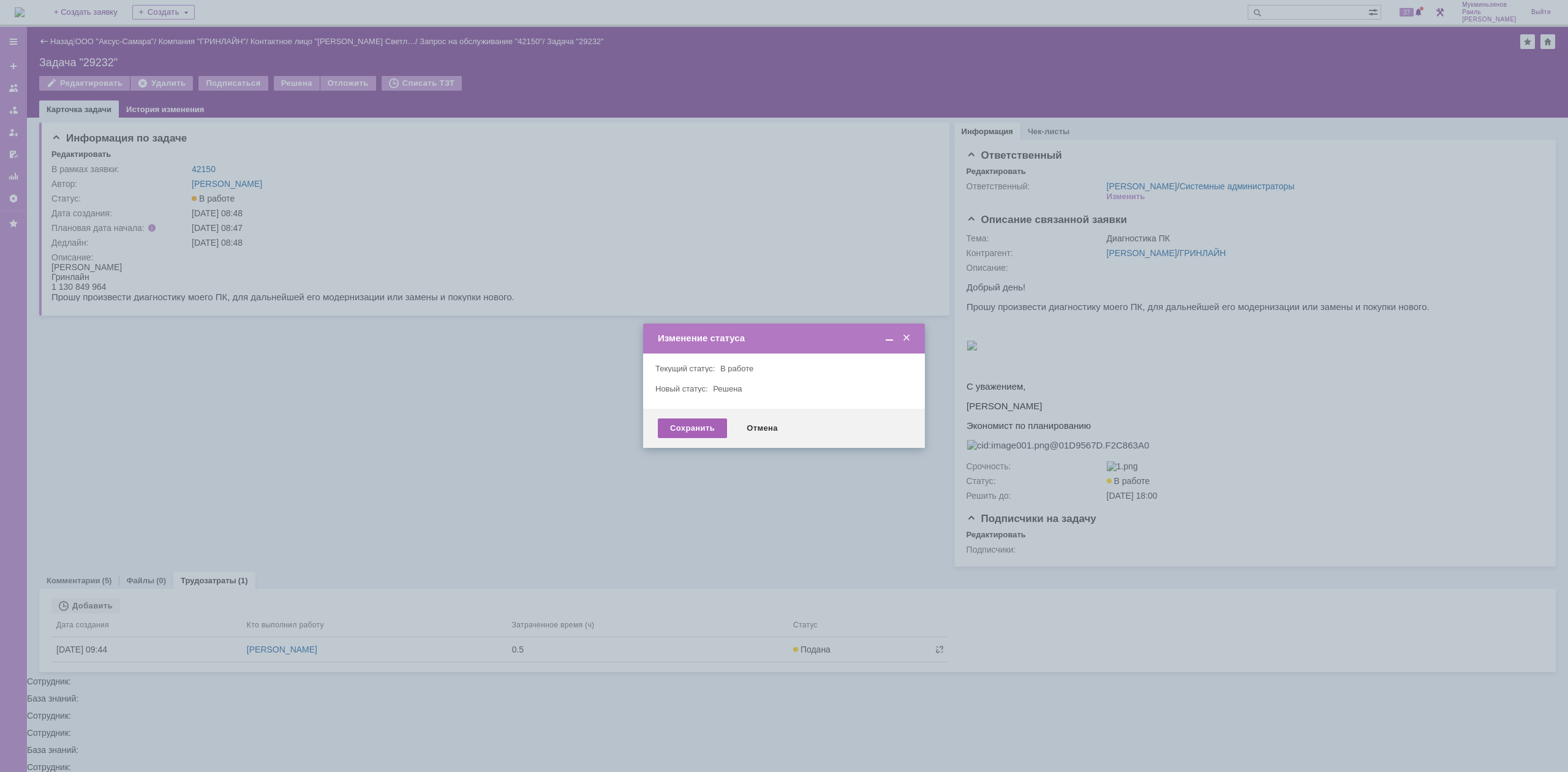
click at [671, 424] on div "Сохранить" at bounding box center [692, 428] width 69 height 20
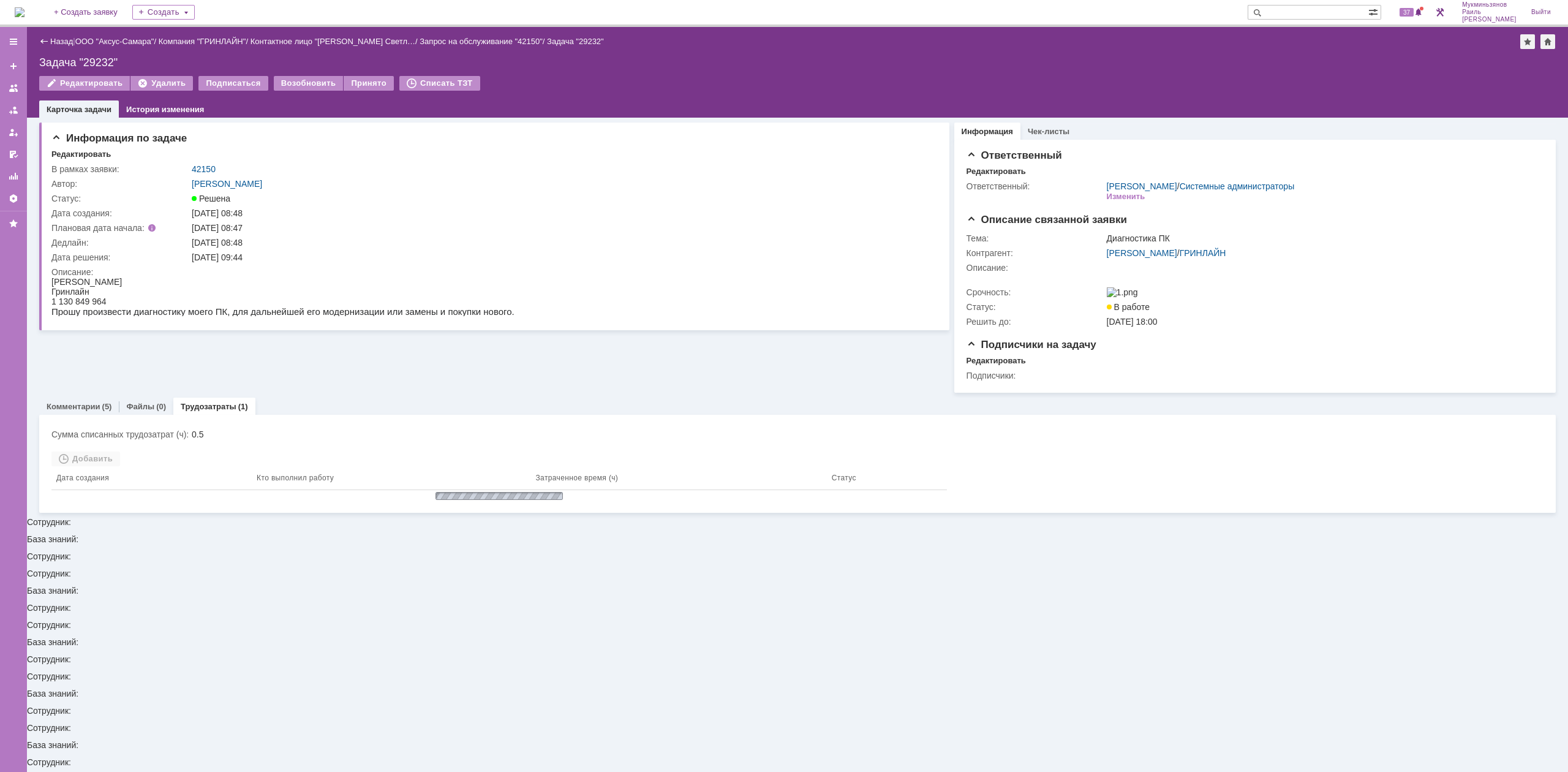
click at [24, 10] on img at bounding box center [19, 12] width 10 height 10
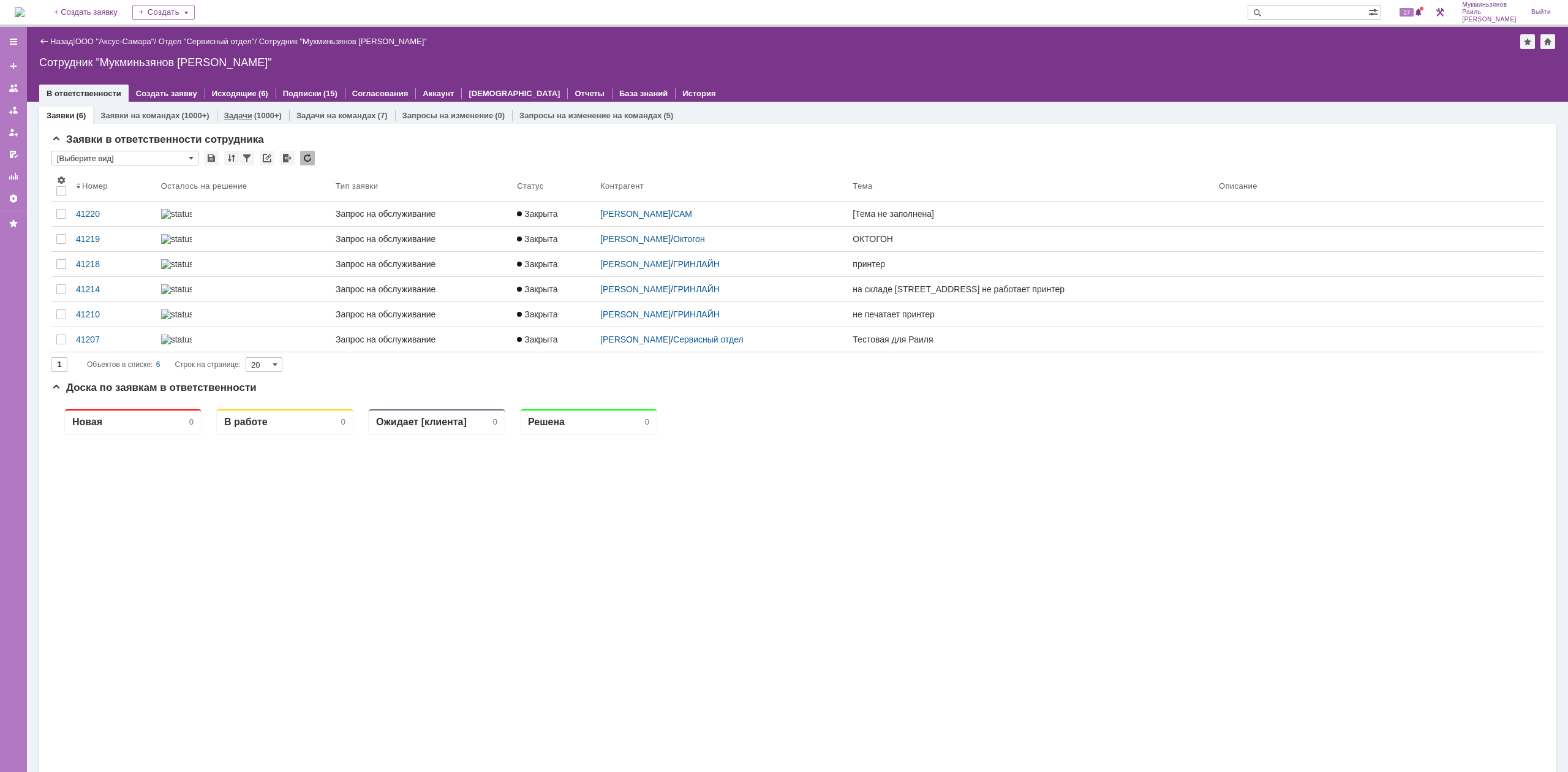
click at [246, 114] on link "Задачи" at bounding box center [238, 115] width 28 height 10
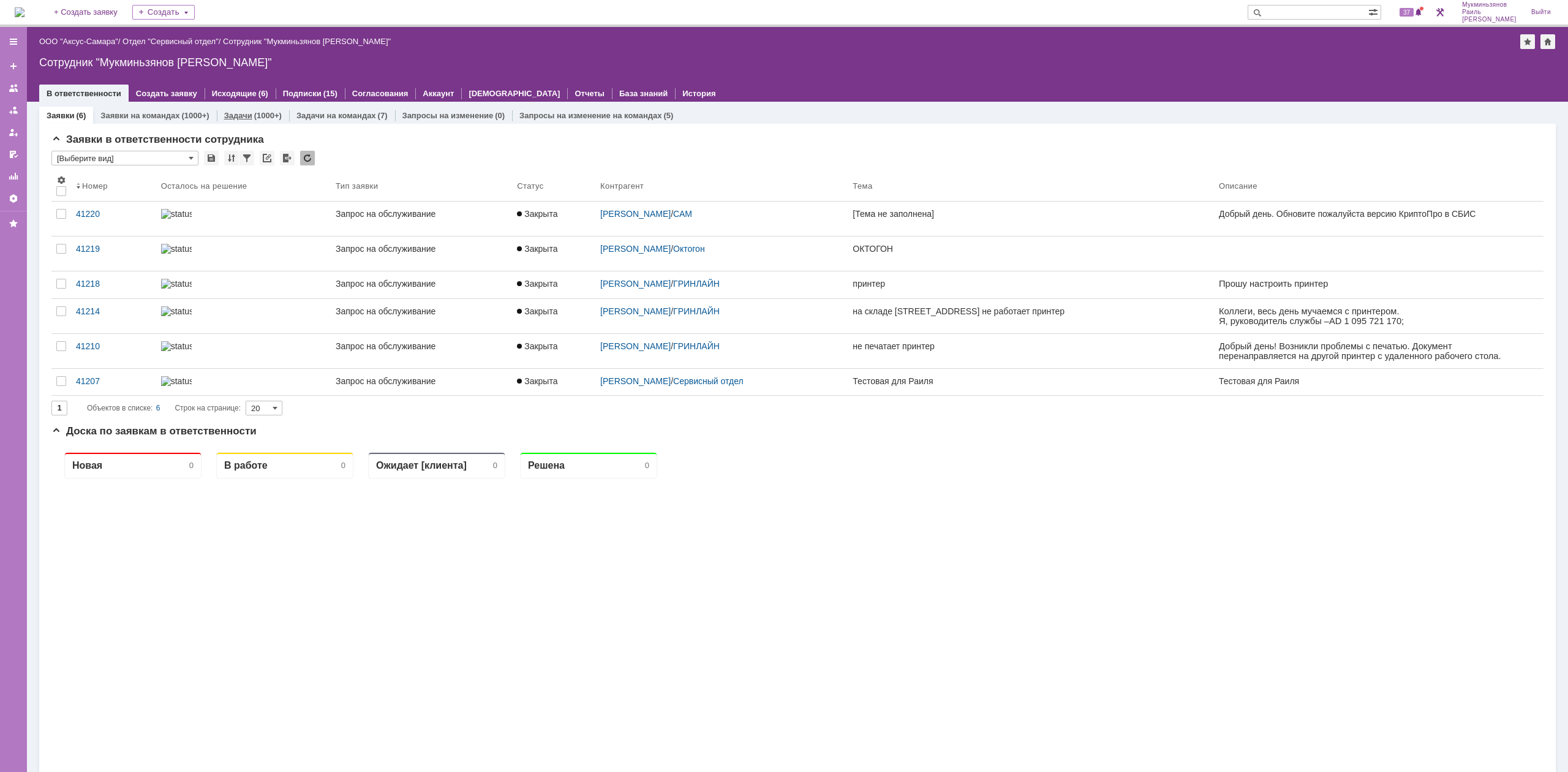
click at [260, 120] on div "Задачи (1000+)" at bounding box center [253, 115] width 73 height 18
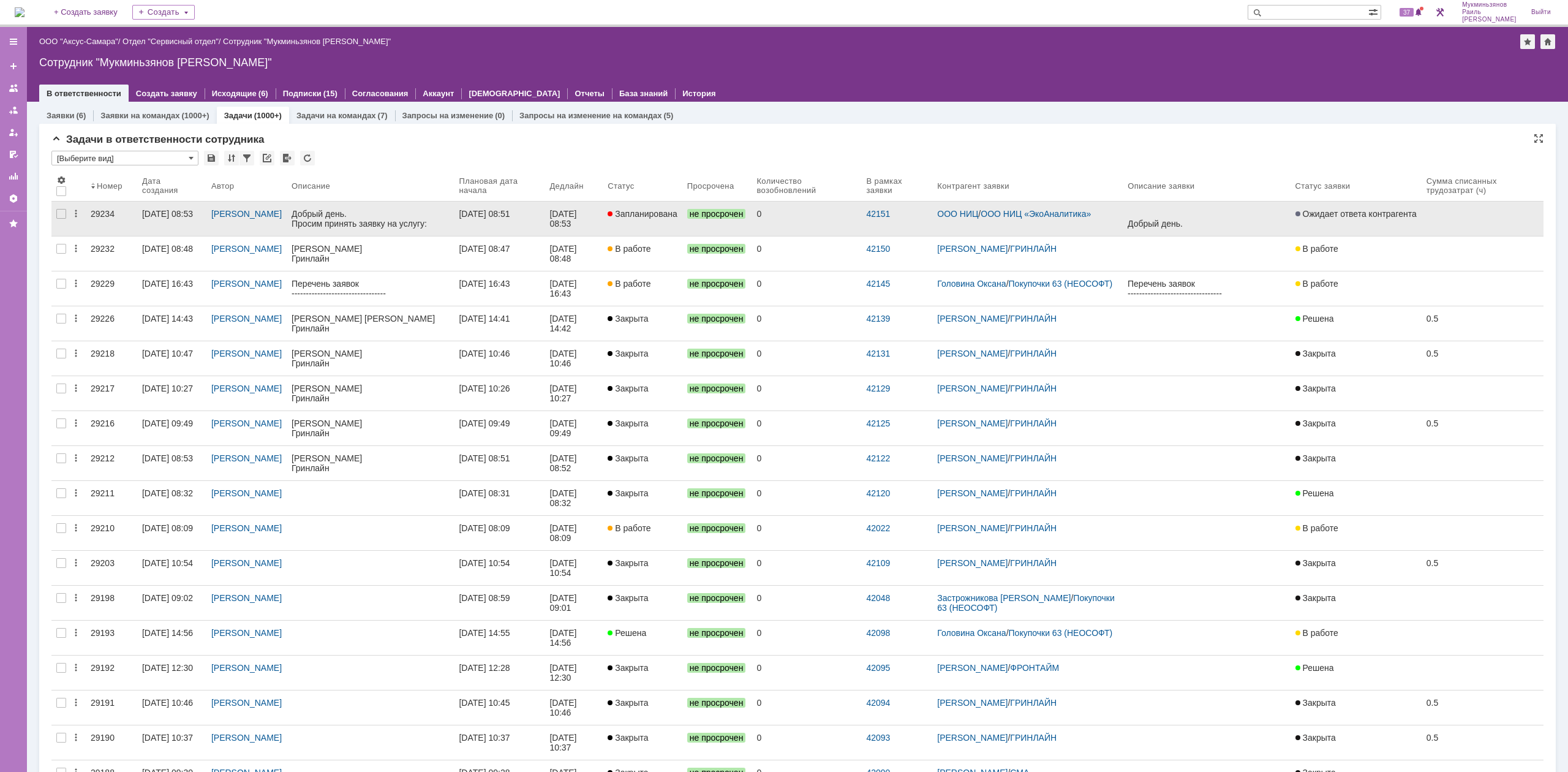
click at [598, 227] on div "[DATE] 08:53" at bounding box center [574, 218] width 48 height 20
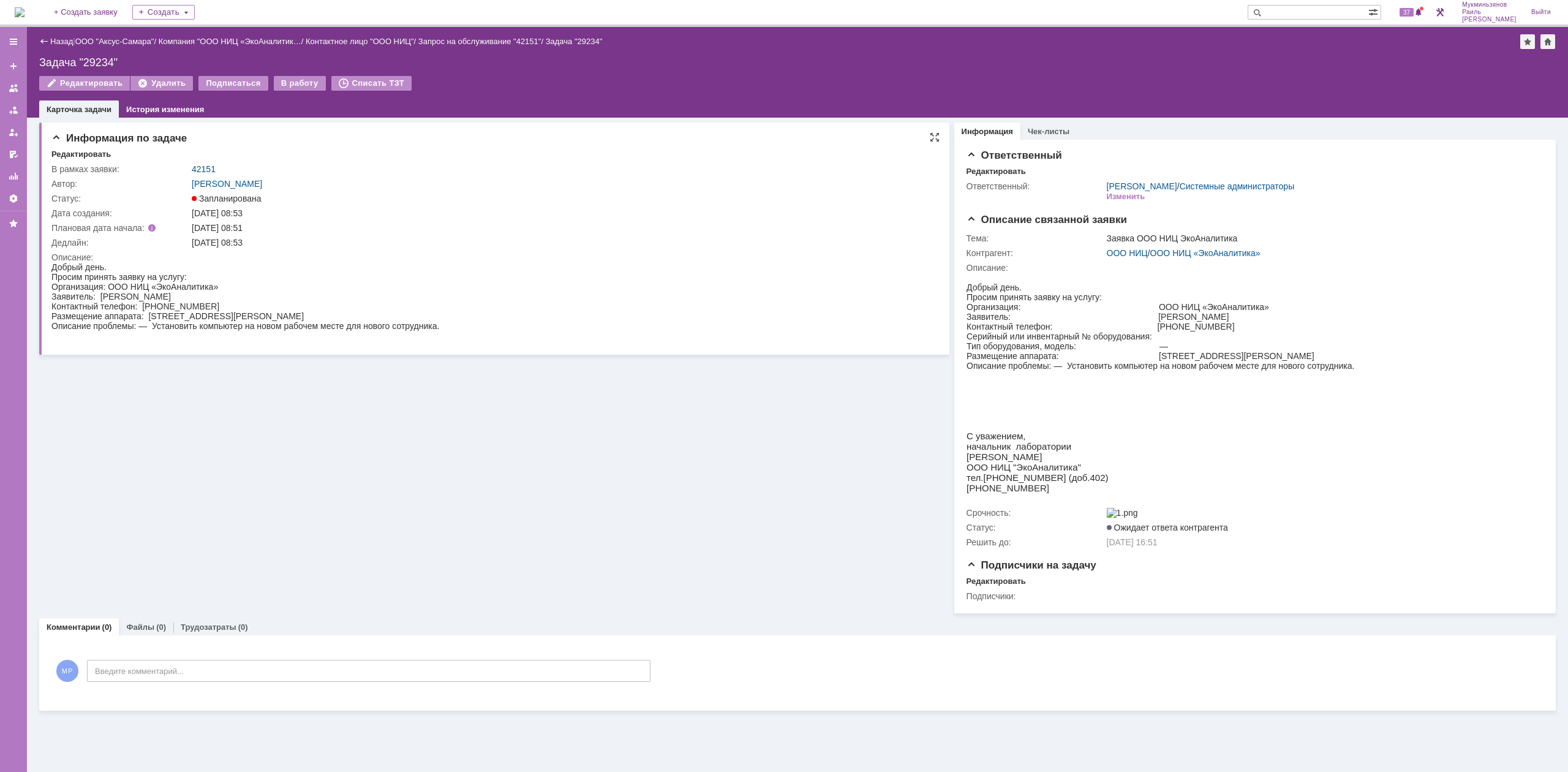
drag, startPoint x: 260, startPoint y: 324, endPoint x: 501, endPoint y: 328, distance: 241.0
click at [439, 328] on div "Описание проблемы: — Установить компьютер на новом рабочем месте для нового сот…" at bounding box center [245, 326] width 388 height 10
click at [281, 84] on div "В работу" at bounding box center [300, 84] width 52 height 15
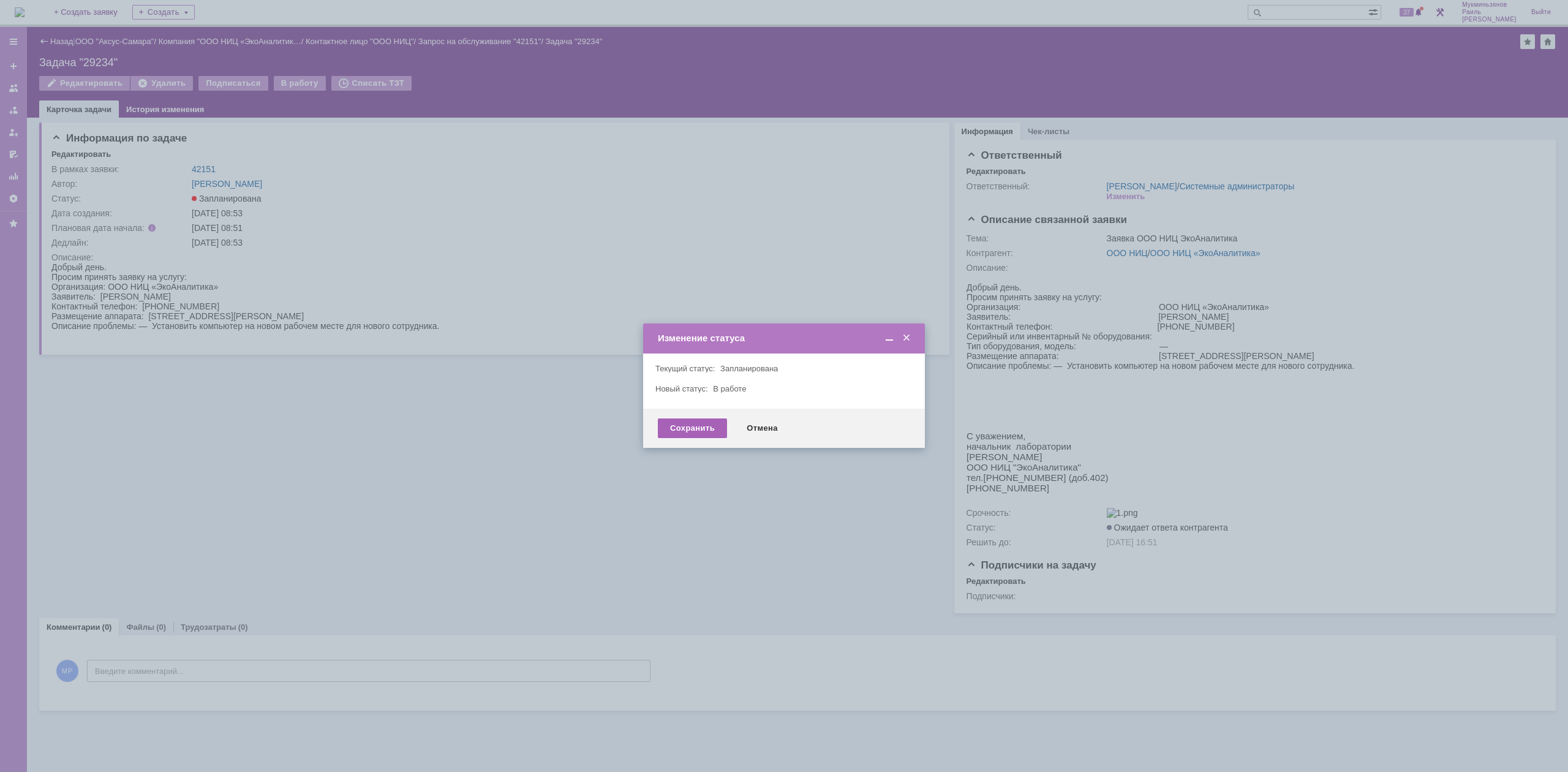
click at [688, 419] on div "Сохранить" at bounding box center [692, 428] width 69 height 20
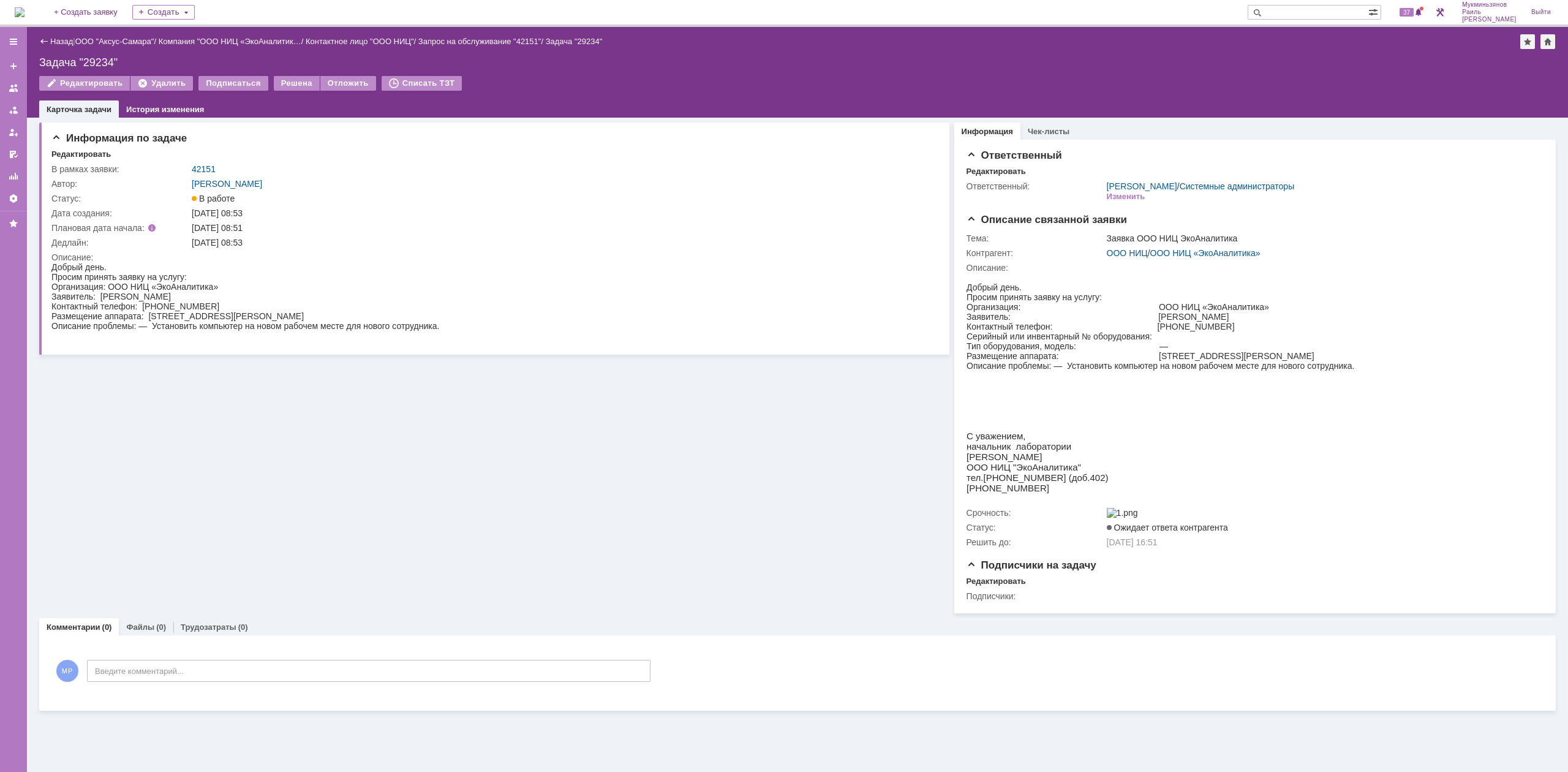
click at [24, 10] on img at bounding box center [19, 12] width 10 height 10
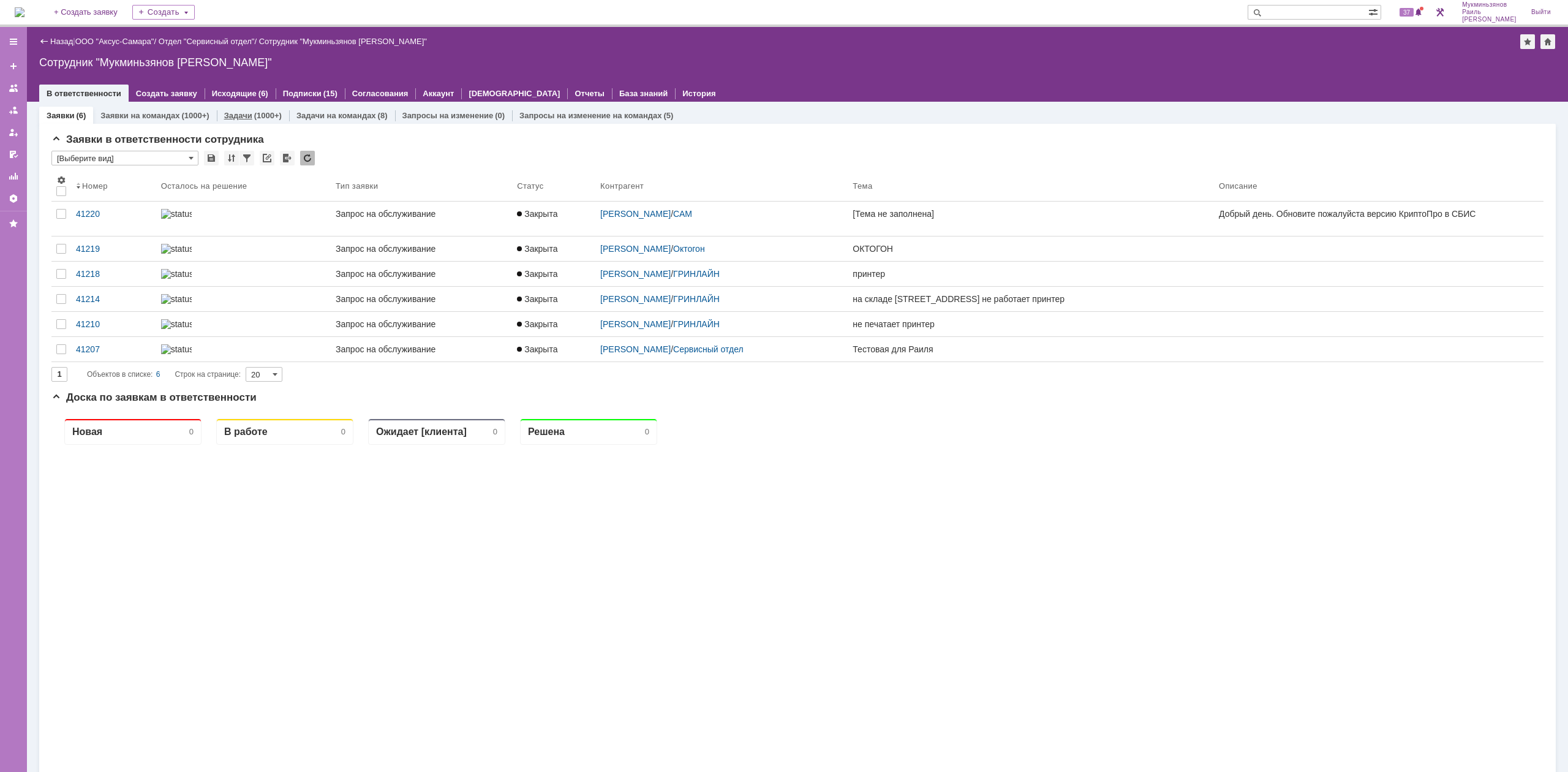
click at [230, 111] on link "Задачи" at bounding box center [238, 115] width 28 height 10
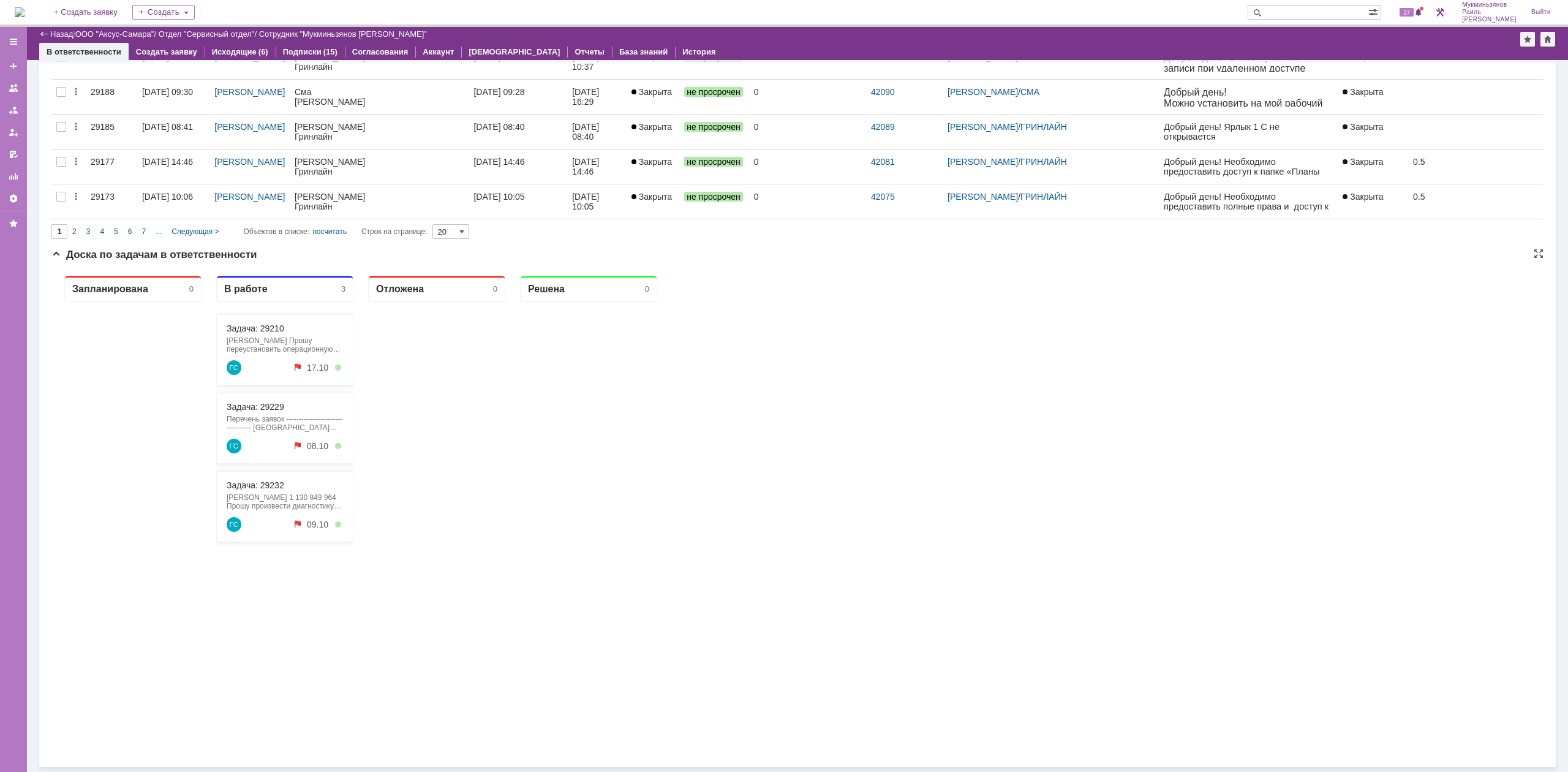
click at [351, 683] on div "Задача: 29210 Саркисян Эдгар Гринлайн Прошу переустановить операционную систему…" at bounding box center [284, 524] width 137 height 444
click at [273, 490] on link "Задача: 29232" at bounding box center [255, 485] width 58 height 10
